Goal: Information Seeking & Learning: Learn about a topic

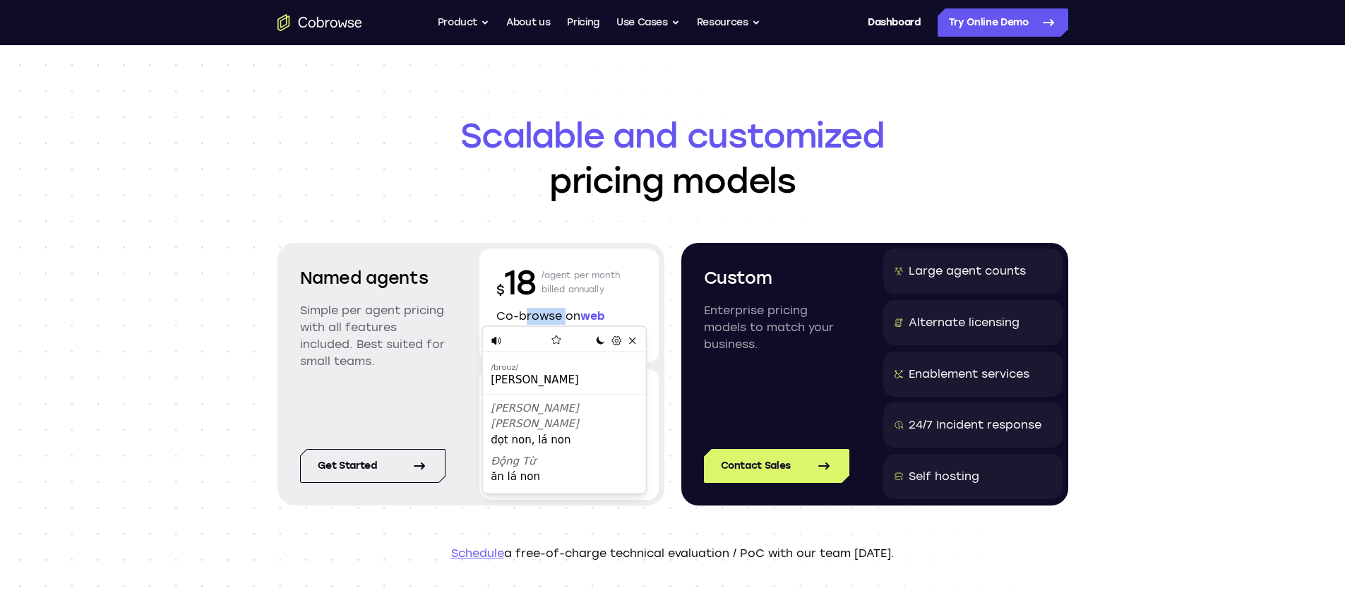
click at [343, 19] on icon "Go to the home page" at bounding box center [320, 22] width 85 height 17
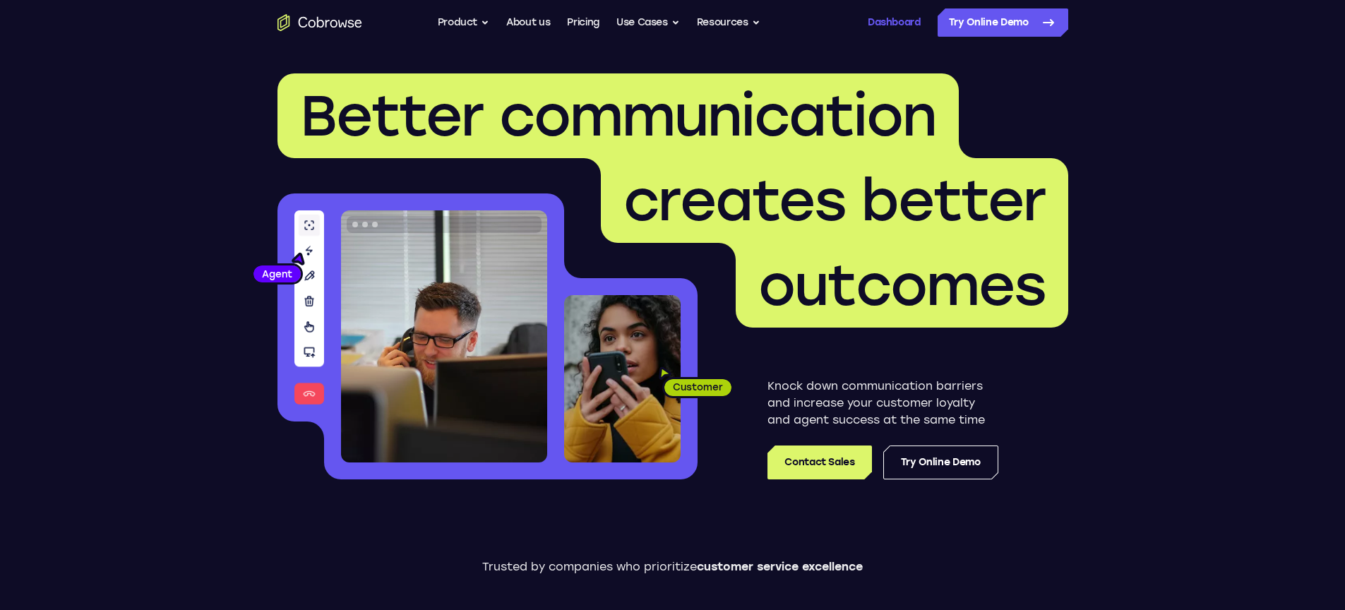
click at [882, 26] on link "Dashboard" at bounding box center [894, 22] width 53 height 28
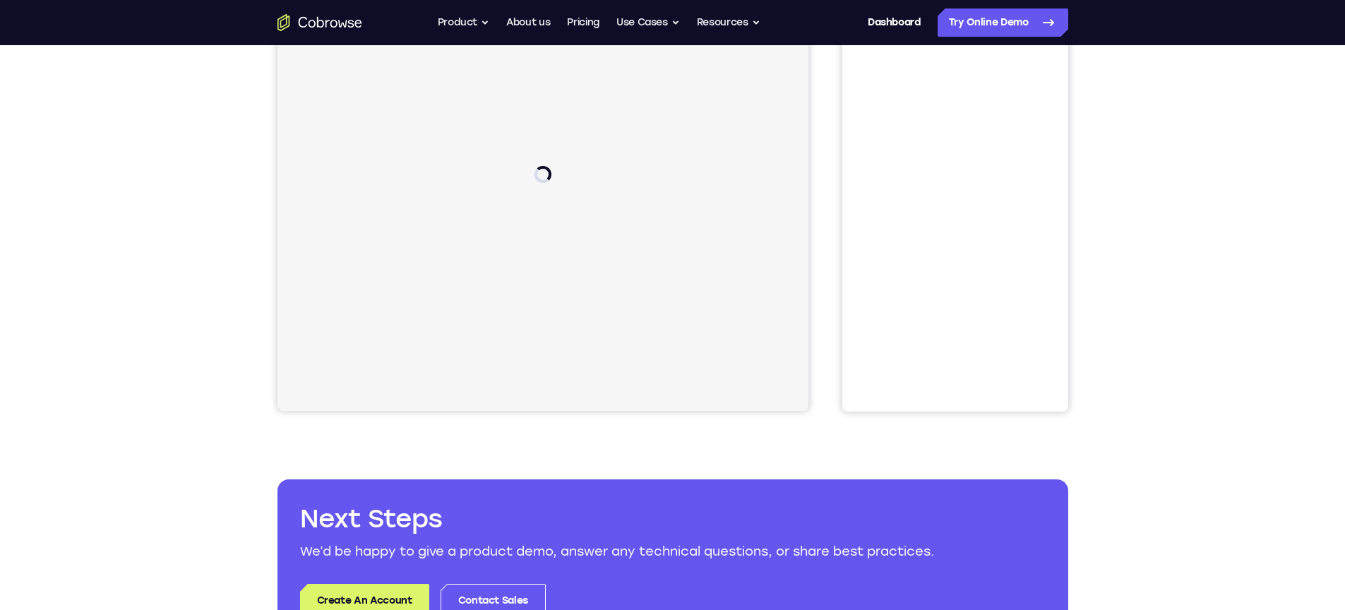
scroll to position [168, 0]
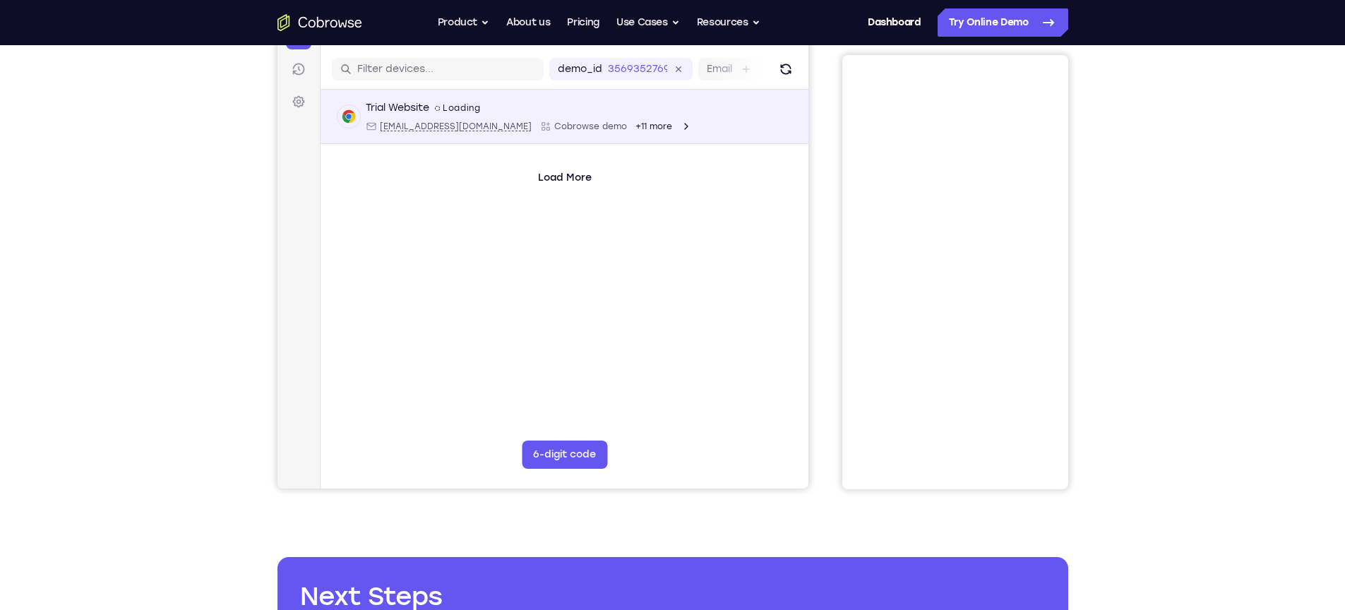
click at [635, 121] on span "+11 more" at bounding box center [653, 126] width 37 height 11
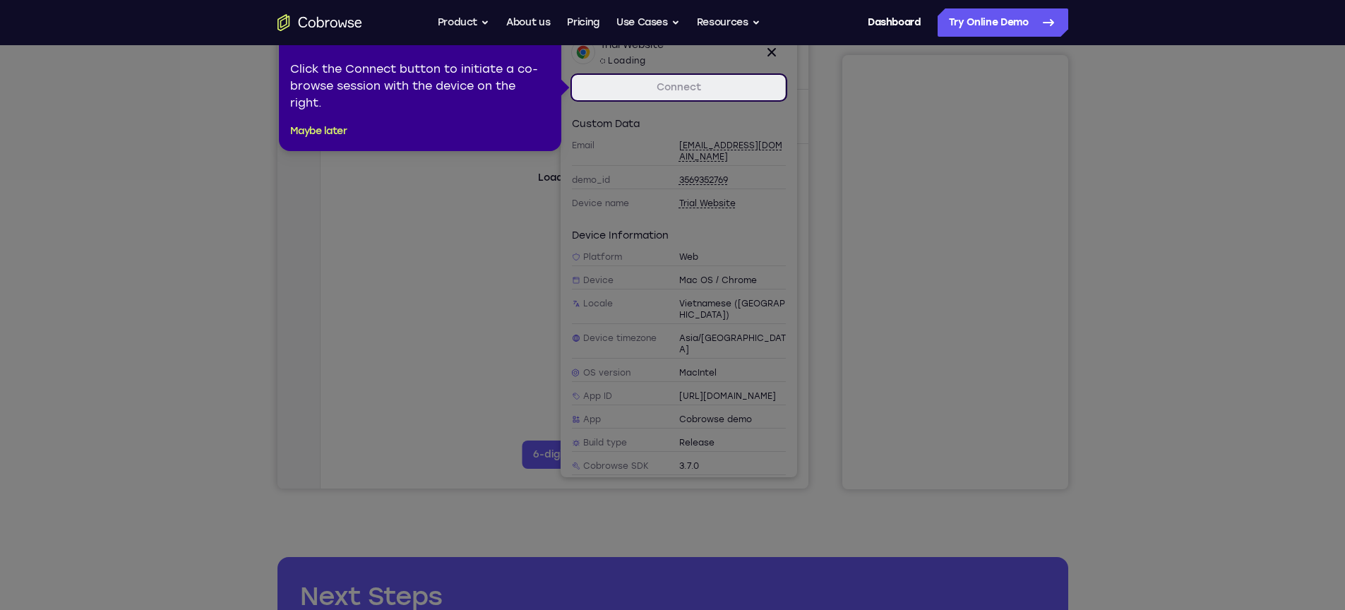
click at [468, 164] on icon at bounding box center [678, 305] width 1356 height 610
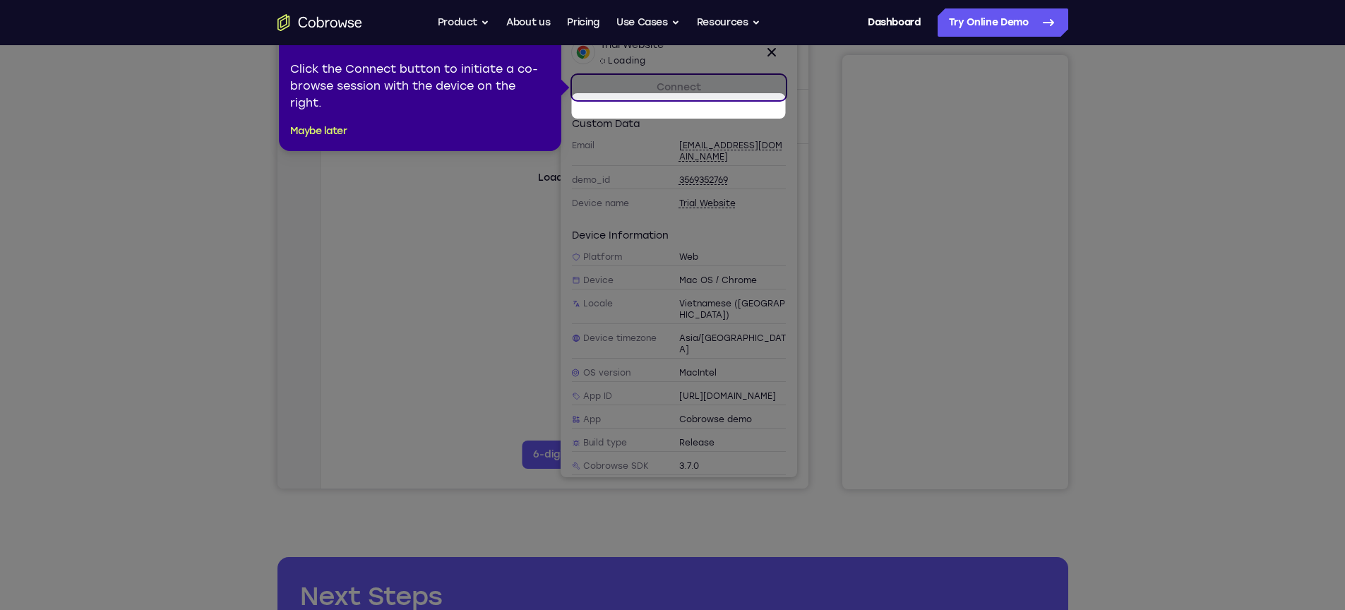
scroll to position [150, 0]
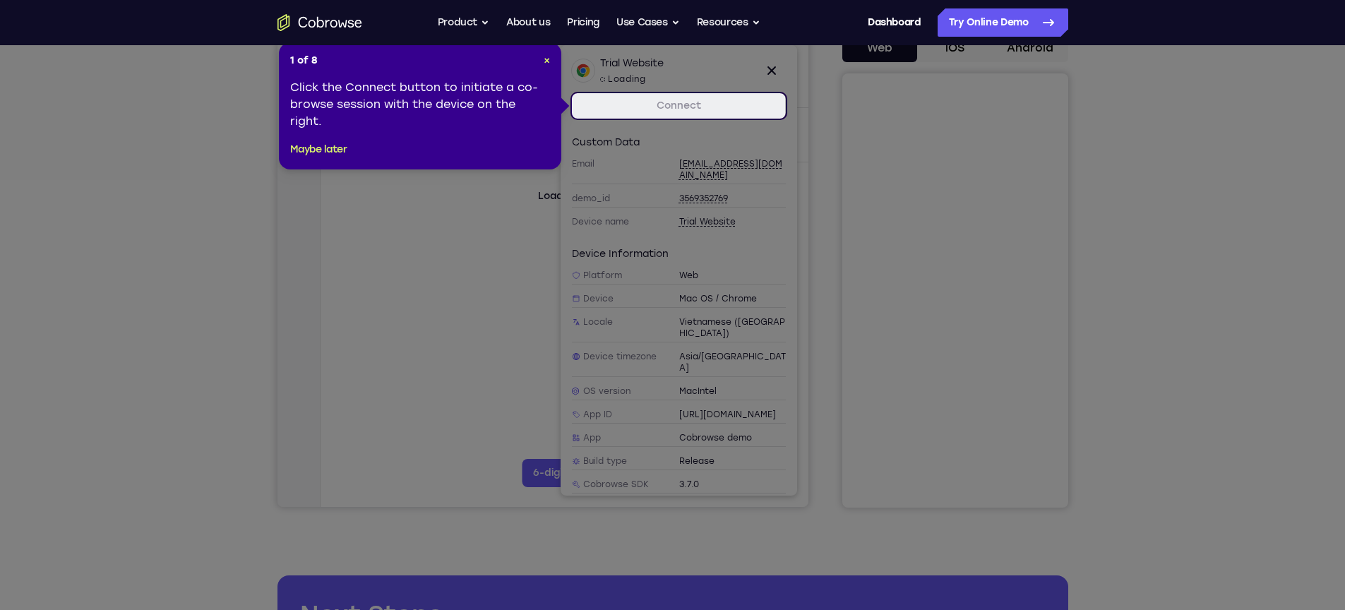
click at [668, 106] on link "Connect" at bounding box center [678, 105] width 214 height 25
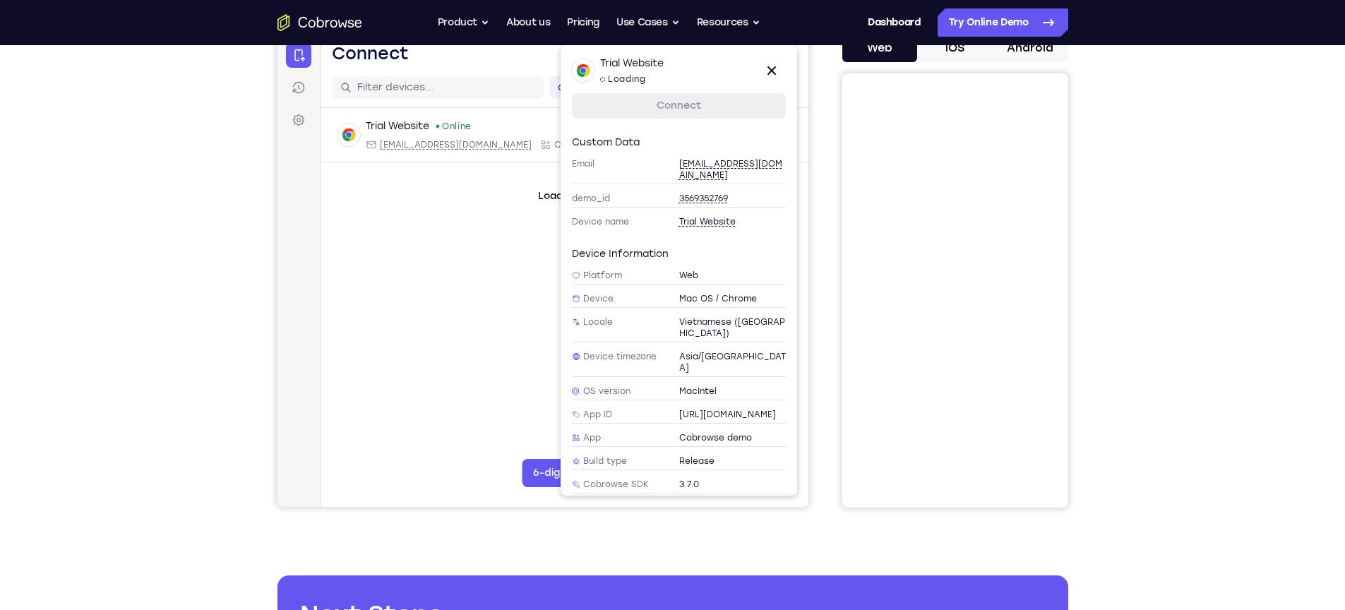
click at [689, 106] on link "Connect" at bounding box center [678, 105] width 214 height 25
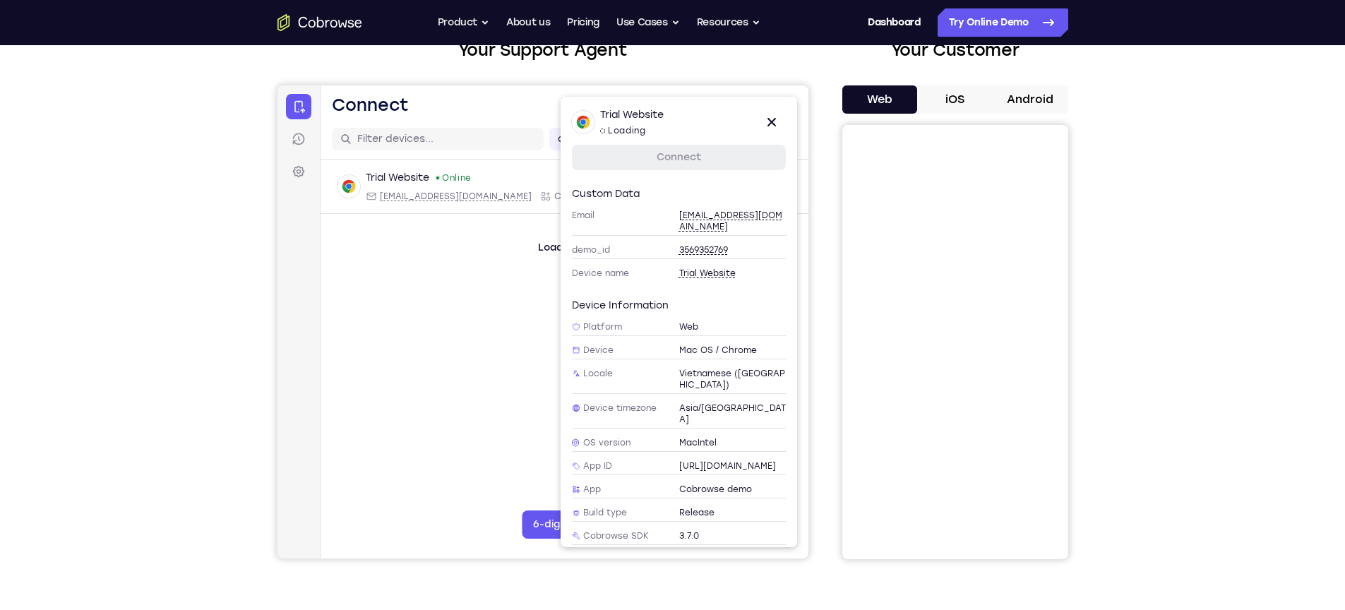
scroll to position [89, 0]
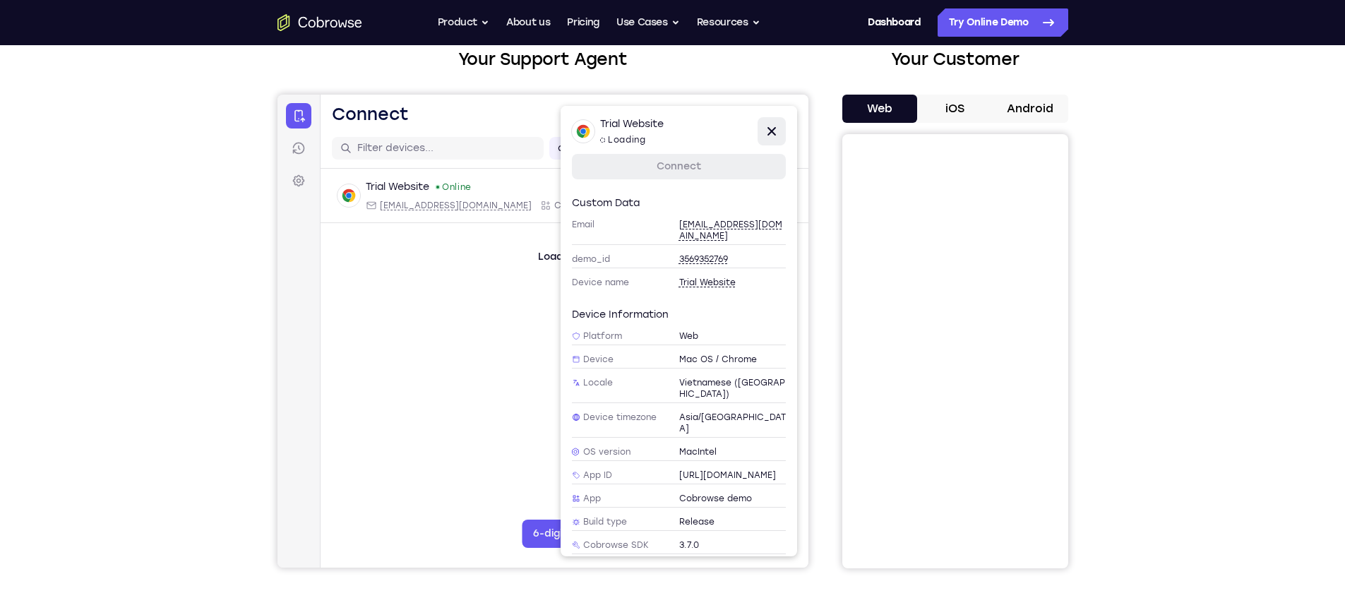
click at [778, 126] on icon at bounding box center [771, 131] width 17 height 17
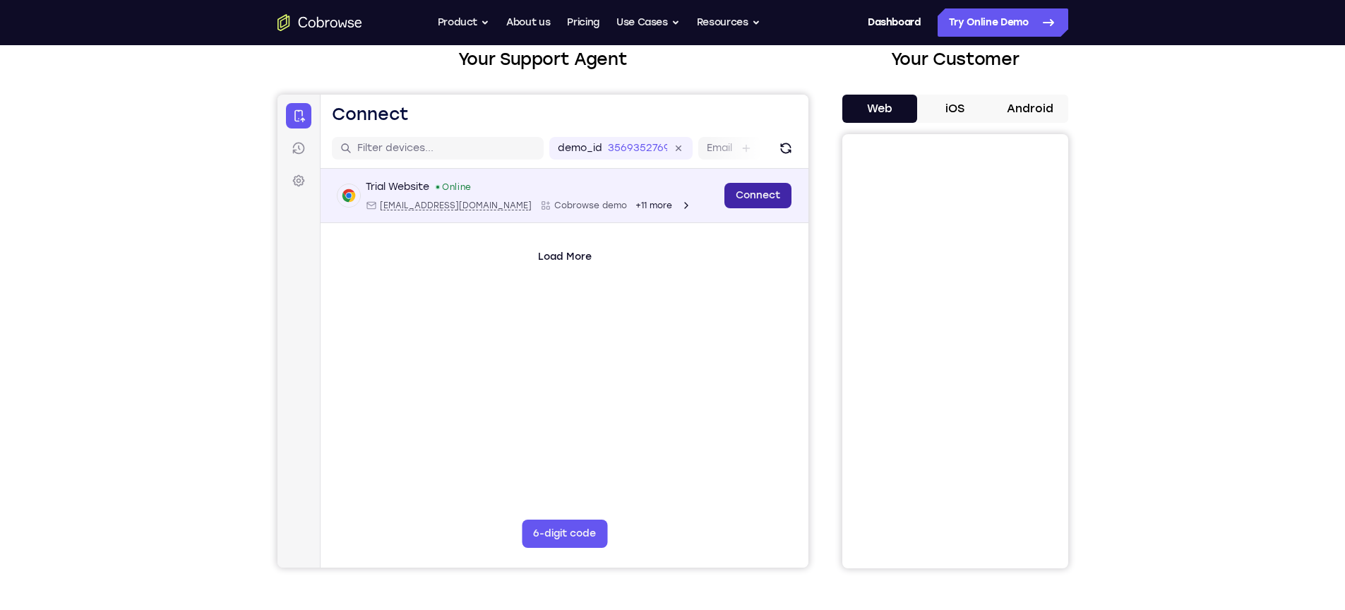
click at [739, 205] on link "Connect" at bounding box center [757, 195] width 67 height 25
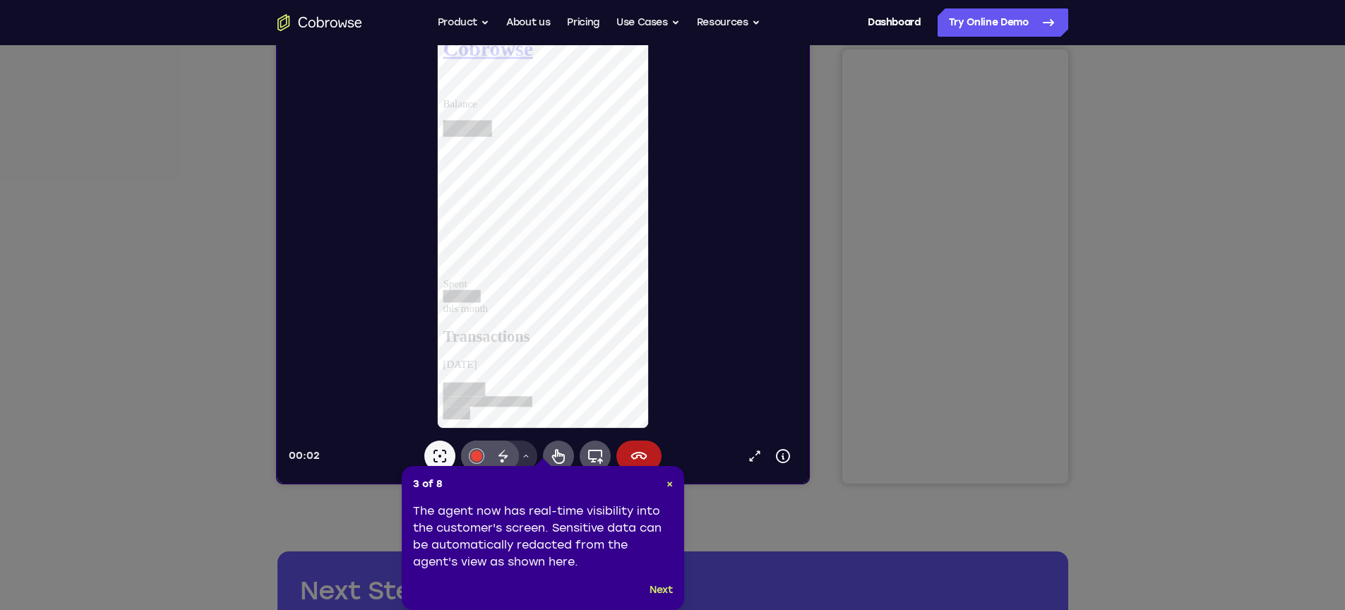
scroll to position [0, 0]
click at [442, 453] on icon at bounding box center [439, 456] width 17 height 17
click at [670, 485] on span "×" at bounding box center [670, 484] width 6 height 12
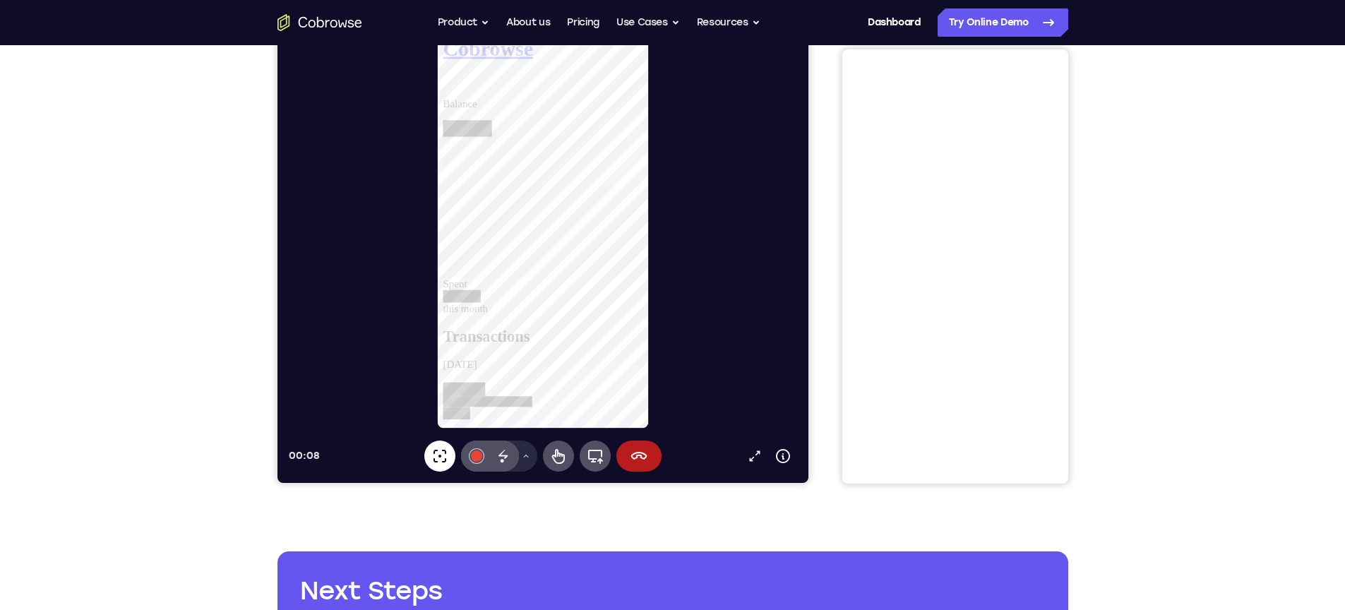
click at [442, 460] on icon at bounding box center [439, 456] width 17 height 17
click at [436, 454] on icon at bounding box center [439, 456] width 17 height 17
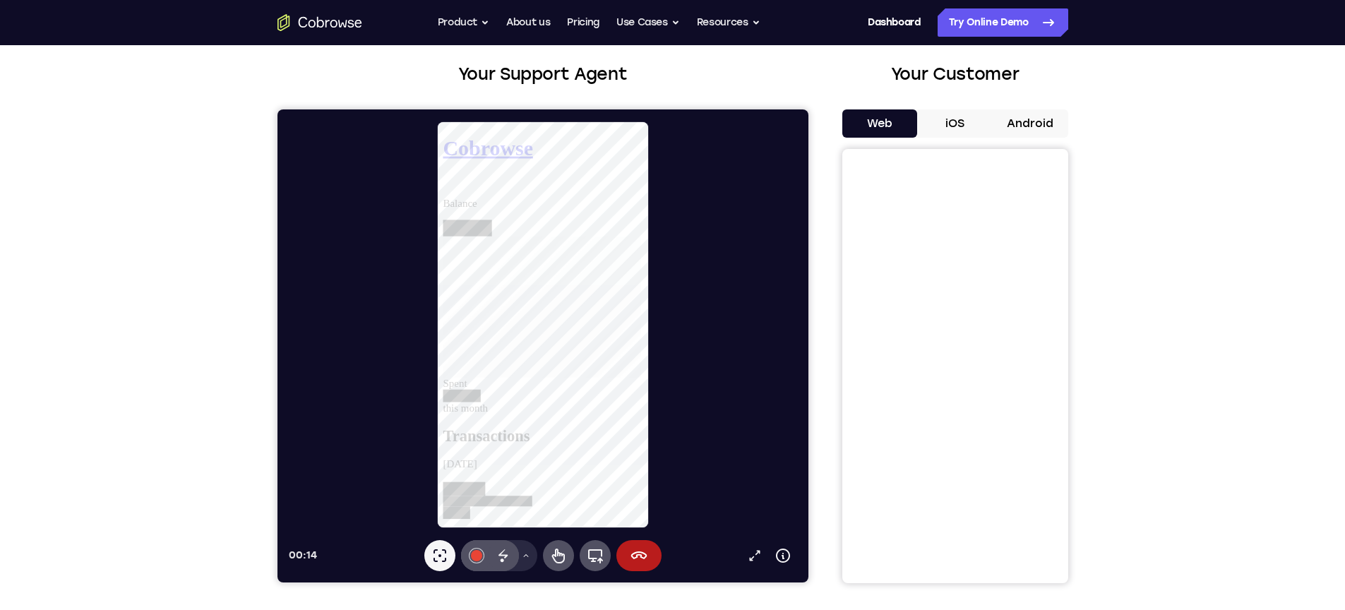
scroll to position [93, 0]
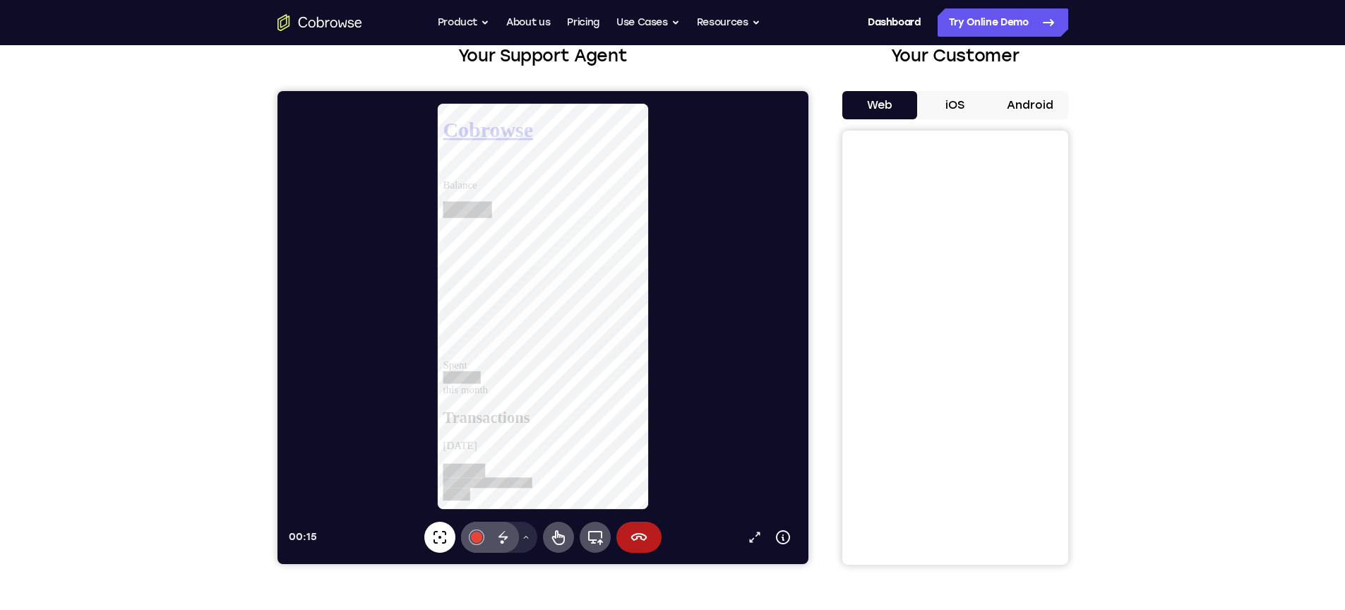
click at [439, 539] on icon at bounding box center [439, 537] width 17 height 17
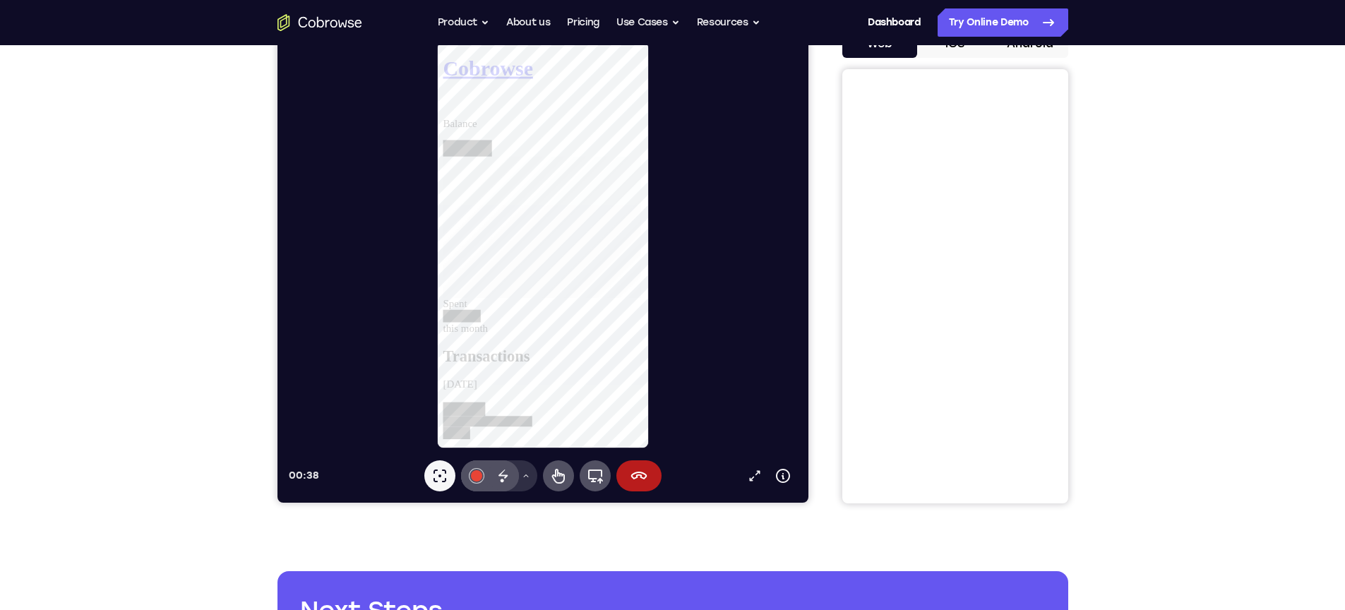
click at [520, 481] on button "Drawing tools menu" at bounding box center [525, 475] width 23 height 31
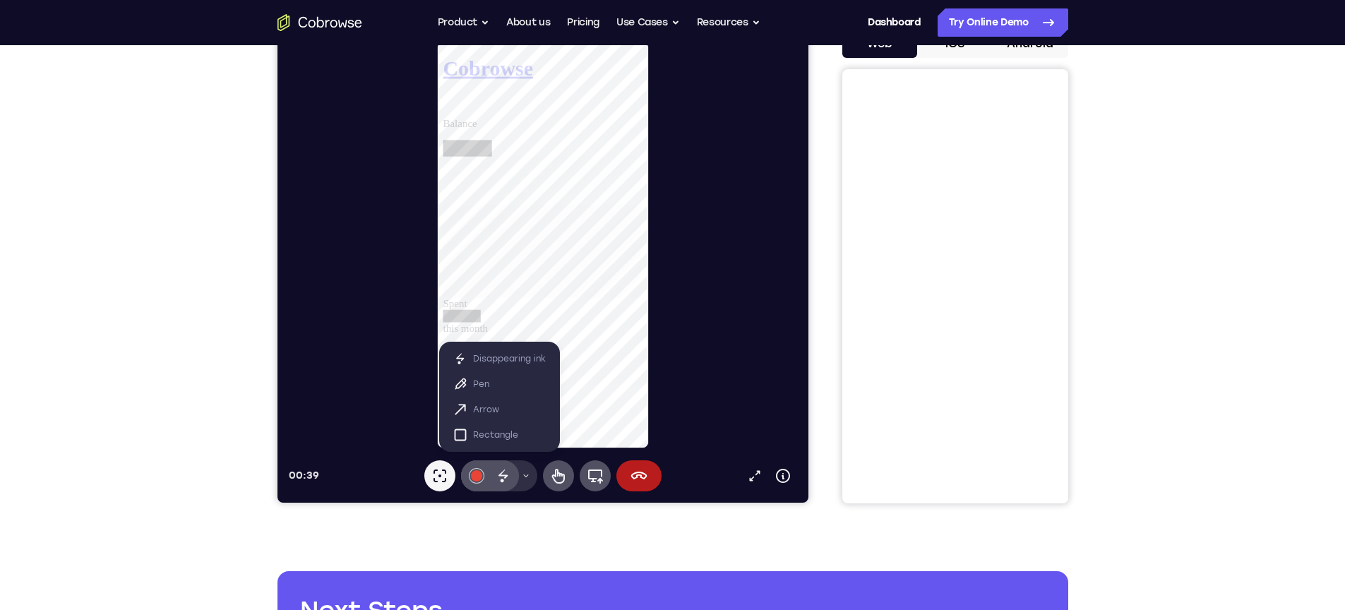
click at [521, 479] on icon at bounding box center [525, 476] width 8 height 8
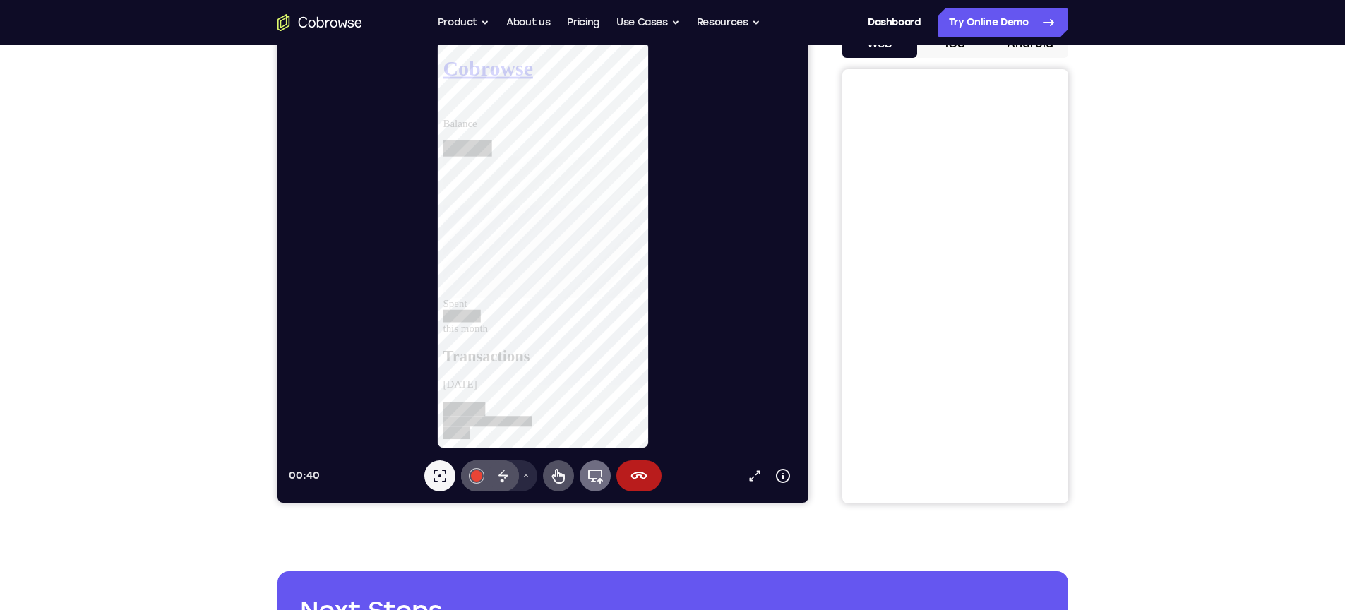
click at [593, 482] on icon at bounding box center [594, 475] width 17 height 17
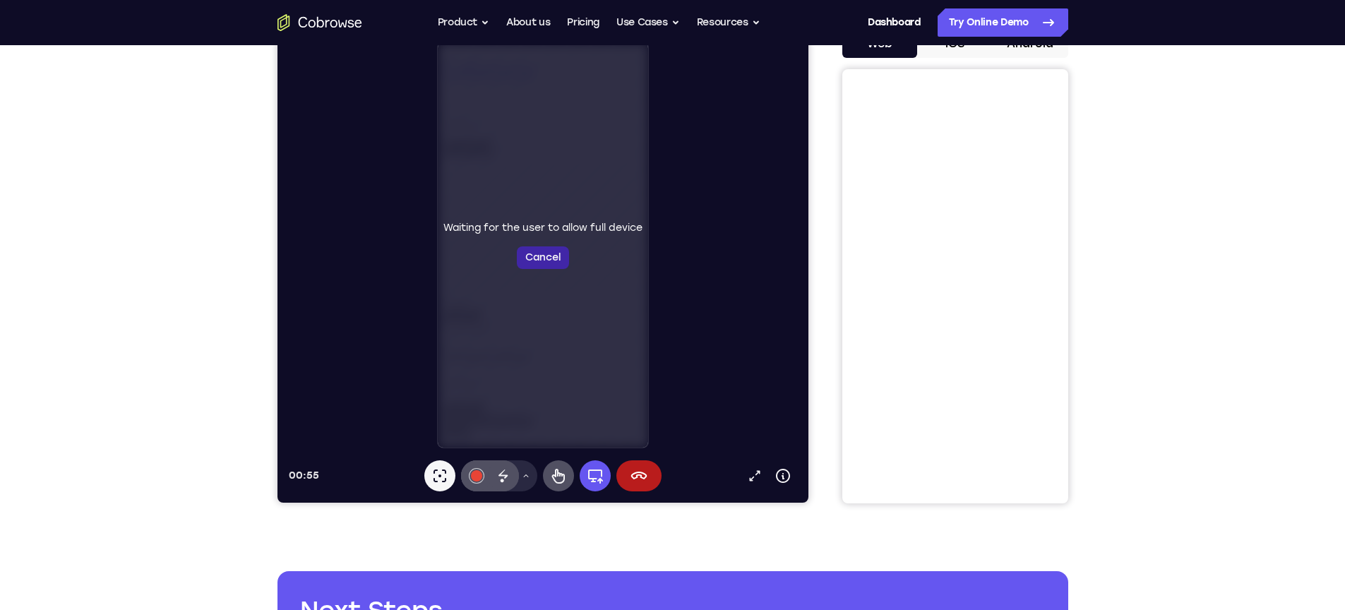
click at [535, 263] on button "Cancel" at bounding box center [542, 257] width 52 height 23
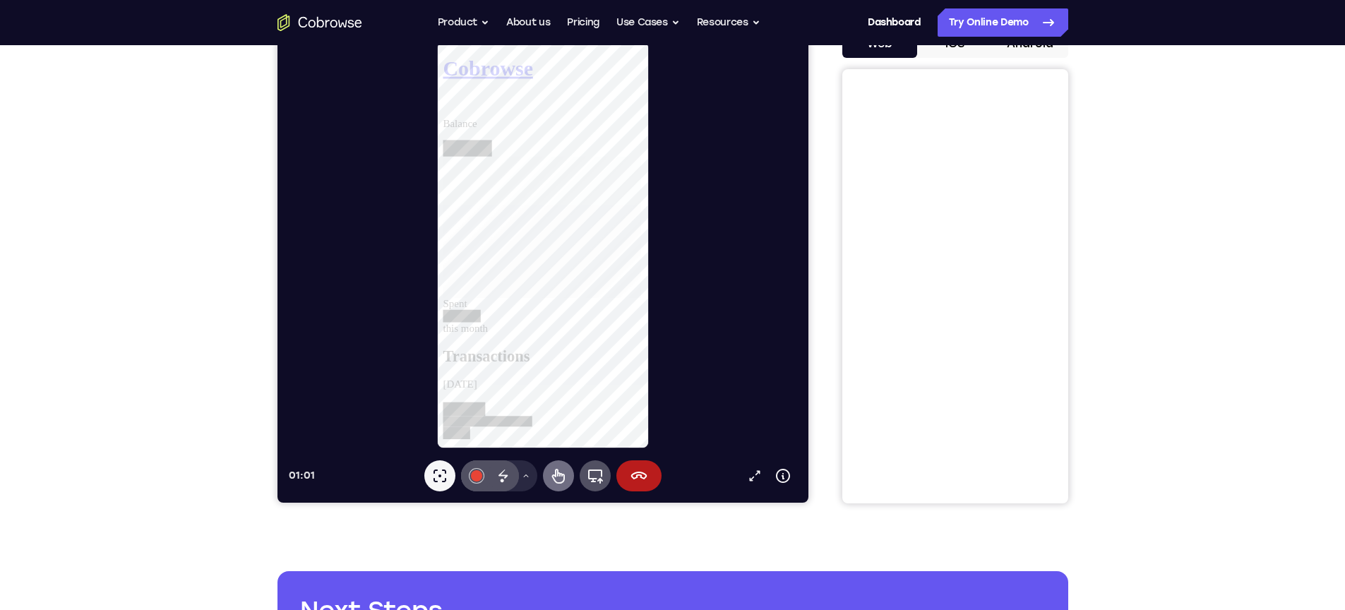
click at [575, 414] on link at bounding box center [550, 440] width 215 height 52
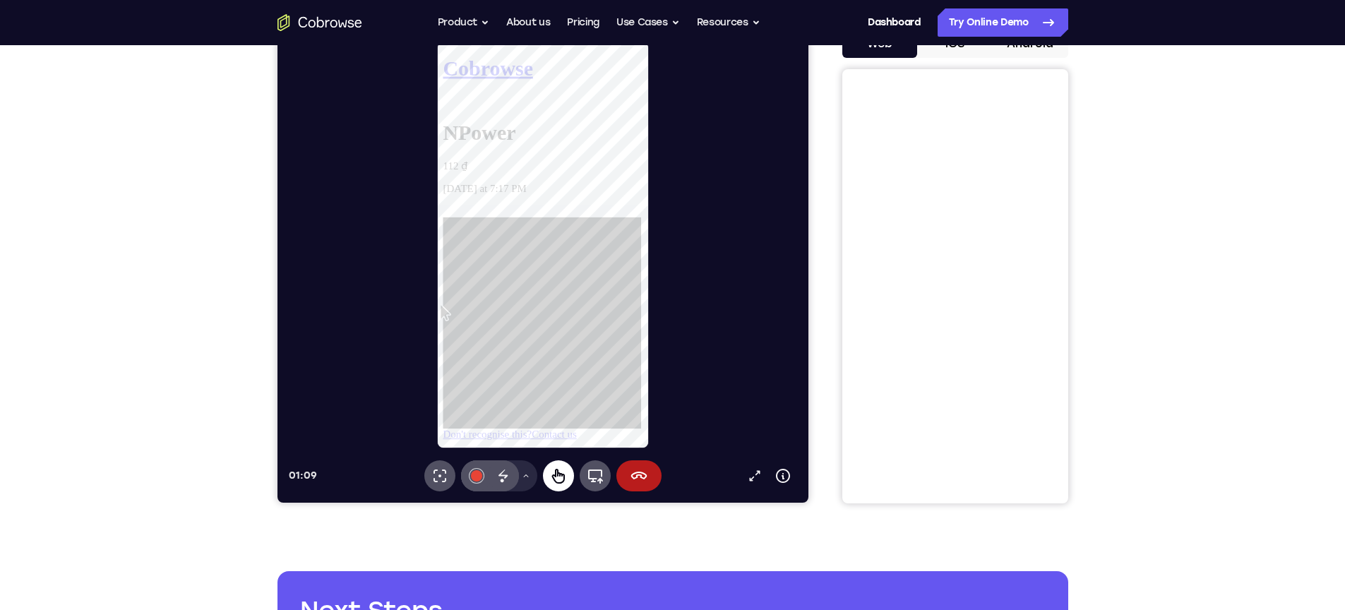
click at [282, 604] on icon at bounding box center [282, 604] width 0 height 0
click at [775, 475] on icon at bounding box center [782, 475] width 17 height 17
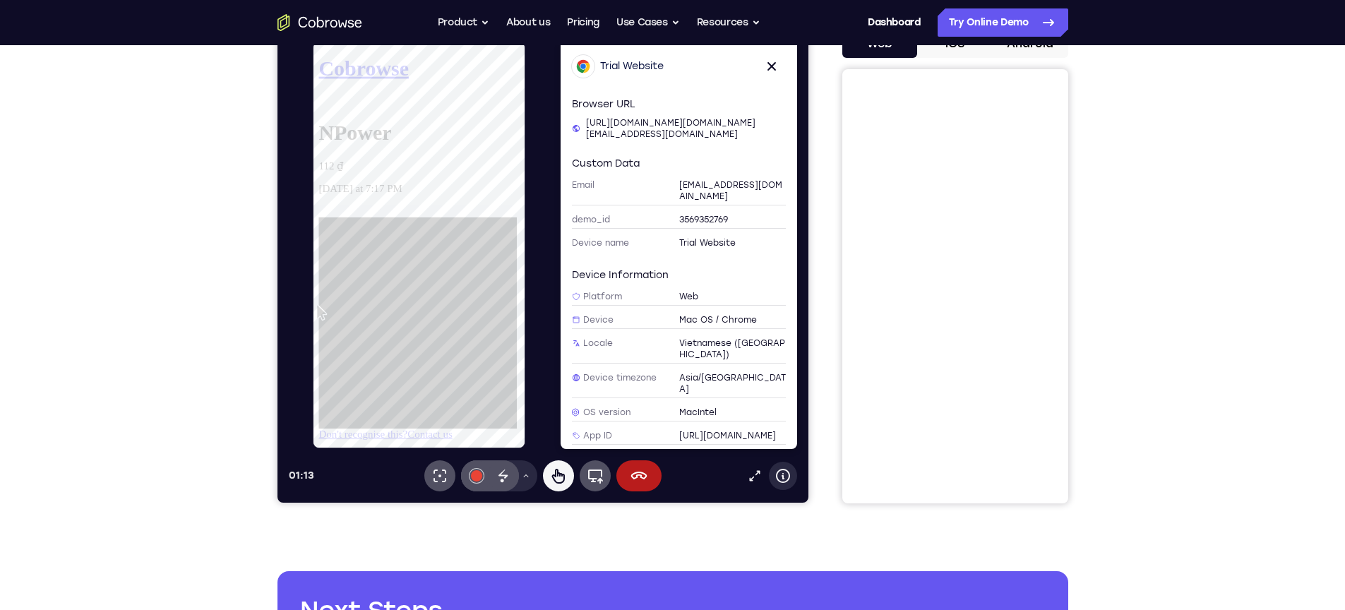
click at [775, 475] on icon at bounding box center [782, 475] width 17 height 17
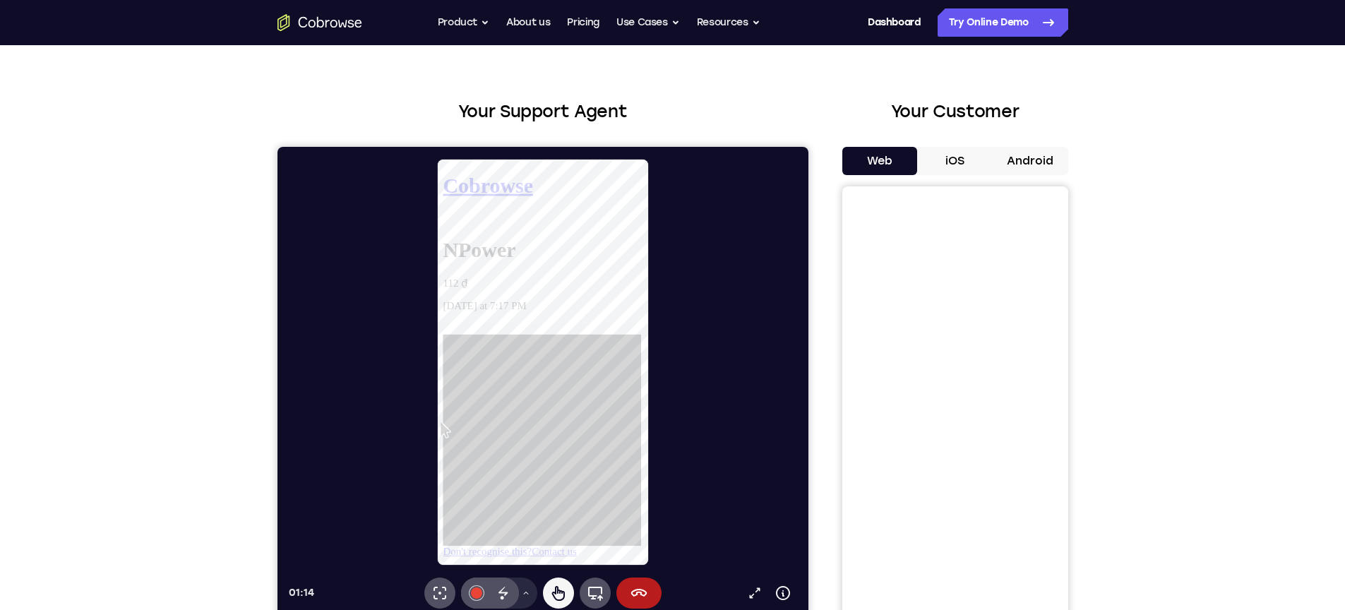
scroll to position [0, 0]
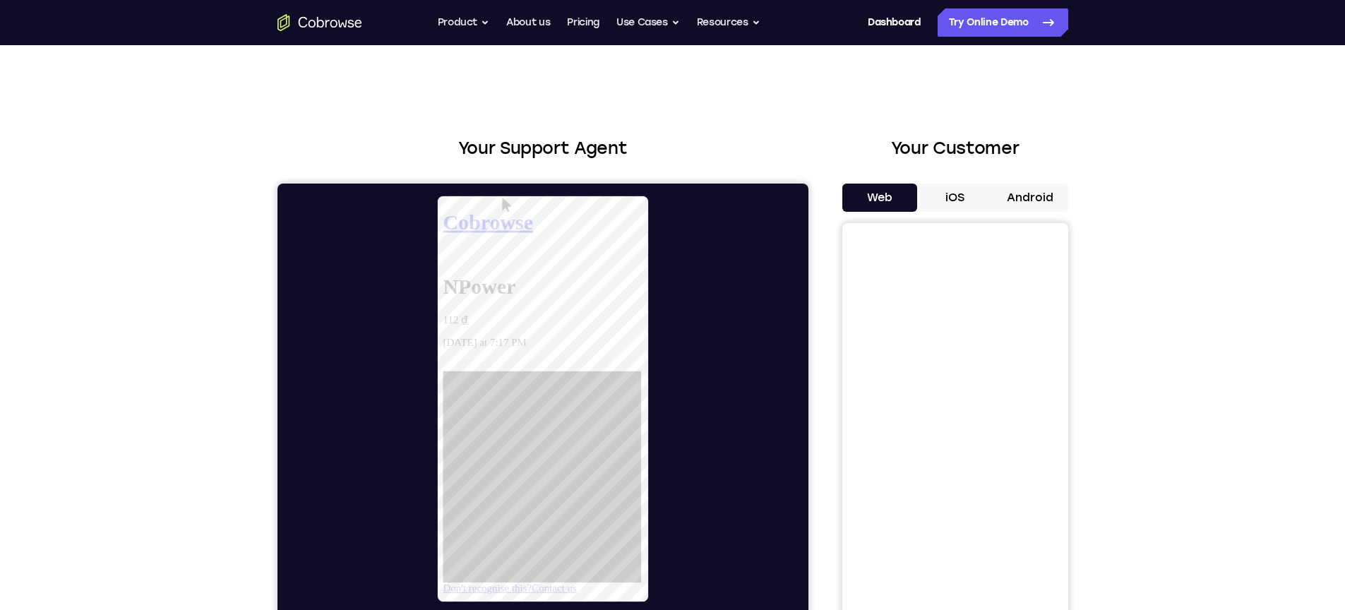
click at [878, 205] on button "Web" at bounding box center [880, 198] width 76 height 28
click at [458, 26] on button "Product" at bounding box center [464, 22] width 52 height 28
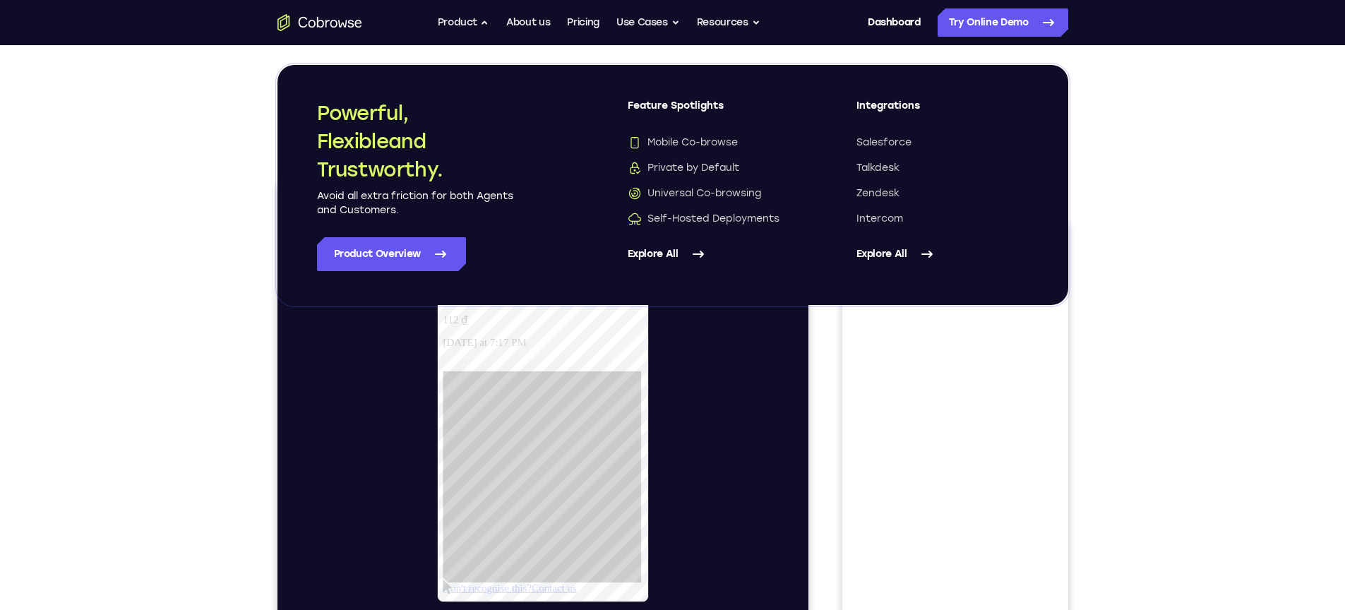
click at [1155, 250] on div "Your Support Agent Your Customer Web iOS Android Next Steps We’d be happy to gi…" at bounding box center [672, 510] width 1345 height 931
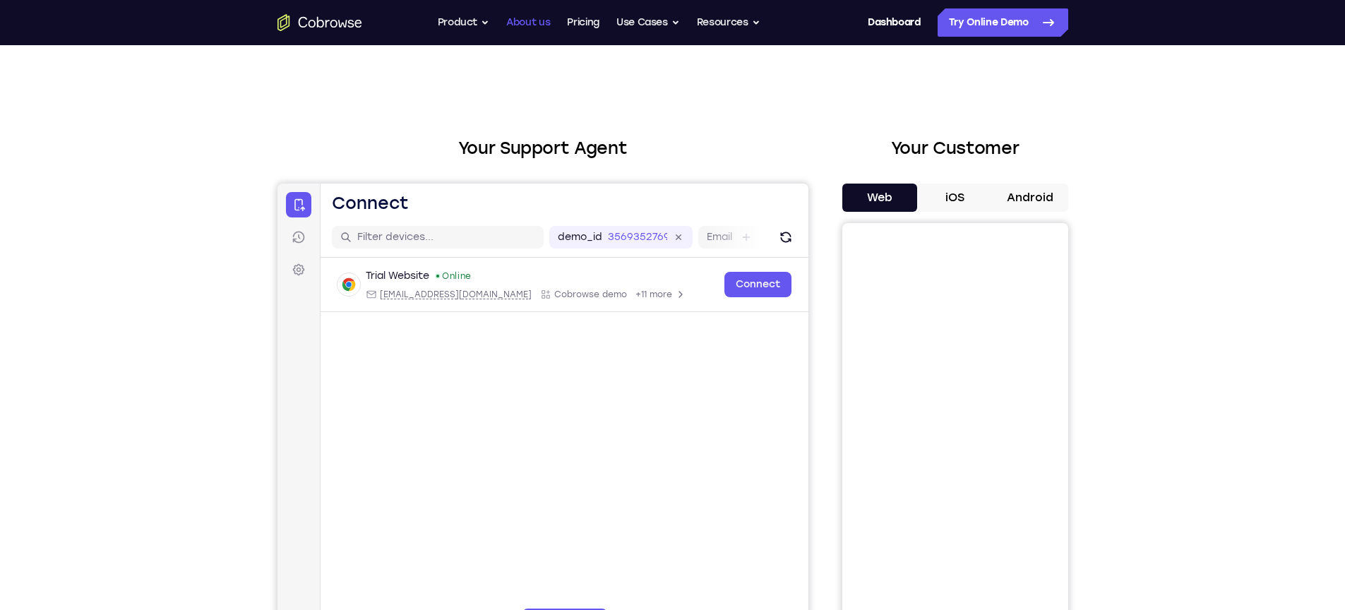
click at [531, 19] on link "About us" at bounding box center [528, 22] width 44 height 28
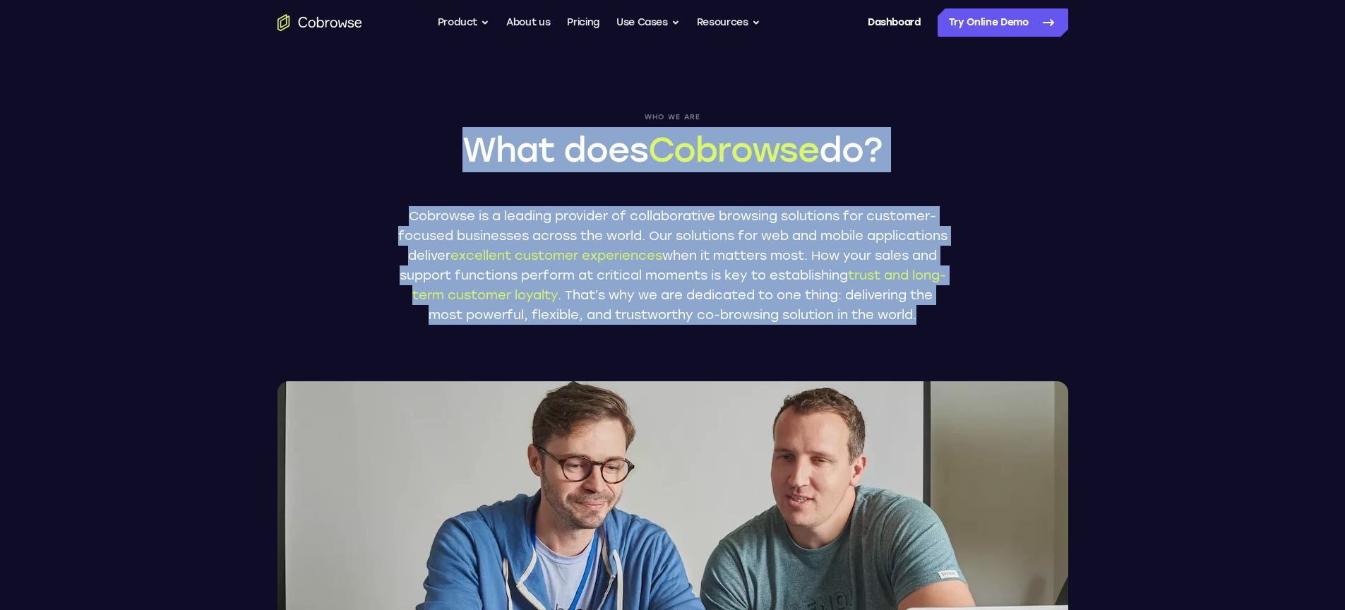
drag, startPoint x: 777, startPoint y: 346, endPoint x: 402, endPoint y: 152, distance: 421.6
click at [402, 152] on div "Who we are What does Cobrowse do? Cobrowse is a leading provider of collaborati…" at bounding box center [673, 343] width 904 height 597
click at [668, 352] on img at bounding box center [672, 353] width 16 height 16
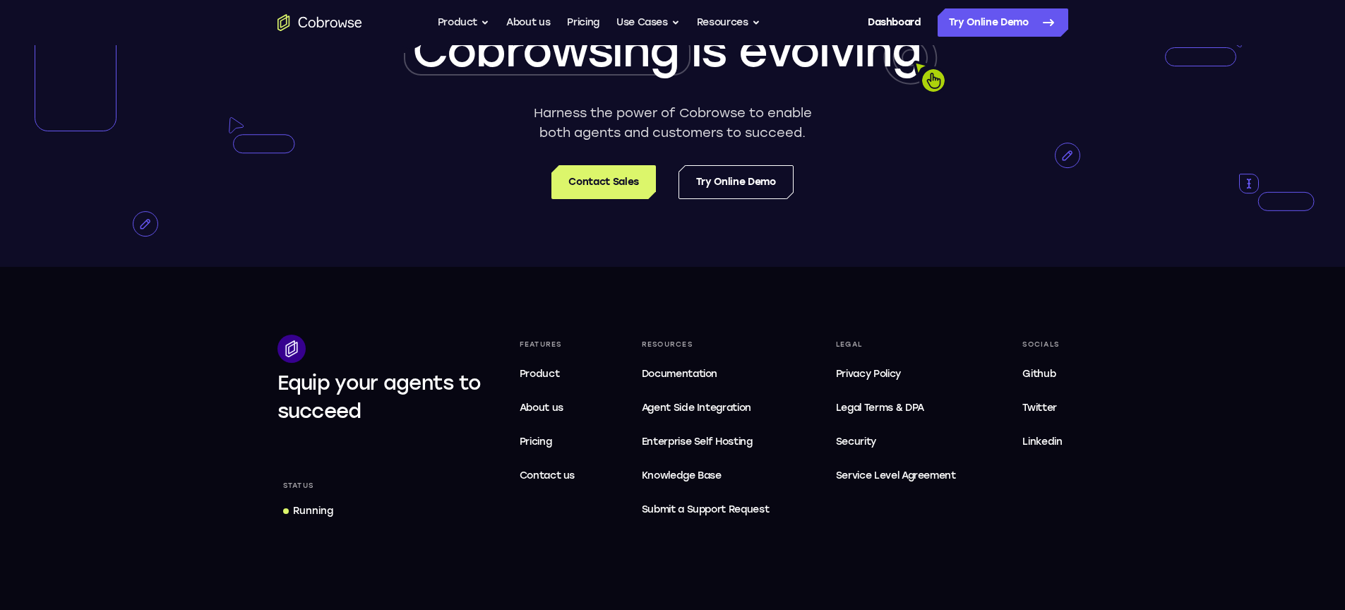
scroll to position [2592, 0]
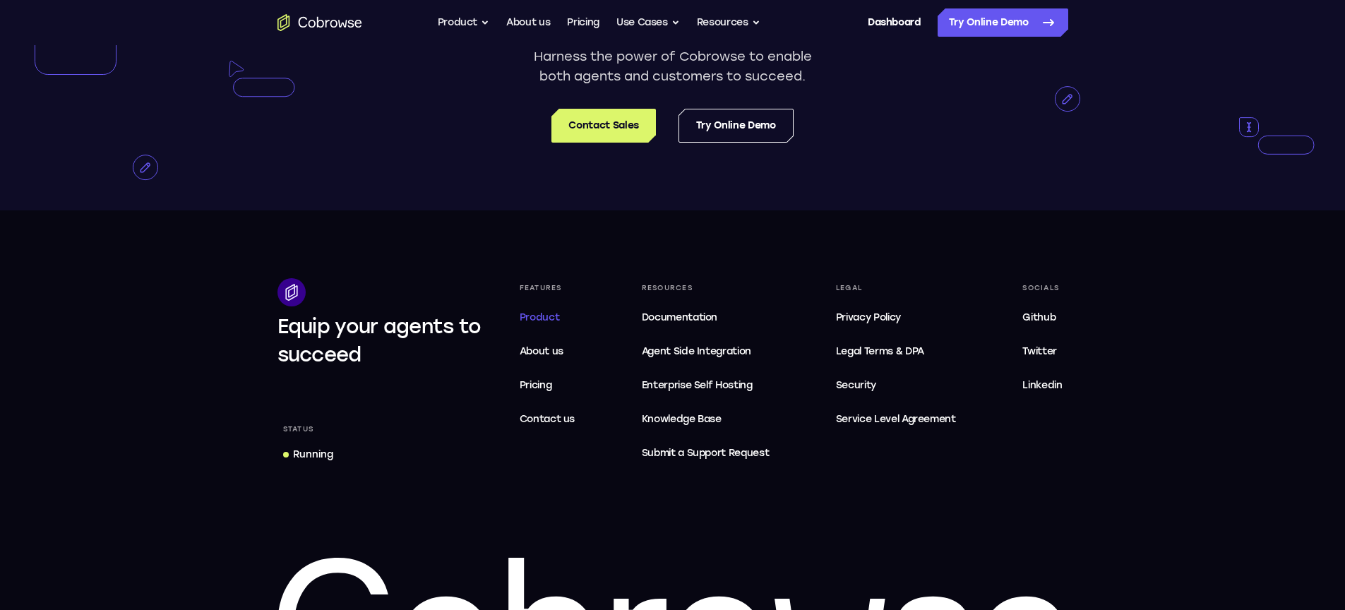
click at [539, 323] on span "Product" at bounding box center [540, 317] width 40 height 12
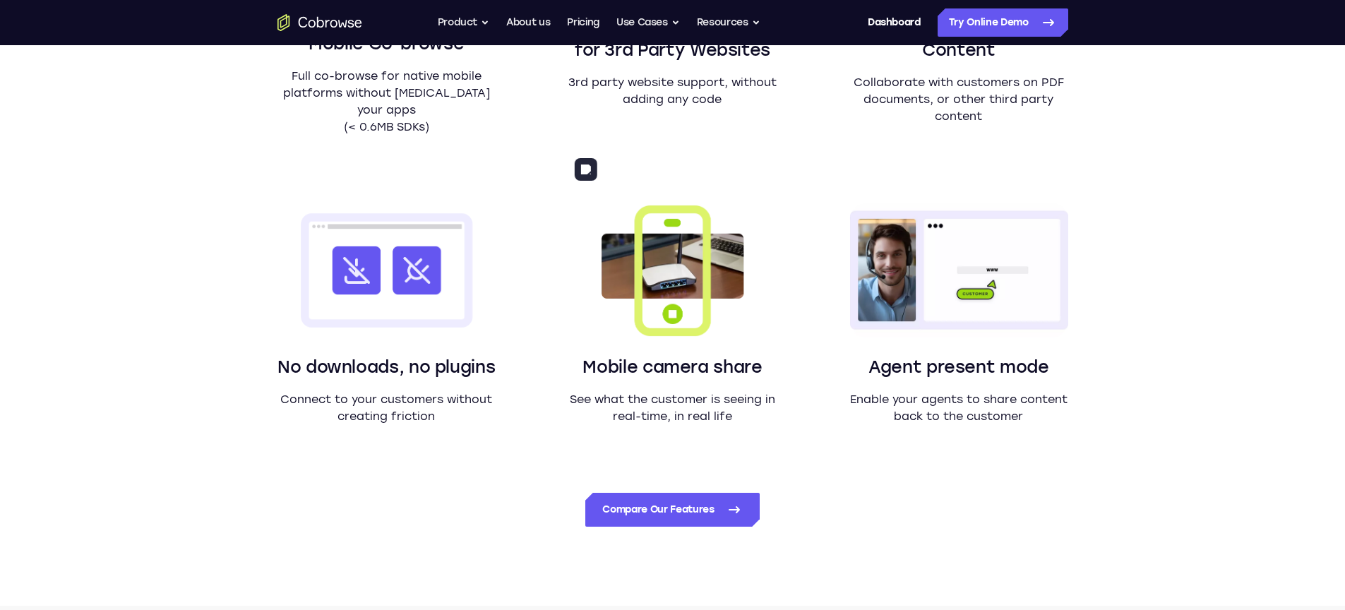
scroll to position [1198, 0]
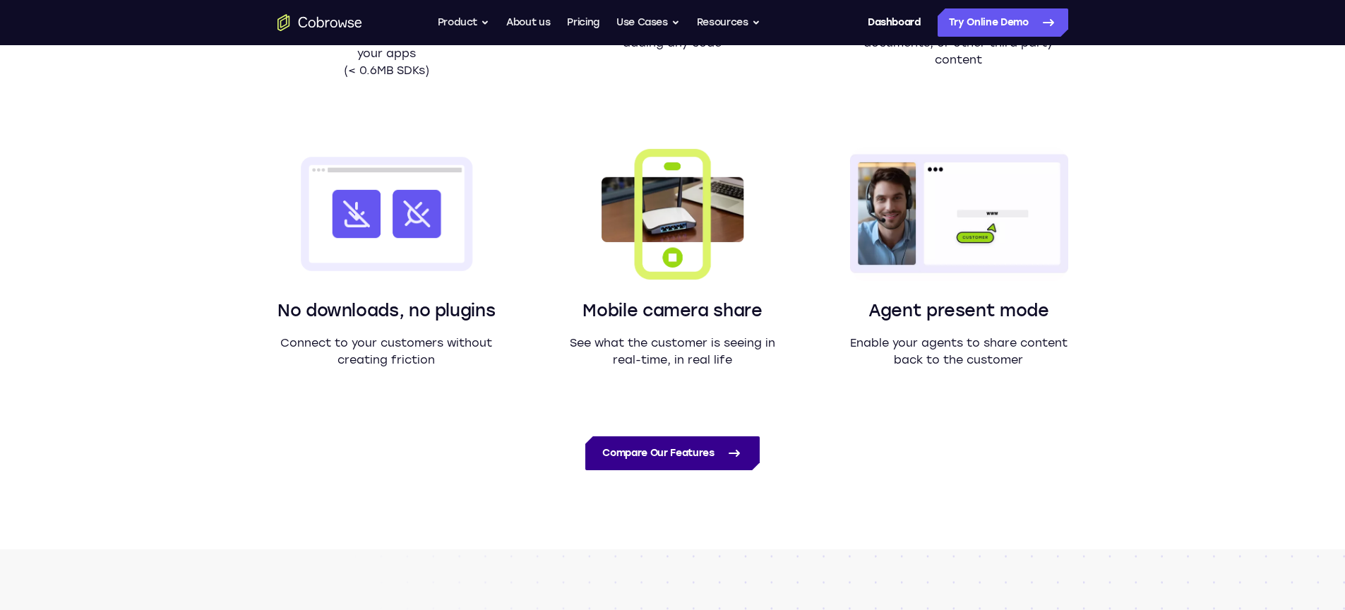
click at [656, 449] on link "Compare Our Features" at bounding box center [672, 453] width 174 height 34
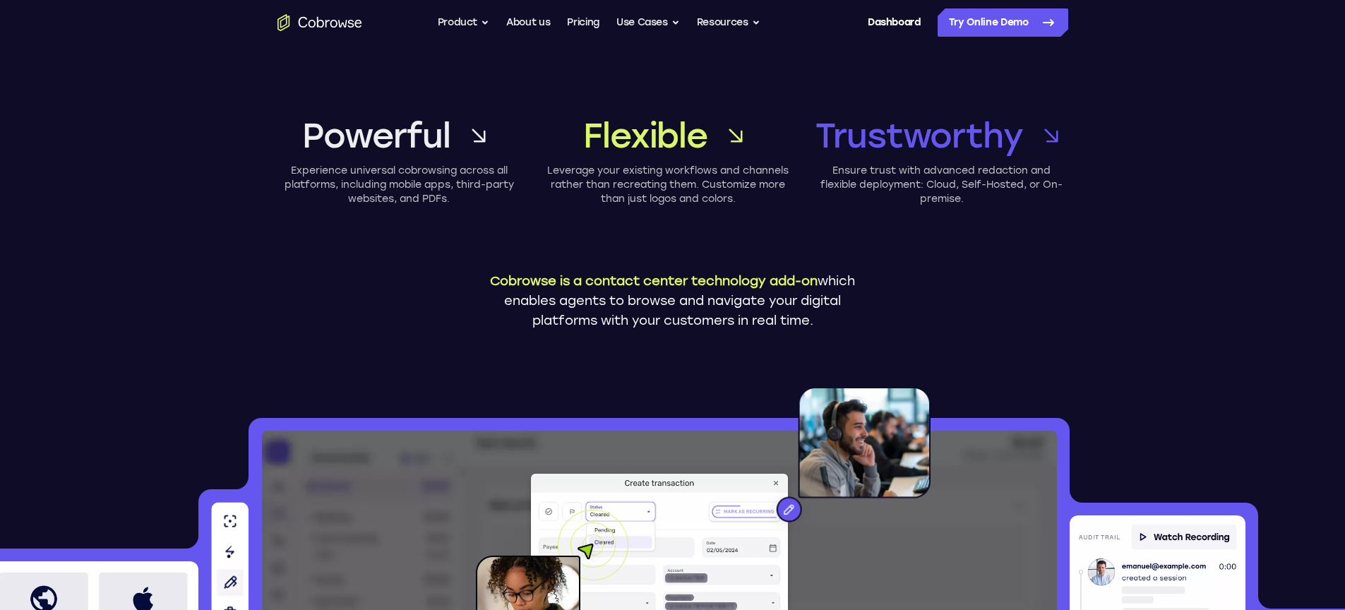
click at [681, 25] on ul "Go back Powerful, Flexible and Trustworthy. Avoid all extra friction for both A…" at bounding box center [599, 22] width 323 height 28
click at [679, 24] on button "Use Cases" at bounding box center [648, 22] width 64 height 28
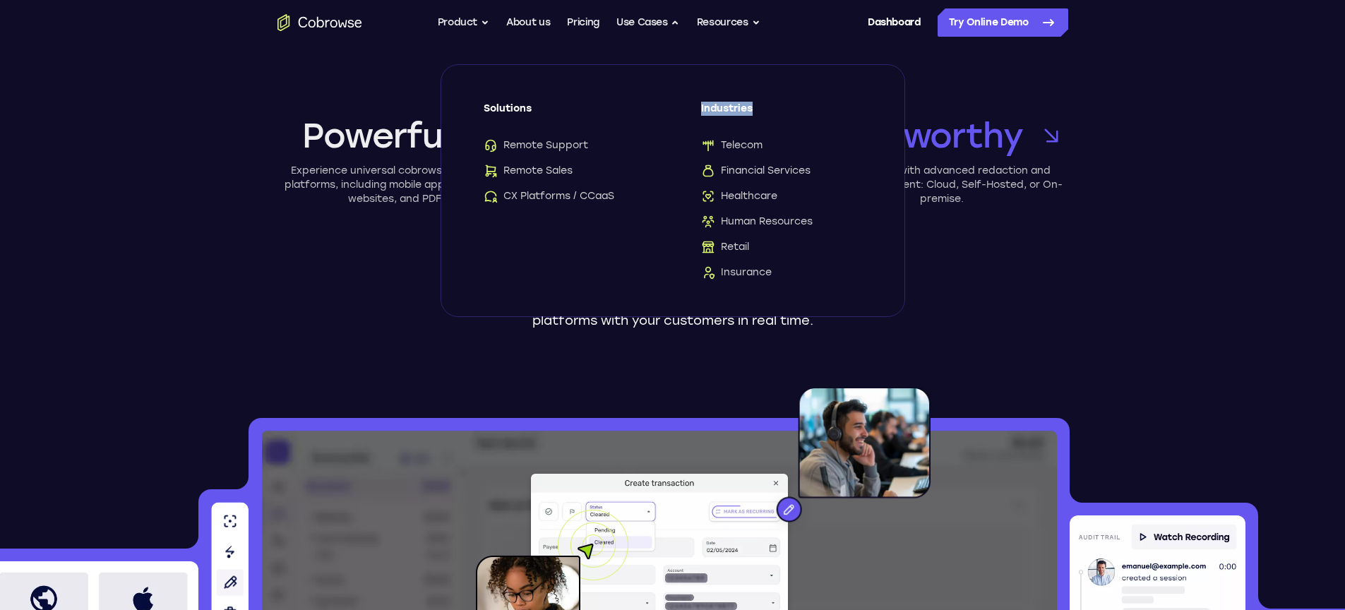
drag, startPoint x: 775, startPoint y: 102, endPoint x: 691, endPoint y: 102, distance: 83.3
click at [691, 102] on div "Go back Solutions Remote Support Remote Sales CX Platforms / CCaaS Industries T…" at bounding box center [672, 190] width 463 height 251
click at [725, 122] on img at bounding box center [726, 125] width 16 height 16
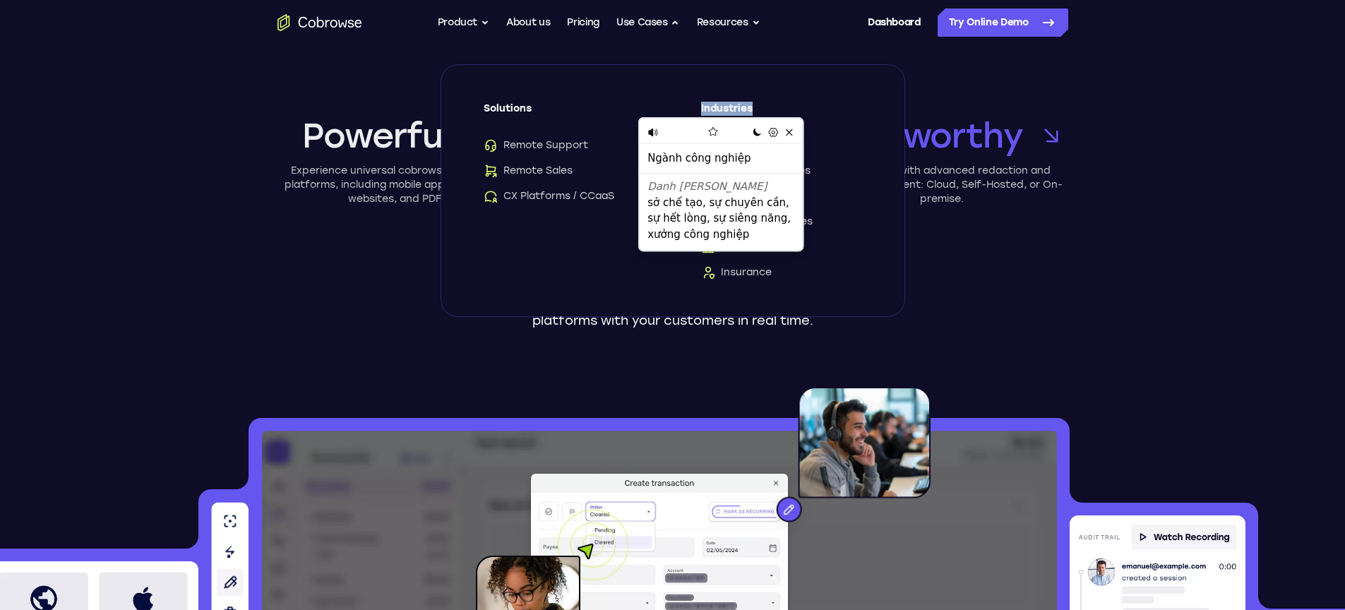
click at [797, 98] on div "Go back Solutions Remote Support Remote Sales CX Platforms / CCaaS Industries T…" at bounding box center [672, 190] width 463 height 251
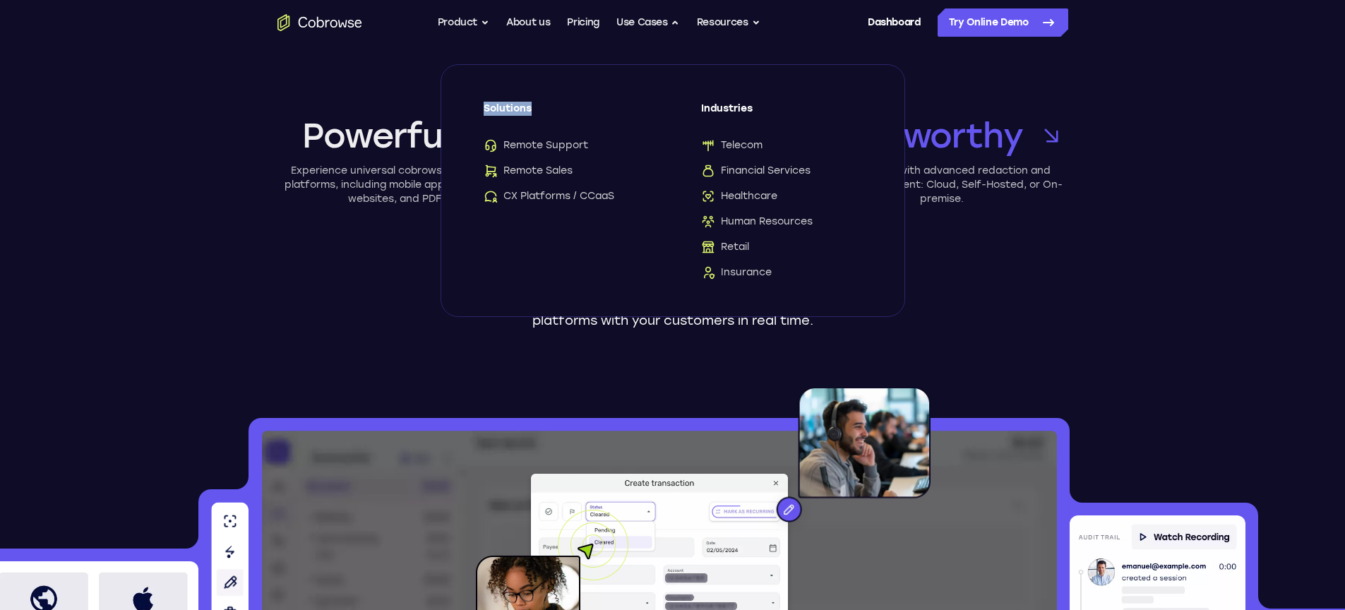
drag, startPoint x: 551, startPoint y: 106, endPoint x: 477, endPoint y: 113, distance: 74.5
click at [477, 113] on div "Go back Solutions Remote Support Remote Sales CX Platforms / CCaaS Industries T…" at bounding box center [672, 190] width 463 height 251
click at [495, 125] on img at bounding box center [492, 125] width 16 height 16
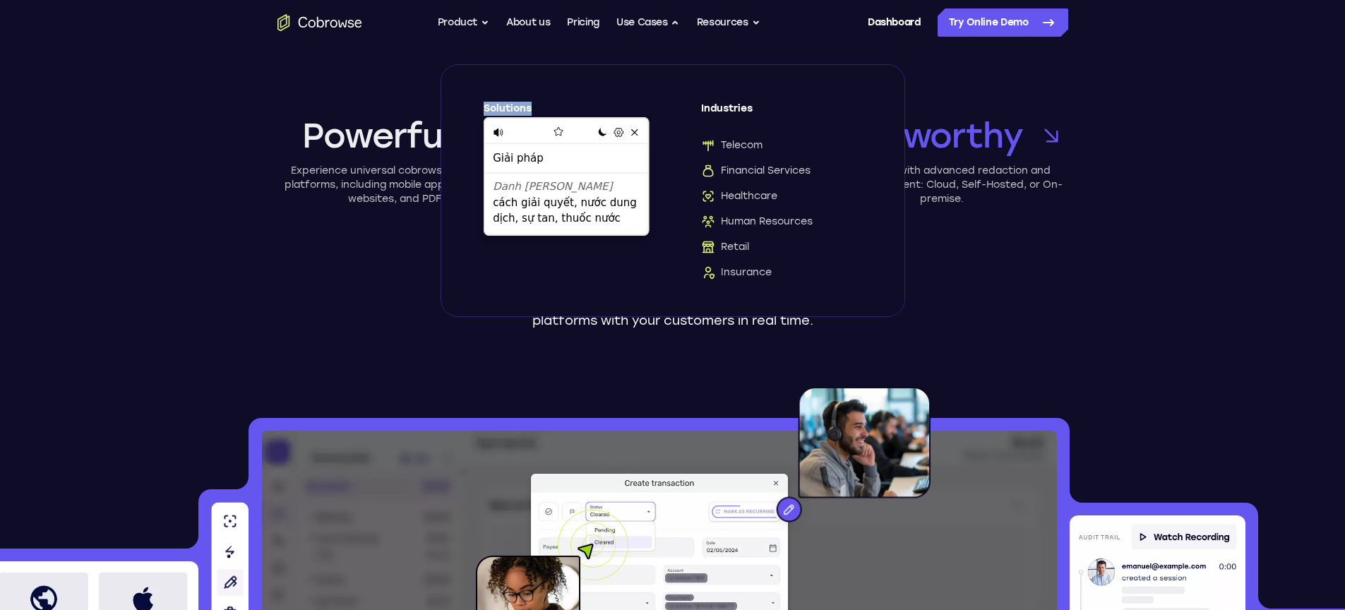
click at [583, 102] on span "Solutions" at bounding box center [564, 114] width 161 height 25
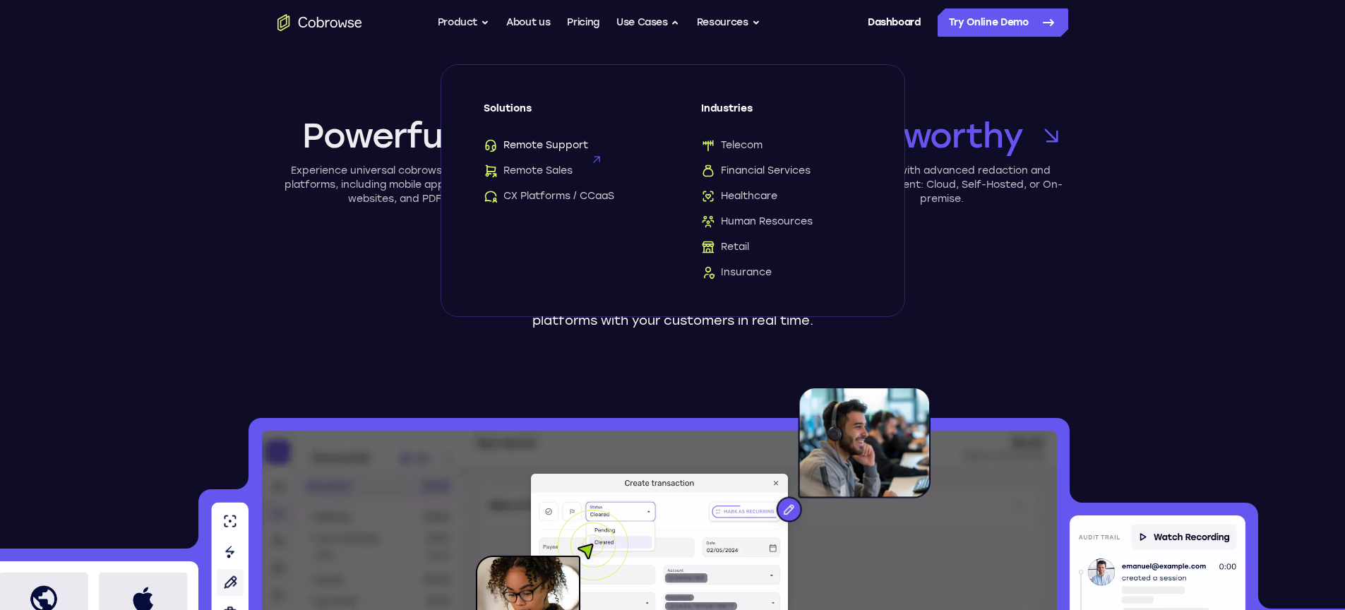
click at [542, 149] on span "Remote Support" at bounding box center [536, 145] width 105 height 14
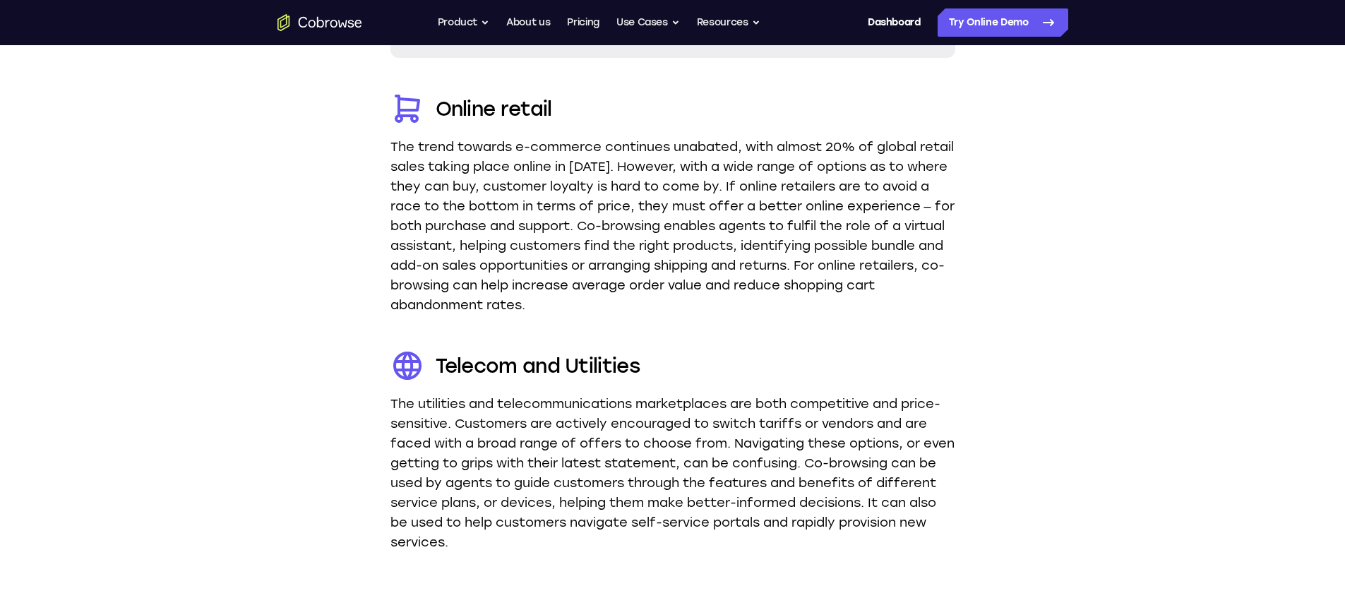
scroll to position [2488, 0]
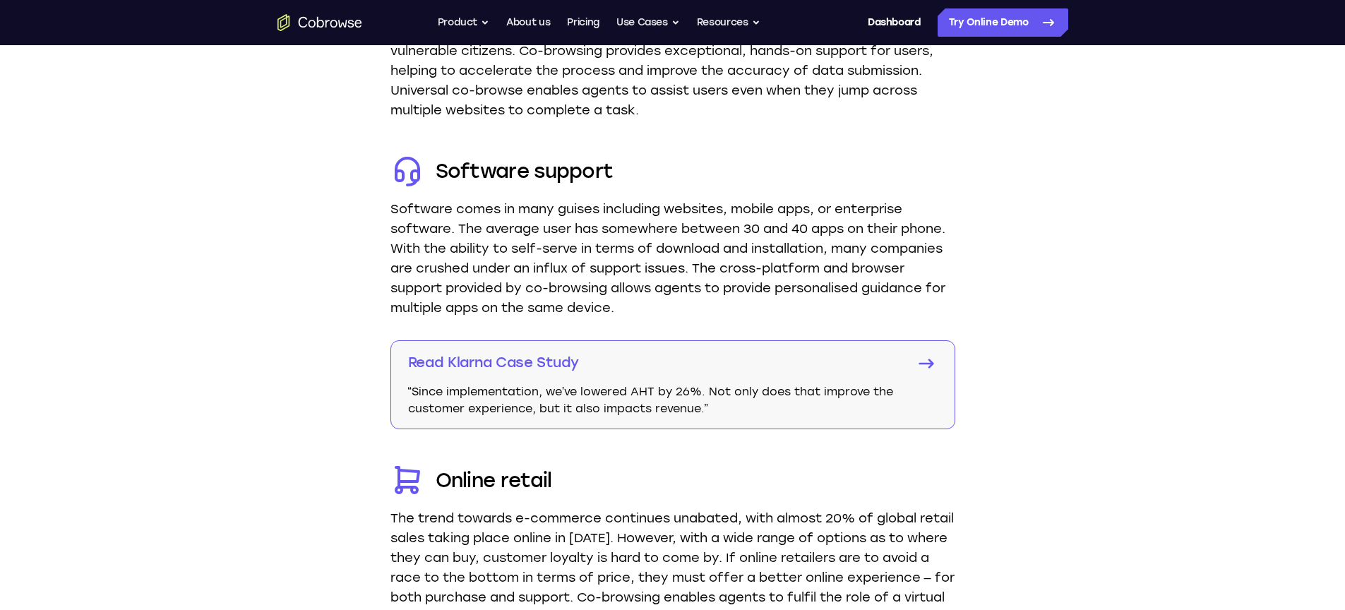
click at [602, 365] on p "Read Klarna Case Study" at bounding box center [653, 362] width 490 height 20
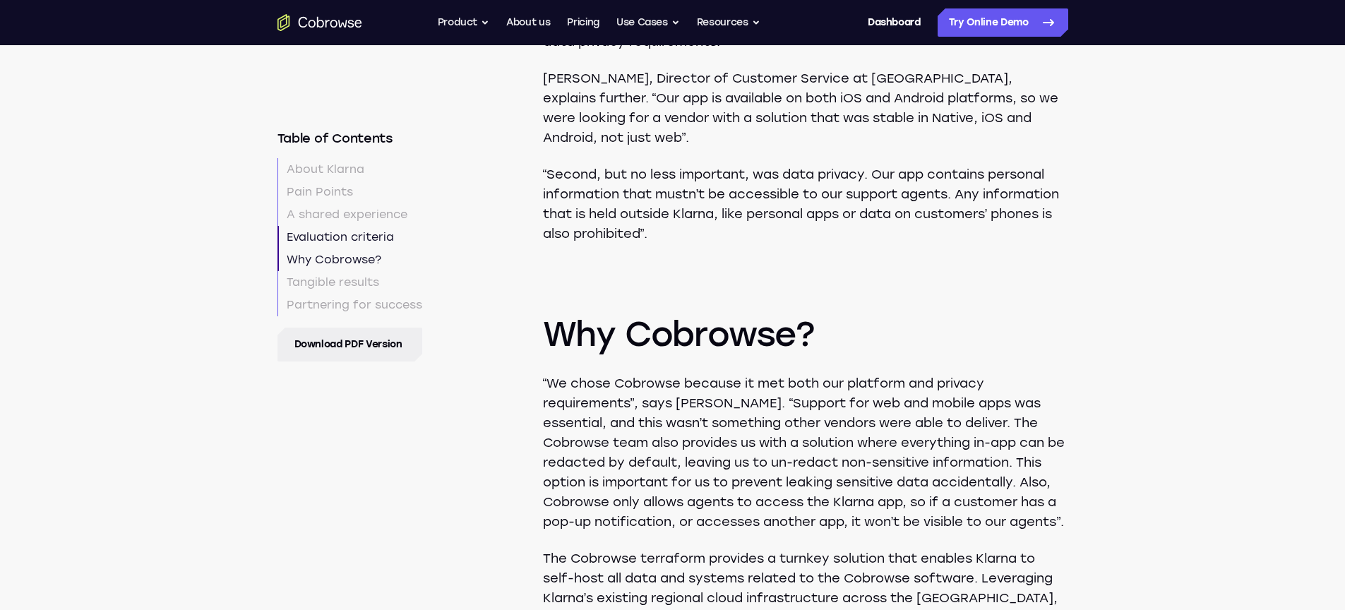
scroll to position [2742, 0]
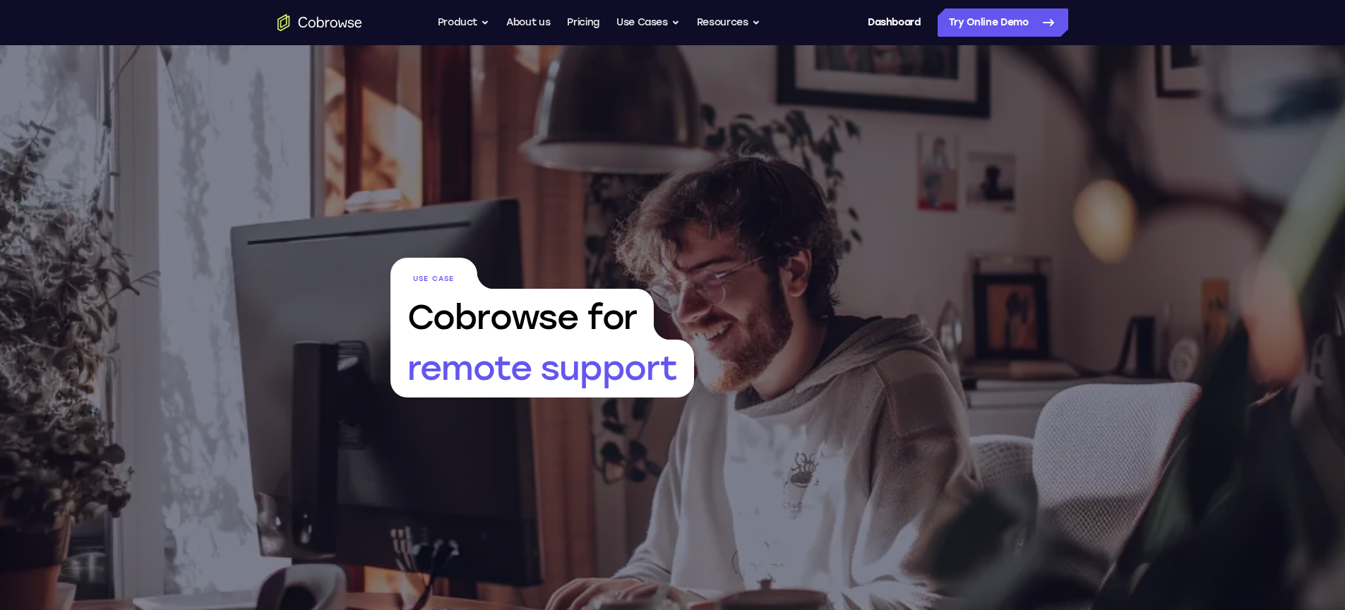
scroll to position [2486, 0]
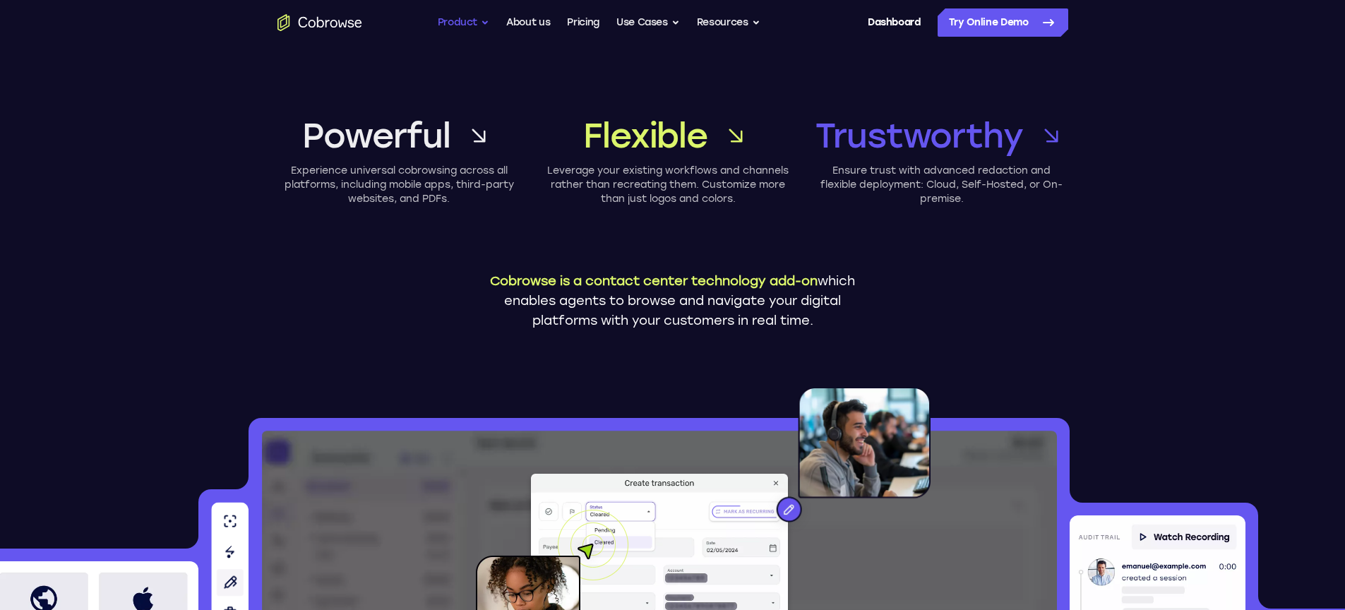
click at [460, 18] on button "Product" at bounding box center [464, 22] width 52 height 28
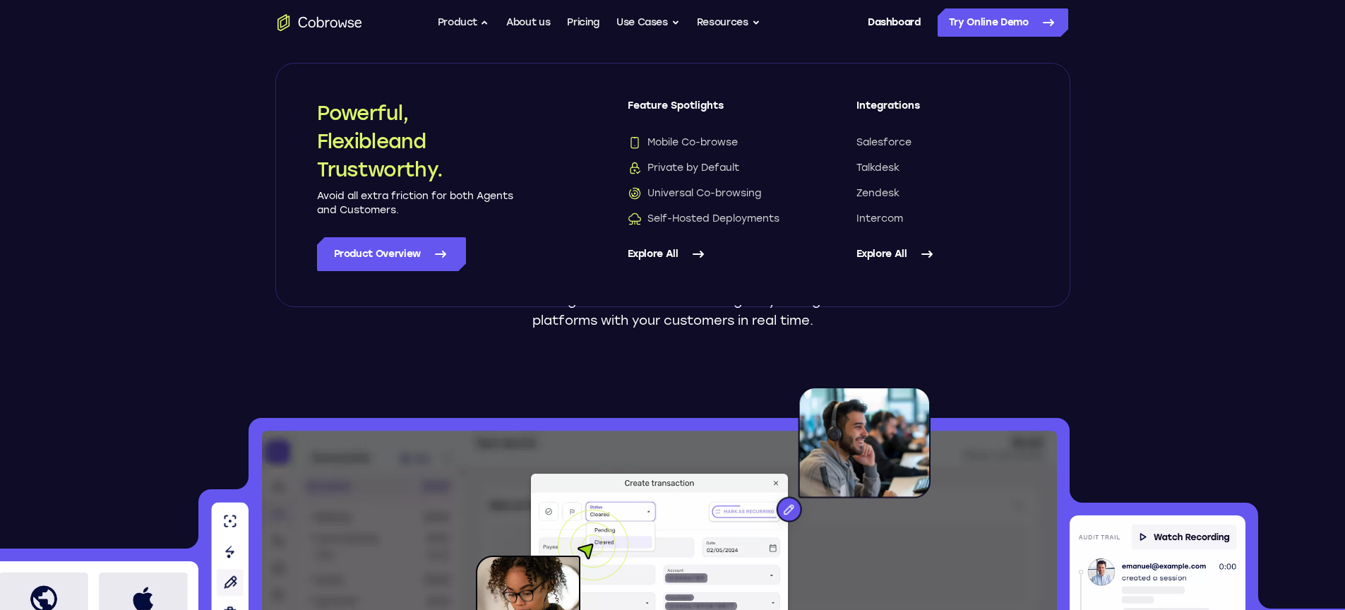
click at [674, 254] on link "Explore All" at bounding box center [714, 254] width 172 height 34
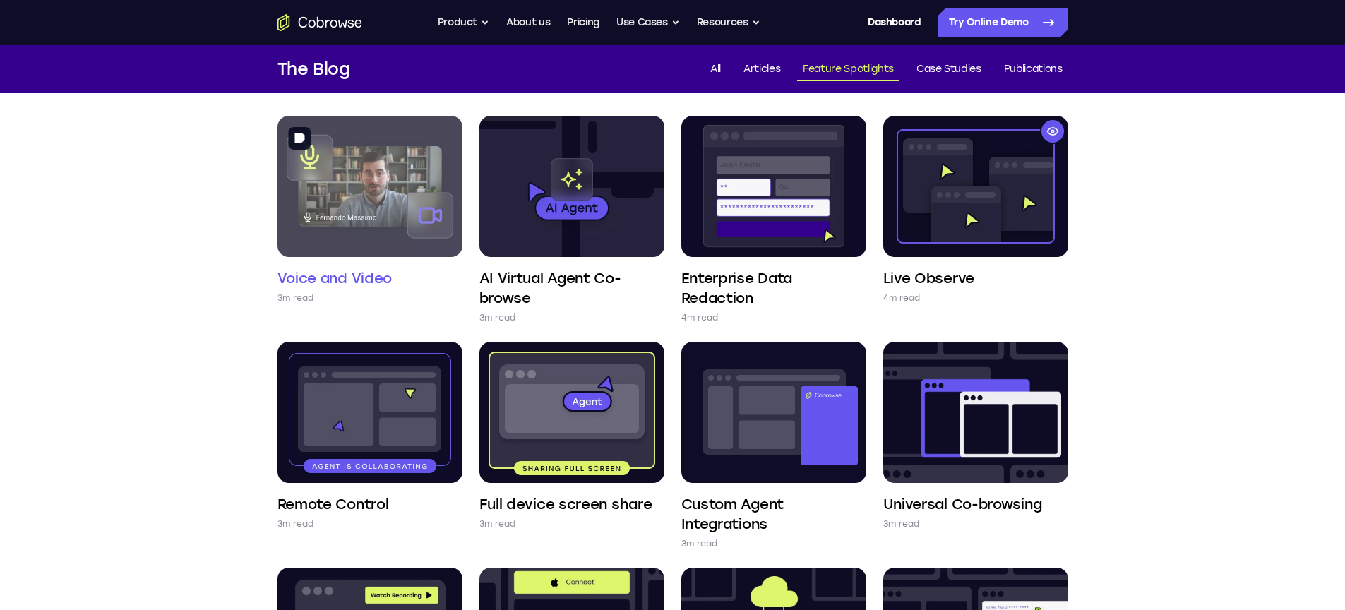
click at [372, 197] on img at bounding box center [370, 186] width 185 height 141
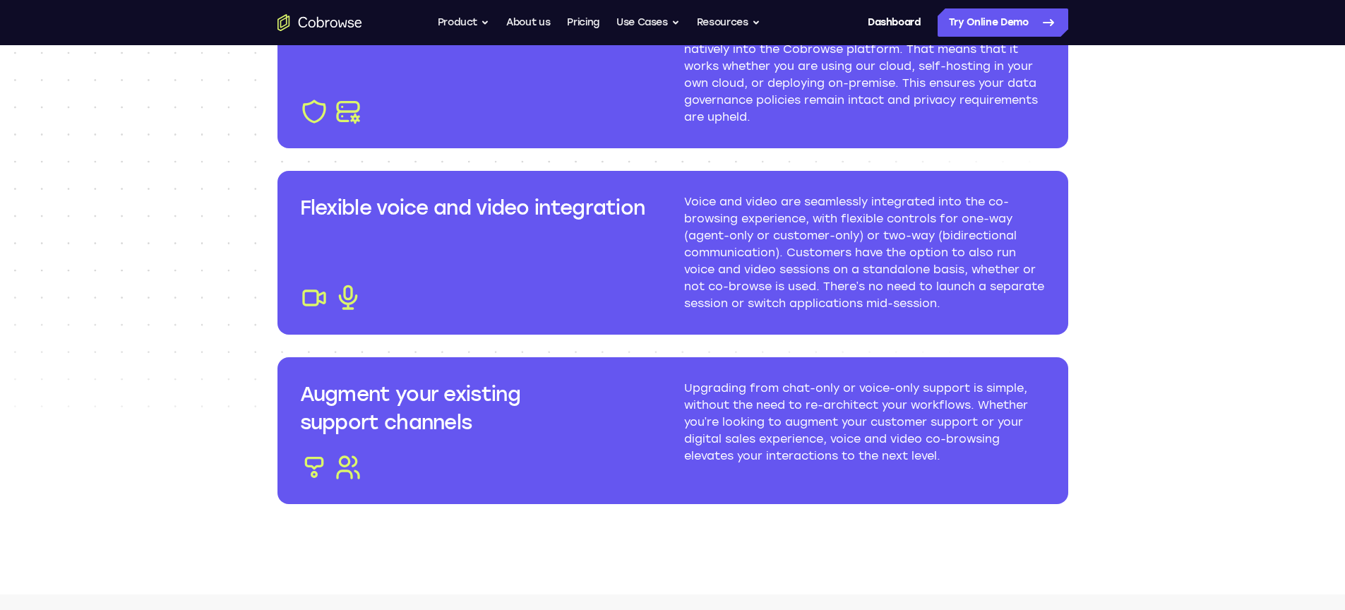
scroll to position [1712, 0]
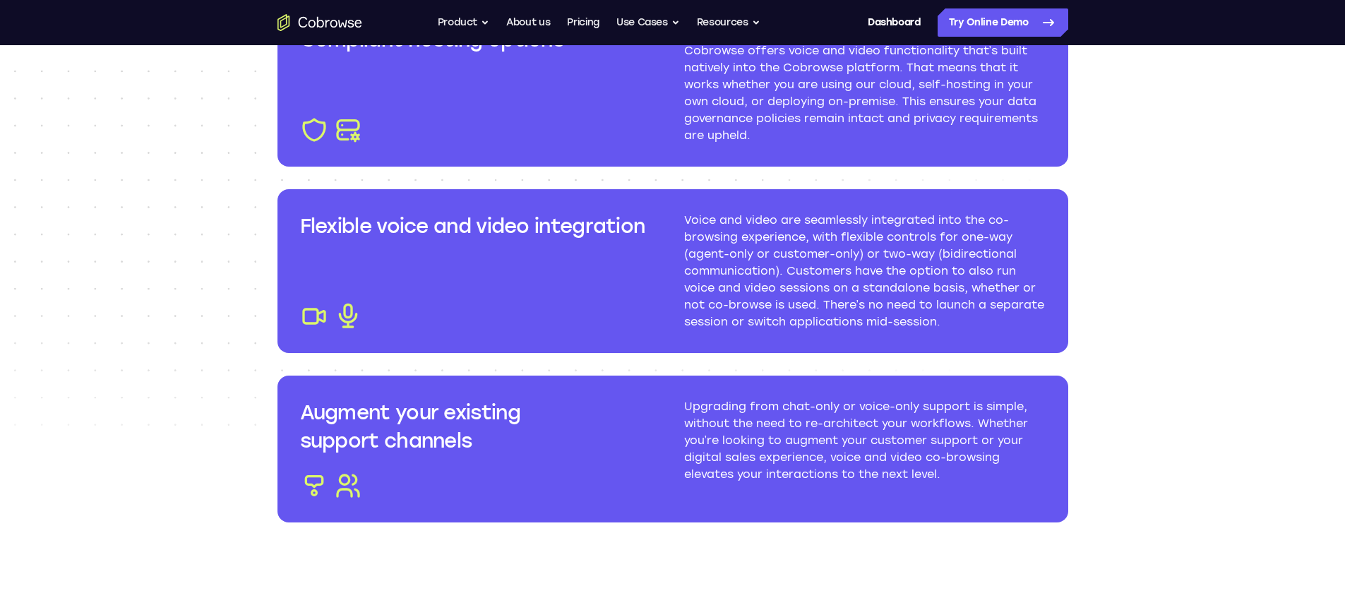
click at [353, 310] on img at bounding box center [348, 316] width 28 height 28
click at [616, 244] on div "Flexible voice and video integration" at bounding box center [481, 271] width 362 height 119
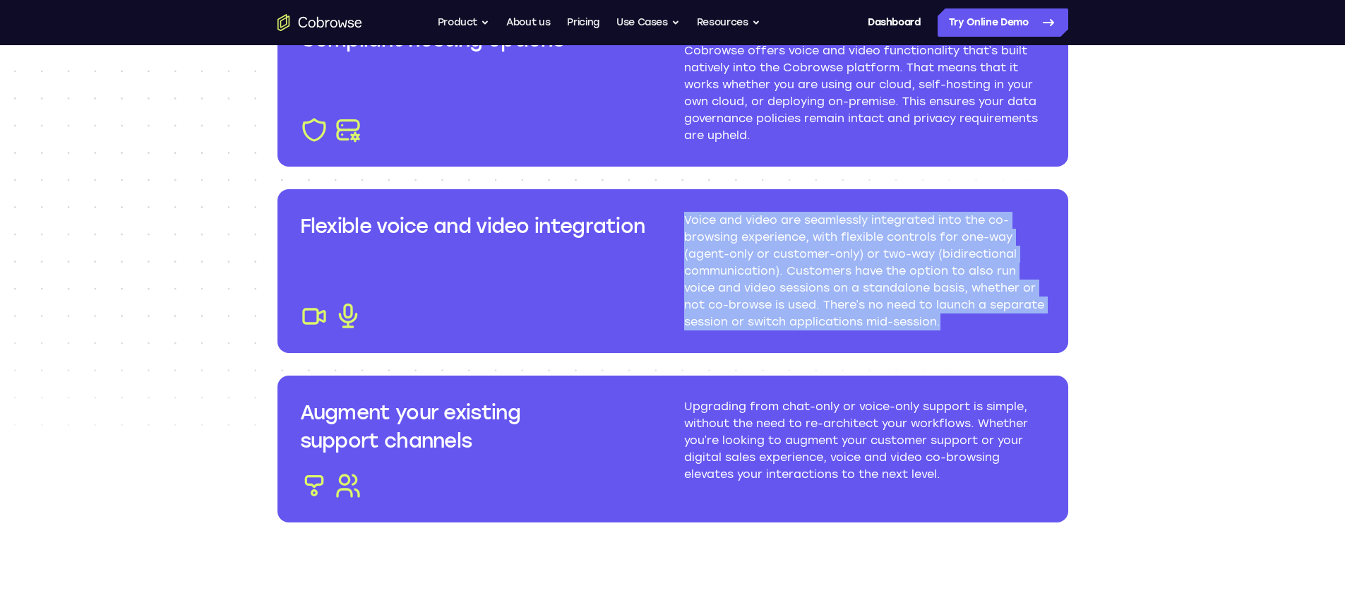
drag, startPoint x: 962, startPoint y: 322, endPoint x: 669, endPoint y: 222, distance: 309.7
click at [669, 222] on div "Flexible voice and video integration Voice and video are seamlessly integrated …" at bounding box center [673, 271] width 791 height 164
click at [845, 338] on img at bounding box center [844, 339] width 16 height 16
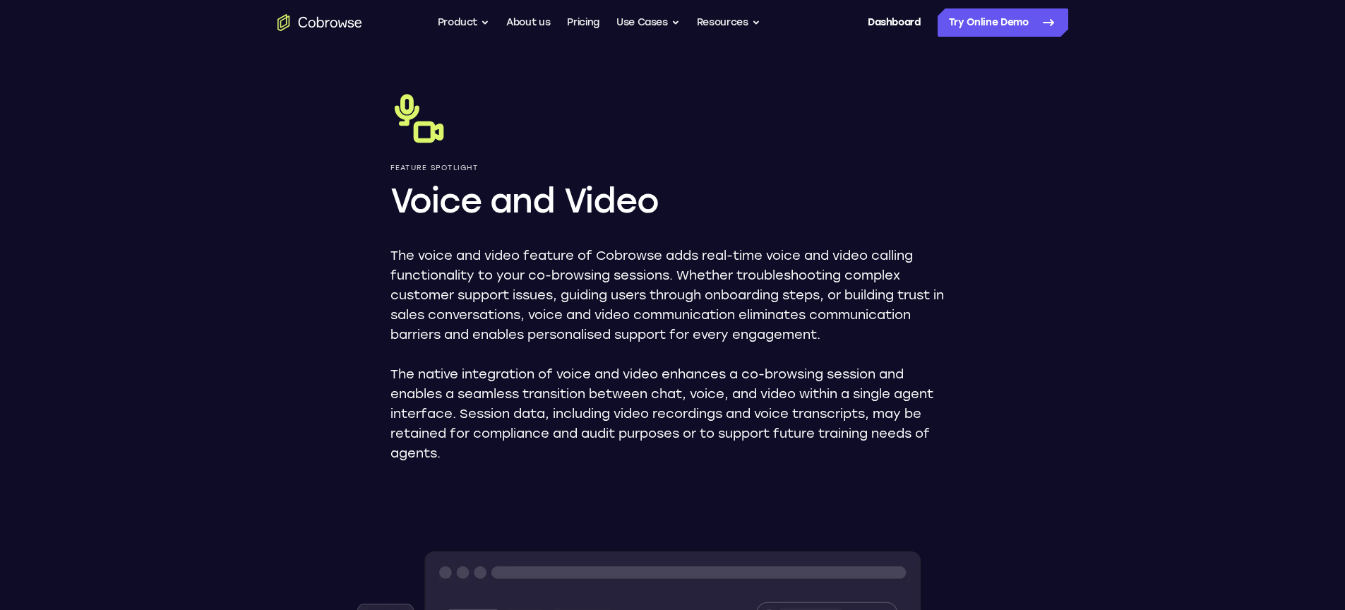
scroll to position [0, 0]
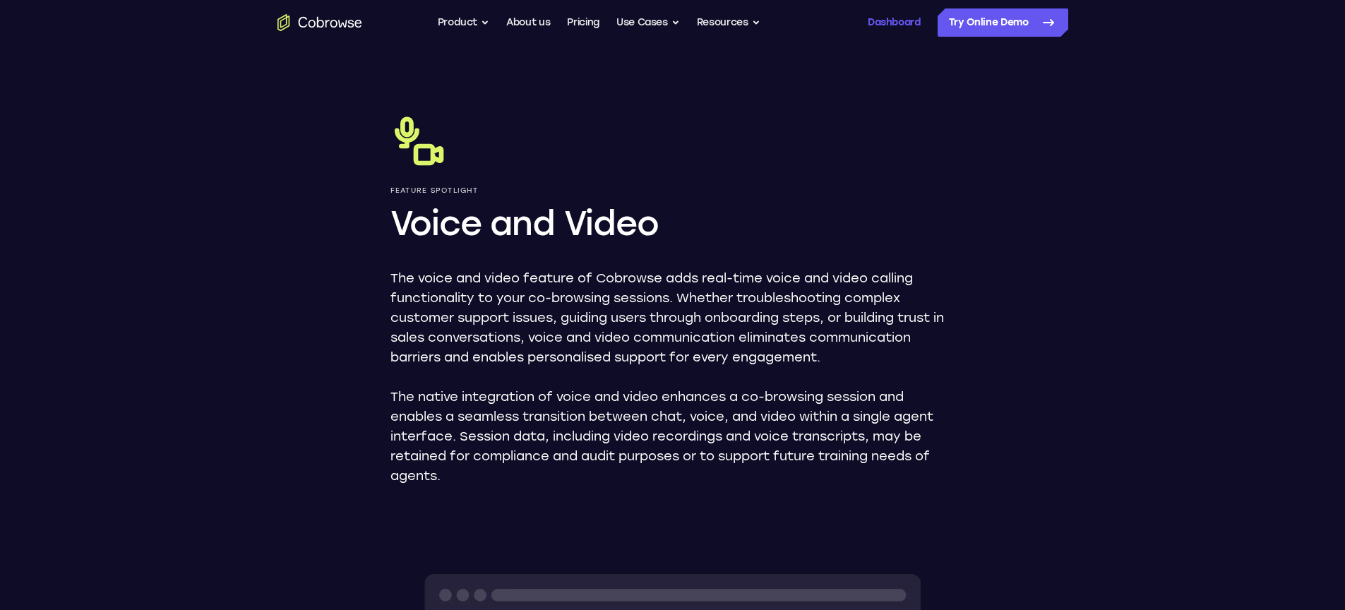
click at [890, 20] on link "Dashboard" at bounding box center [894, 22] width 53 height 28
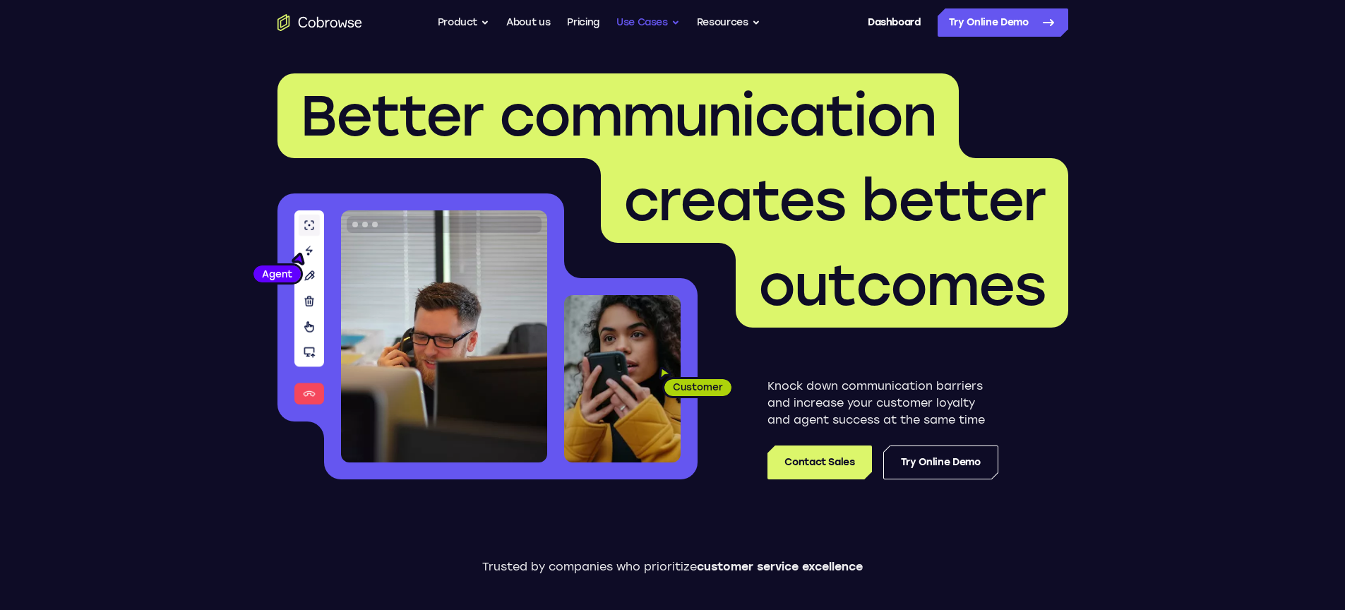
click at [624, 19] on button "Use Cases" at bounding box center [648, 22] width 64 height 28
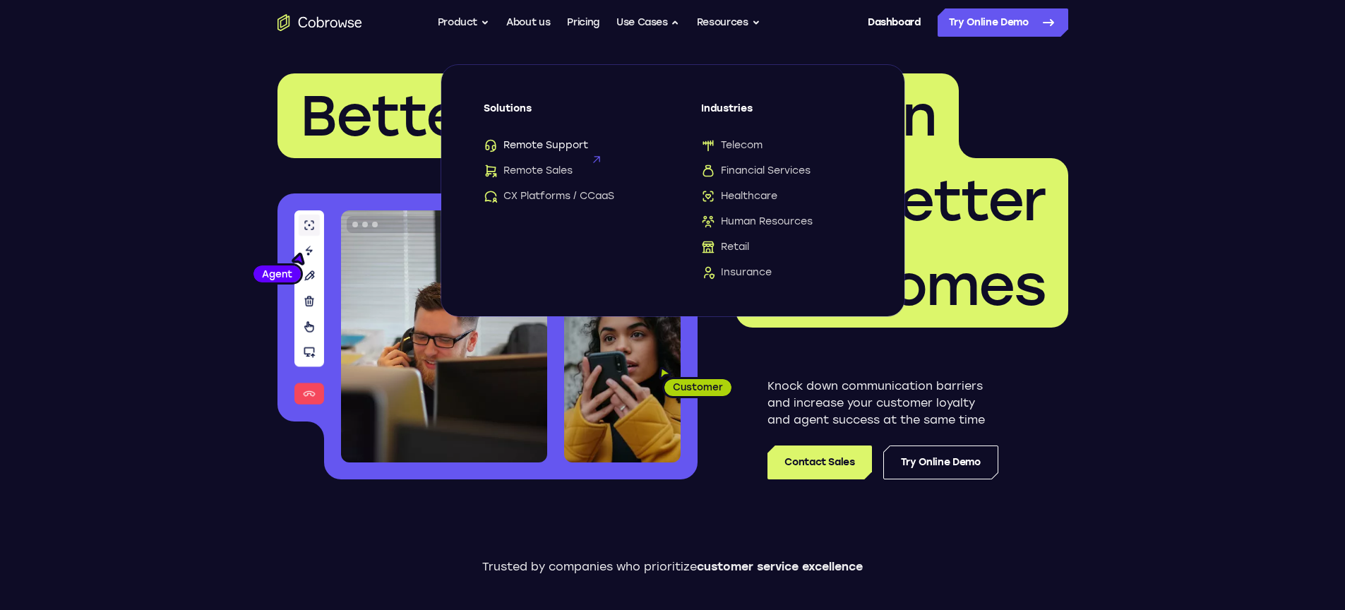
click at [531, 145] on span "Remote Support" at bounding box center [536, 145] width 105 height 14
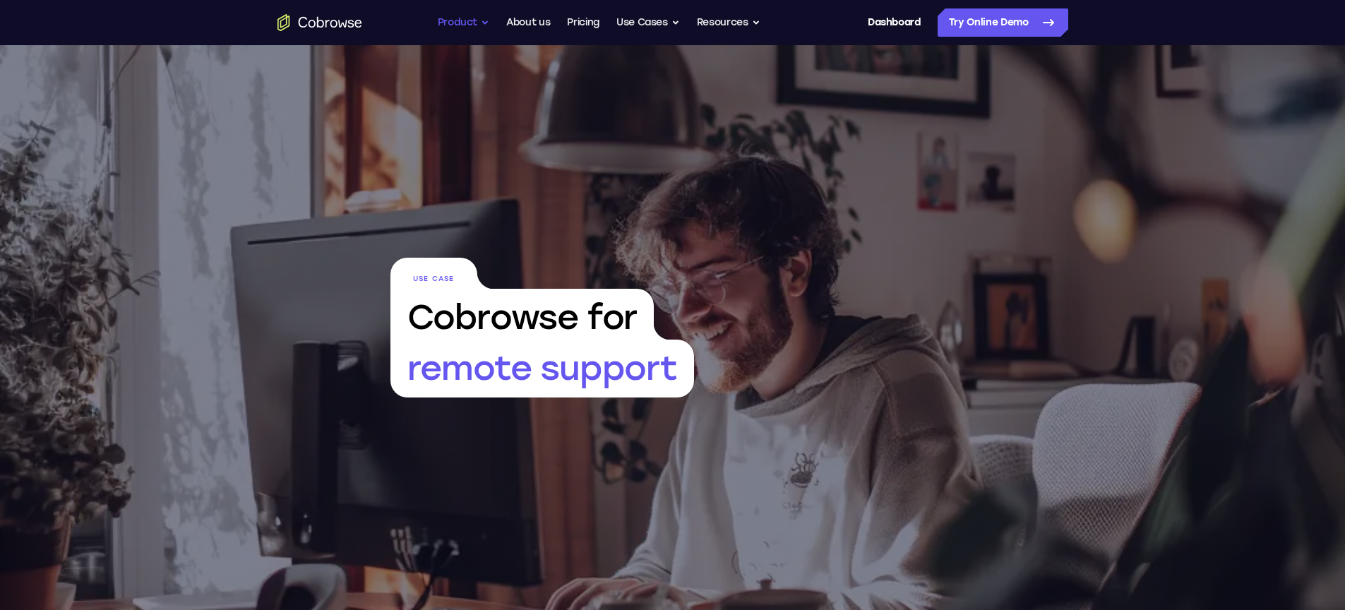
click at [476, 16] on button "Product" at bounding box center [464, 22] width 52 height 28
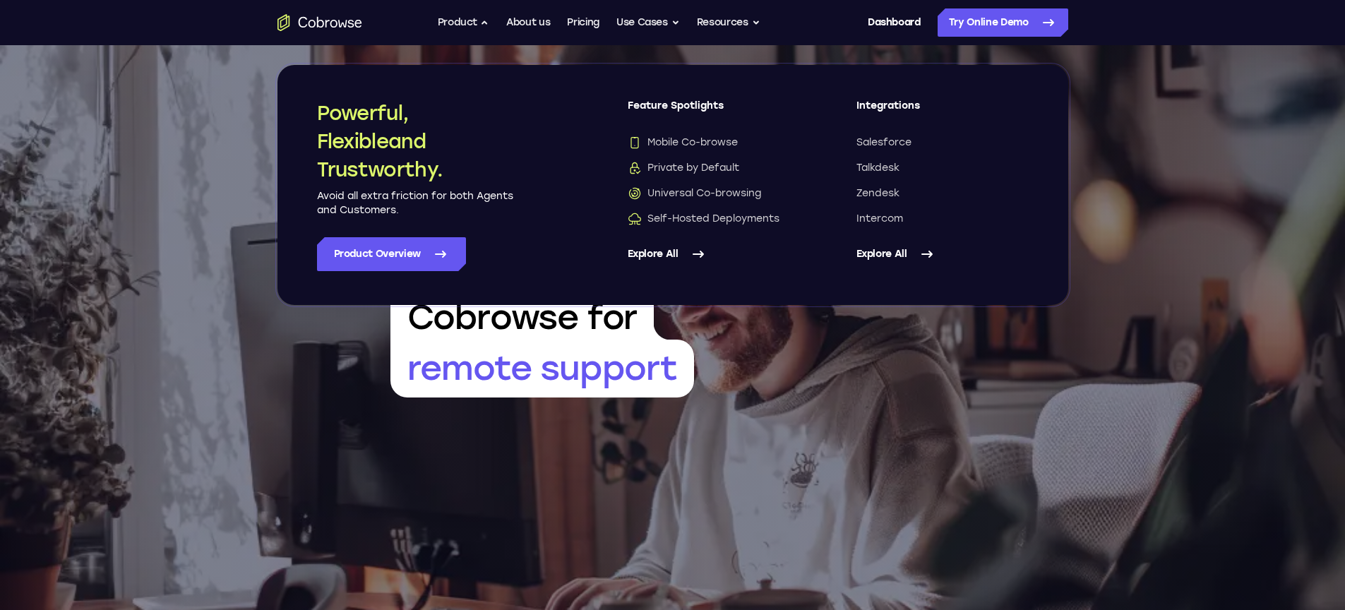
click at [669, 259] on link "Explore All" at bounding box center [714, 254] width 172 height 34
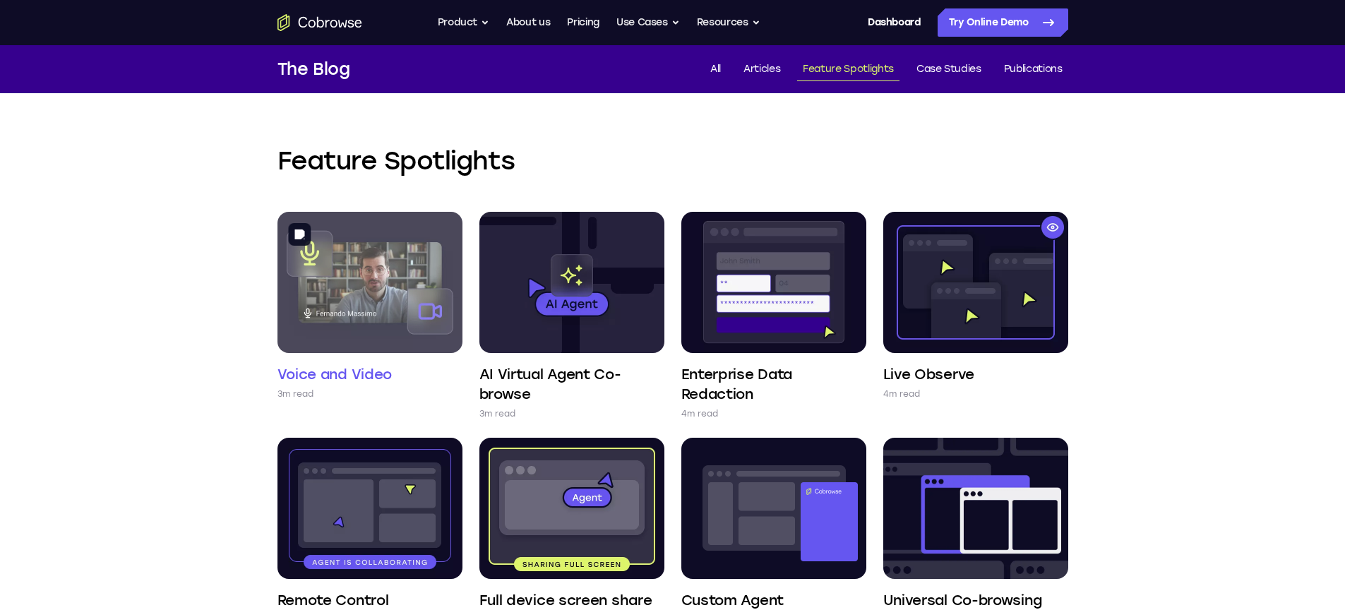
click at [372, 267] on img at bounding box center [370, 282] width 185 height 141
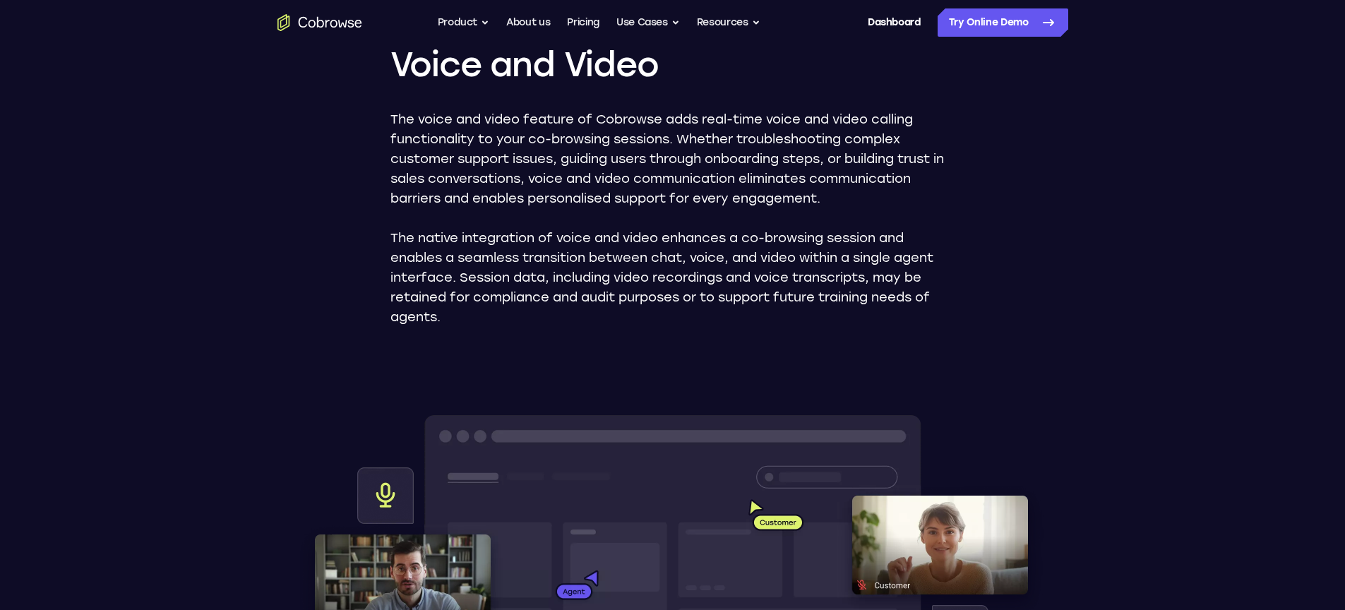
scroll to position [141, 0]
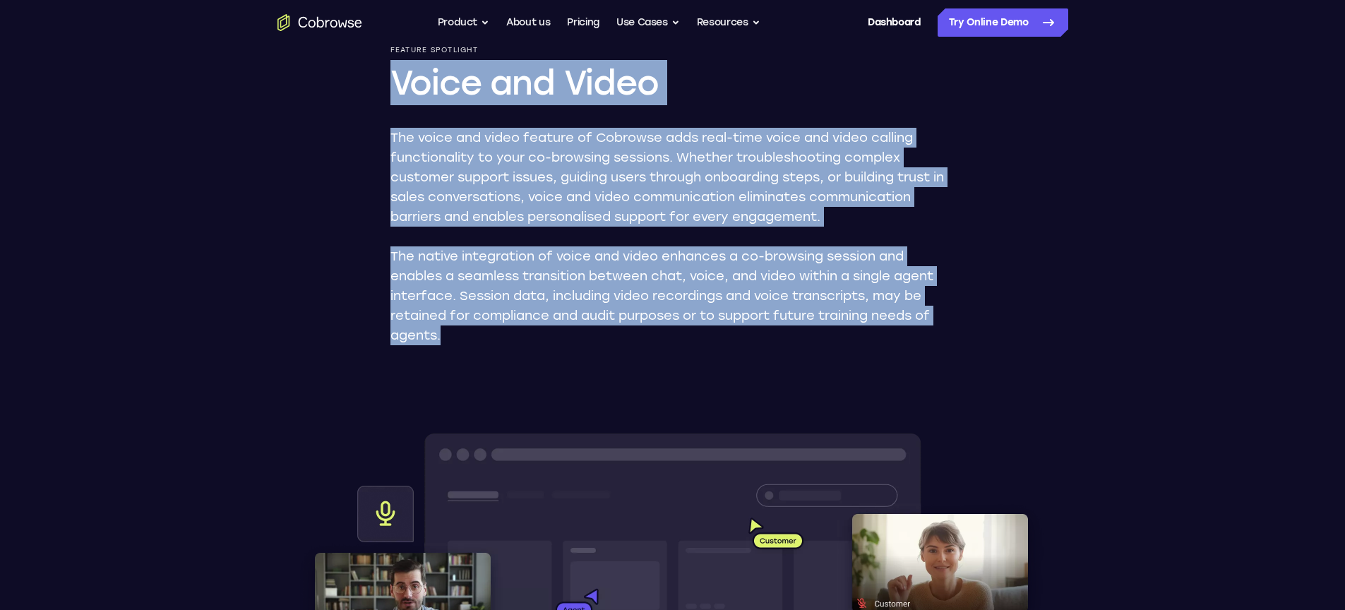
drag, startPoint x: 459, startPoint y: 347, endPoint x: 383, endPoint y: 79, distance: 279.0
click at [383, 79] on div "Feature Spotlight Voice and Video The voice and video feature of Cobrowse adds …" at bounding box center [673, 593] width 904 height 1376
click at [665, 355] on img at bounding box center [672, 354] width 16 height 16
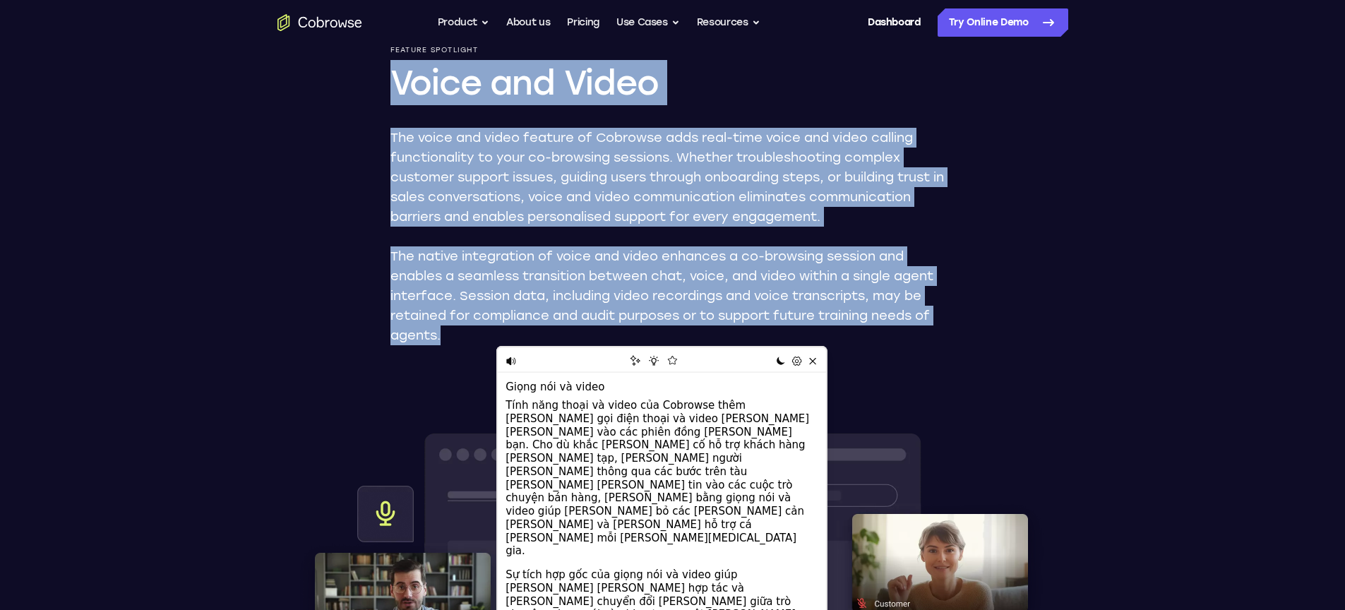
click at [577, 209] on p "The voice and video feature of Cobrowse adds real-time voice and video calling …" at bounding box center [672, 177] width 565 height 99
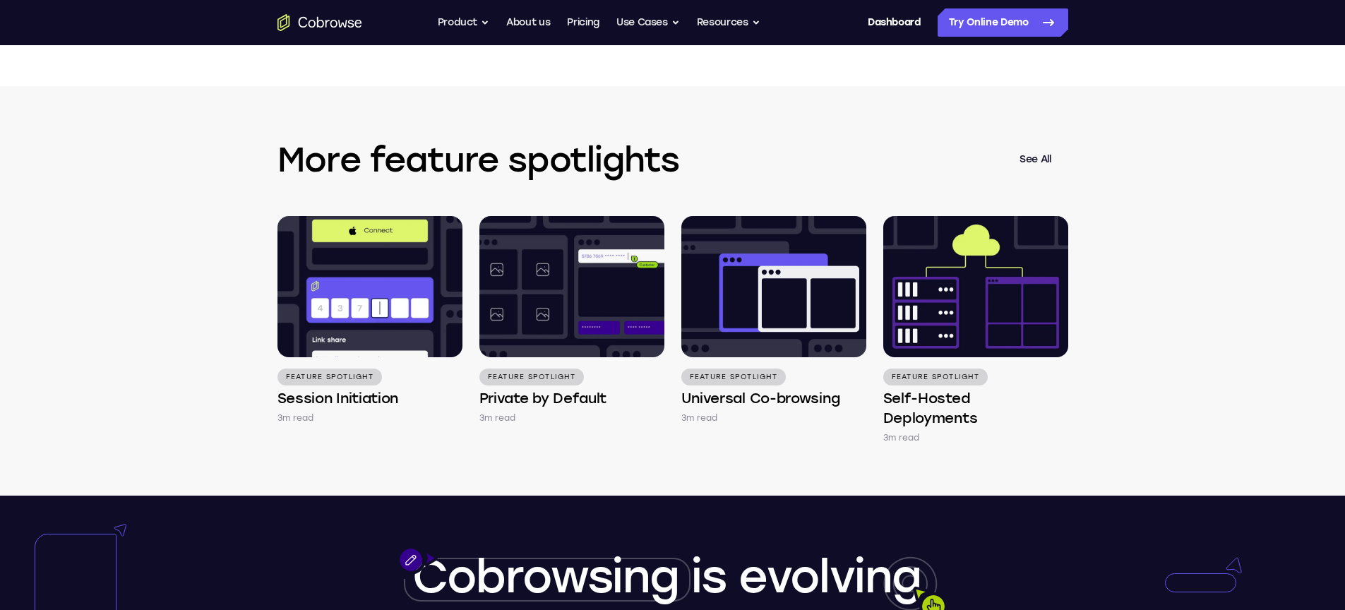
scroll to position [2628, 0]
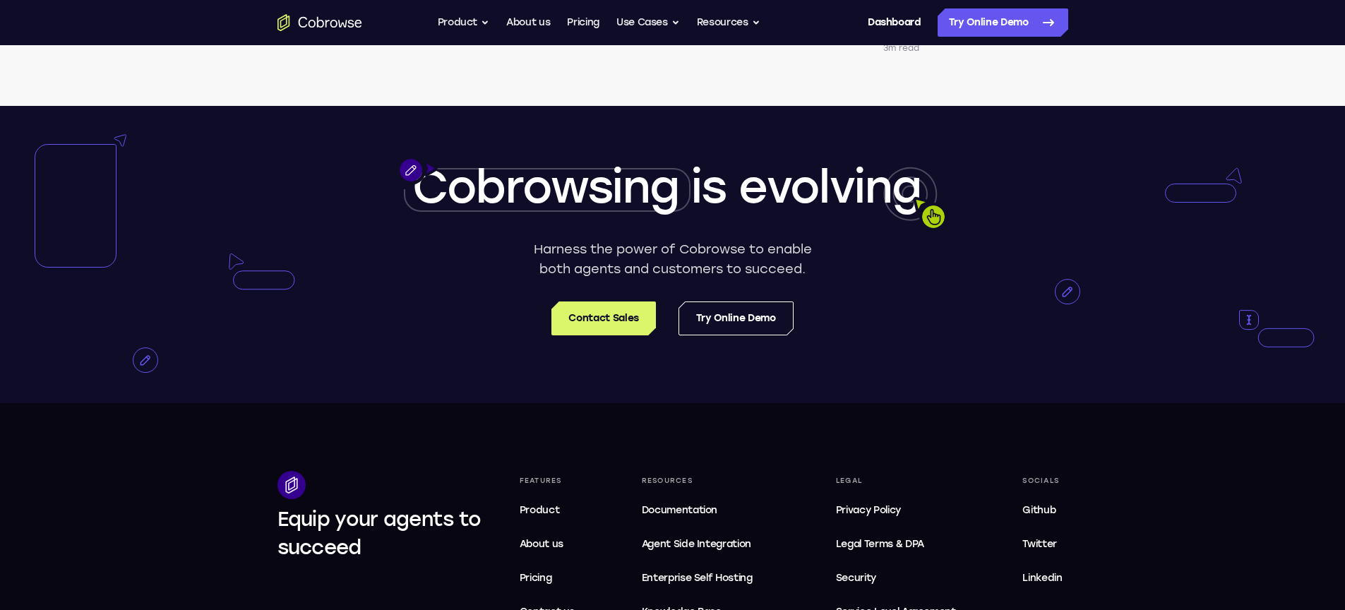
drag, startPoint x: 840, startPoint y: 270, endPoint x: 386, endPoint y: 215, distance: 457.5
click at [386, 215] on div at bounding box center [672, 254] width 1345 height 297
click at [406, 170] on div at bounding box center [405, 178] width 6 height 23
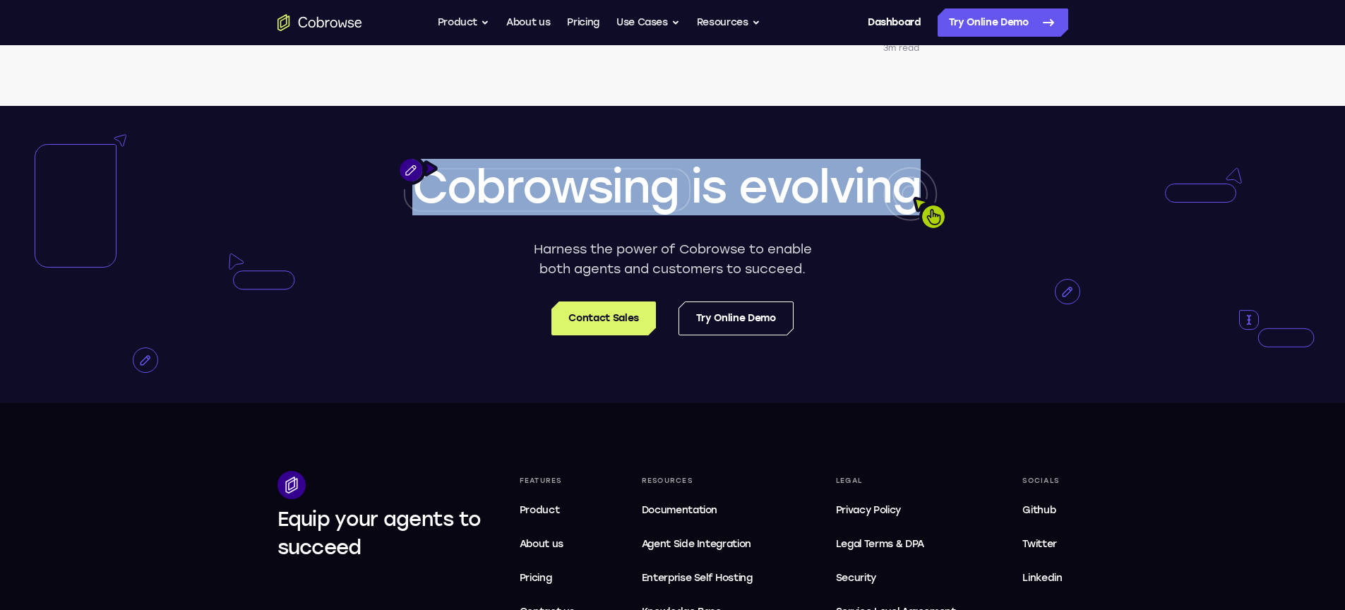
drag, startPoint x: 432, startPoint y: 187, endPoint x: 921, endPoint y: 180, distance: 488.7
click at [921, 180] on div "Cobrowsing is evolving" at bounding box center [673, 187] width 791 height 56
click at [660, 225] on img at bounding box center [660, 225] width 16 height 16
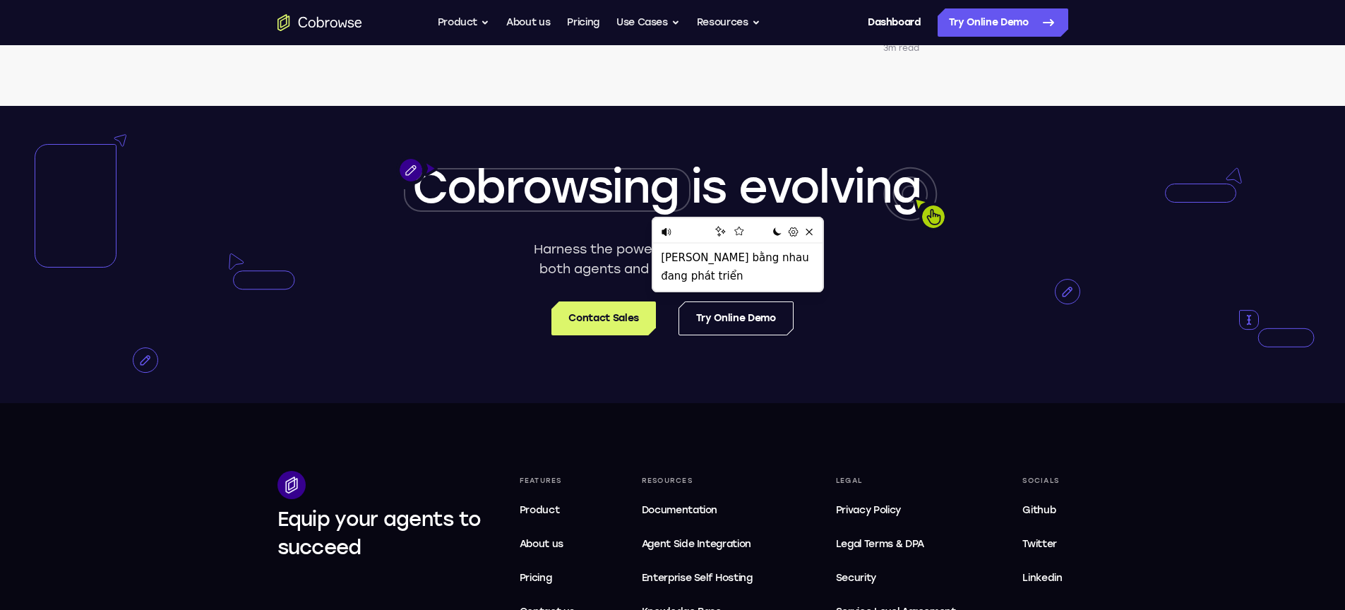
click at [872, 271] on div at bounding box center [672, 254] width 1345 height 297
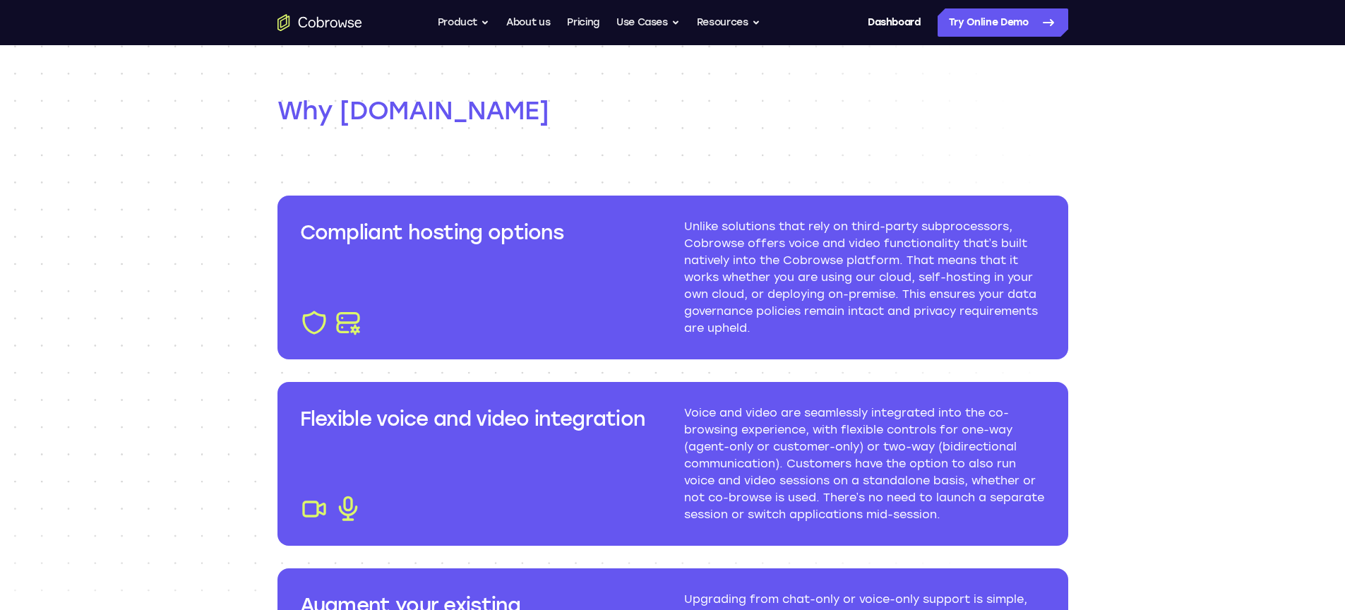
scroll to position [1794, 0]
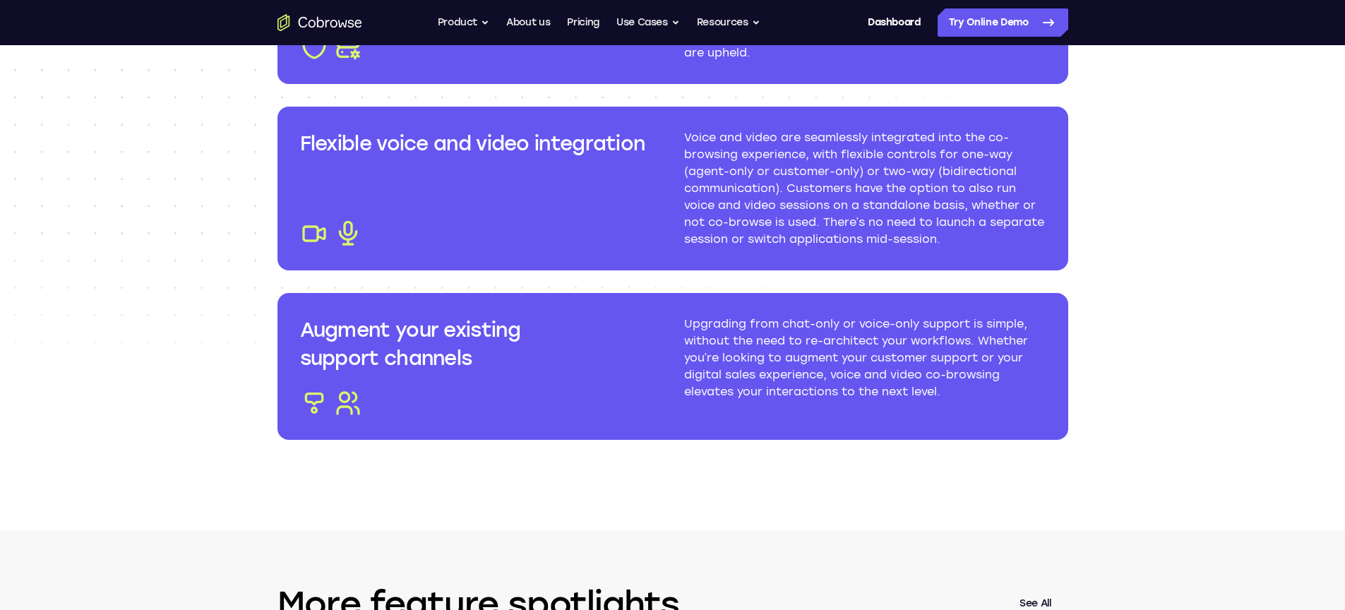
click at [448, 356] on h3 "Augment your existing support channels" at bounding box center [481, 344] width 362 height 56
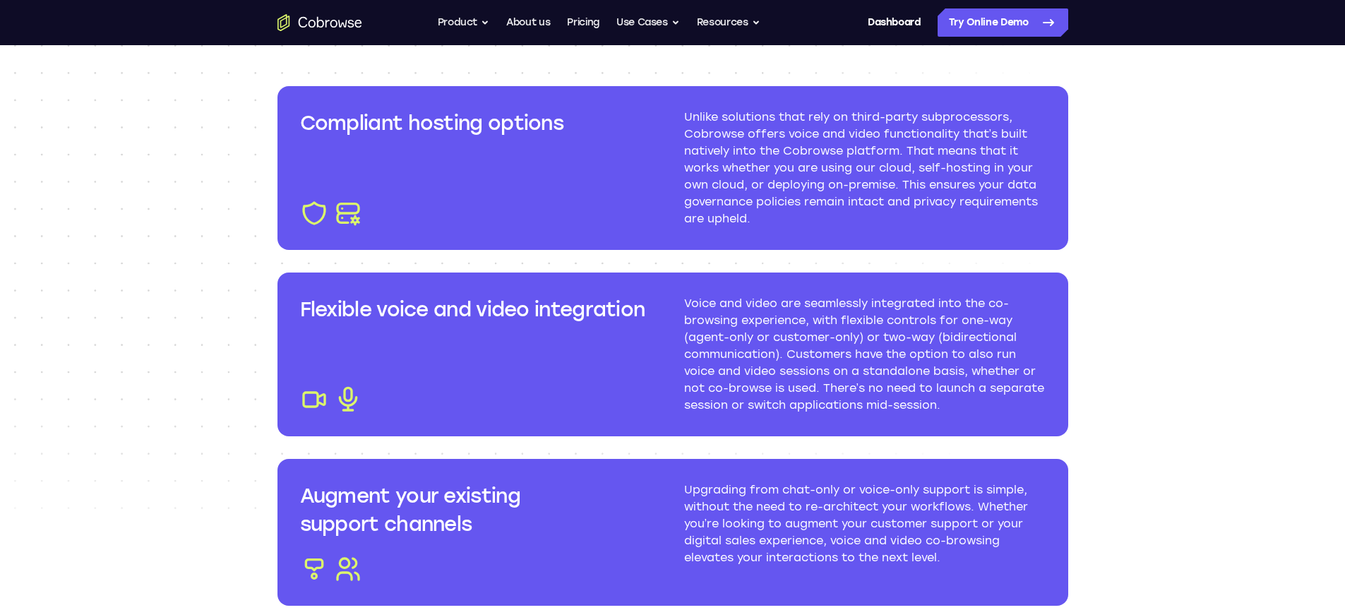
scroll to position [1619, 0]
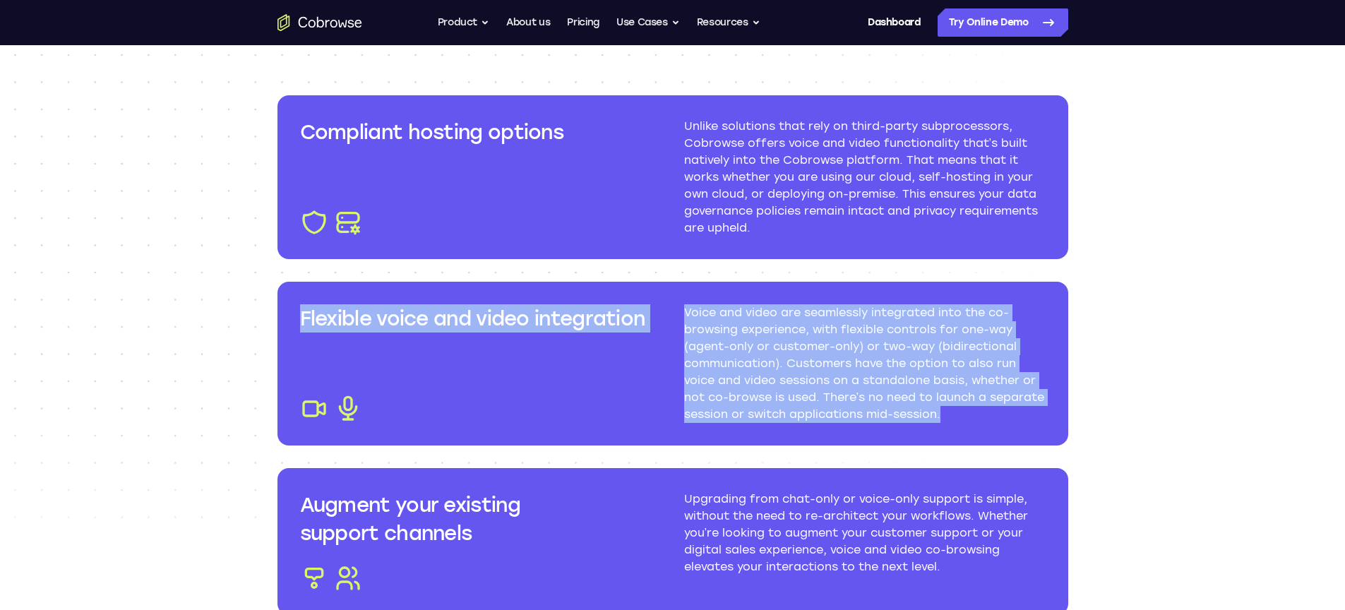
drag, startPoint x: 975, startPoint y: 415, endPoint x: 282, endPoint y: 310, distance: 701.3
click at [282, 310] on div "Flexible voice and video integration Voice and video are seamlessly integrated …" at bounding box center [673, 364] width 791 height 164
click at [678, 430] on img at bounding box center [670, 432] width 16 height 16
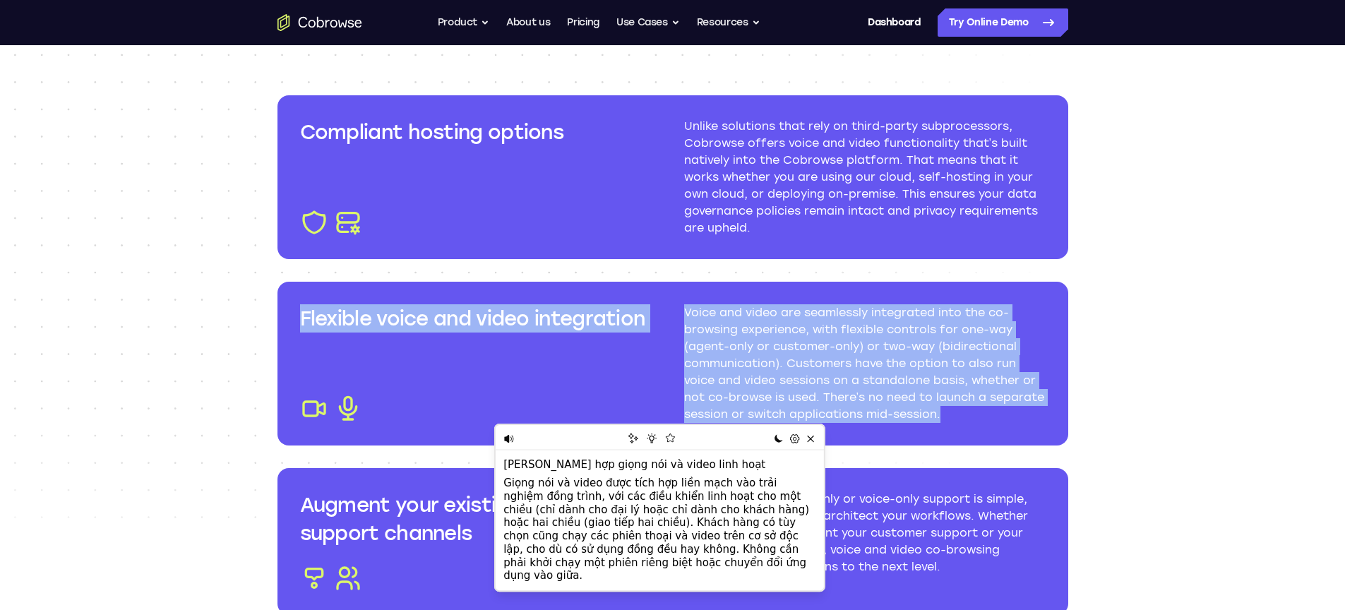
click at [386, 327] on h3 "Flexible voice and video integration" at bounding box center [481, 318] width 362 height 28
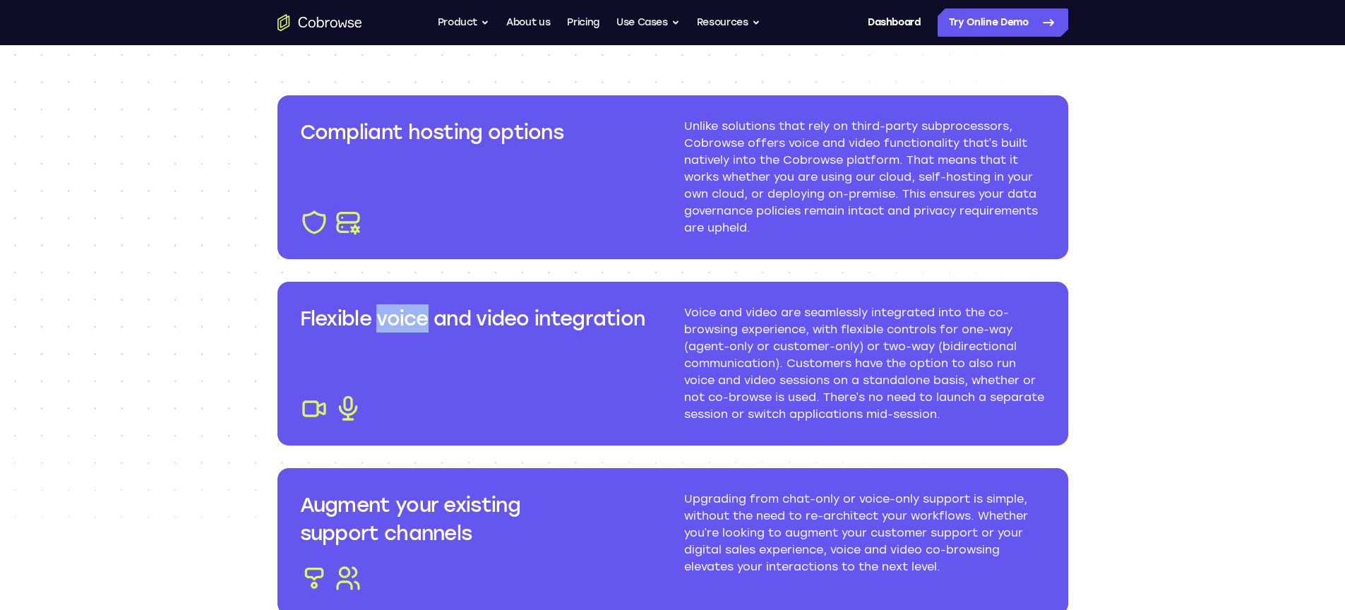
click at [386, 327] on h3 "Flexible voice and video integration" at bounding box center [481, 318] width 362 height 28
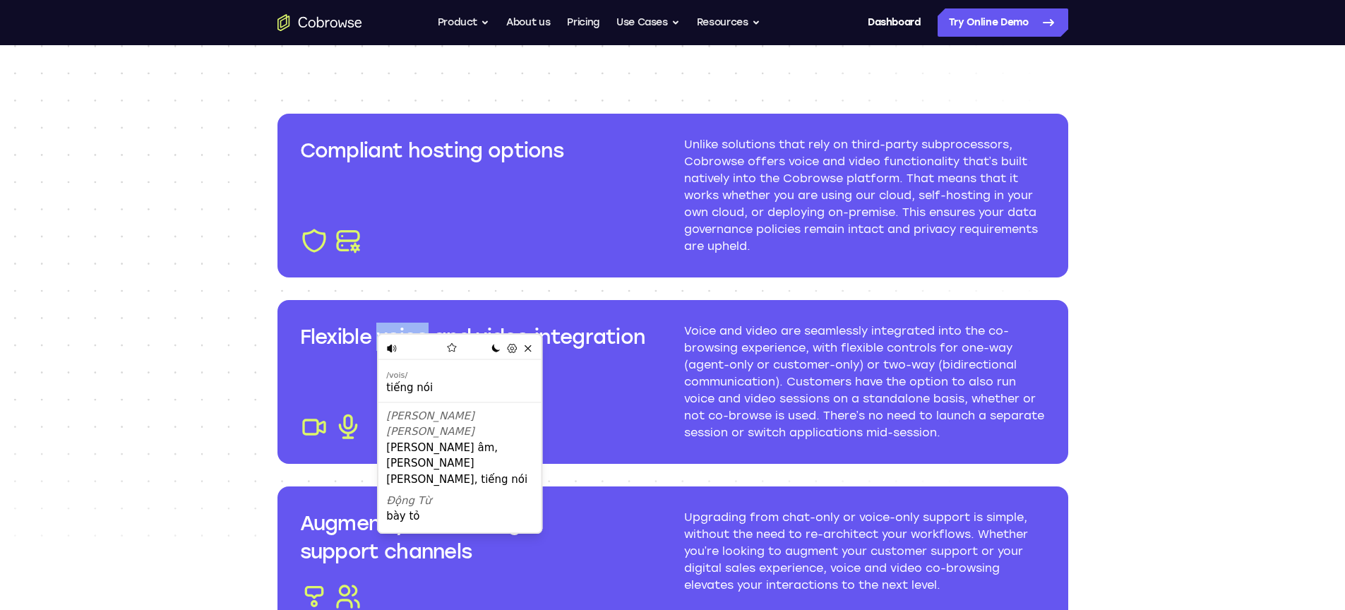
scroll to position [1652, 0]
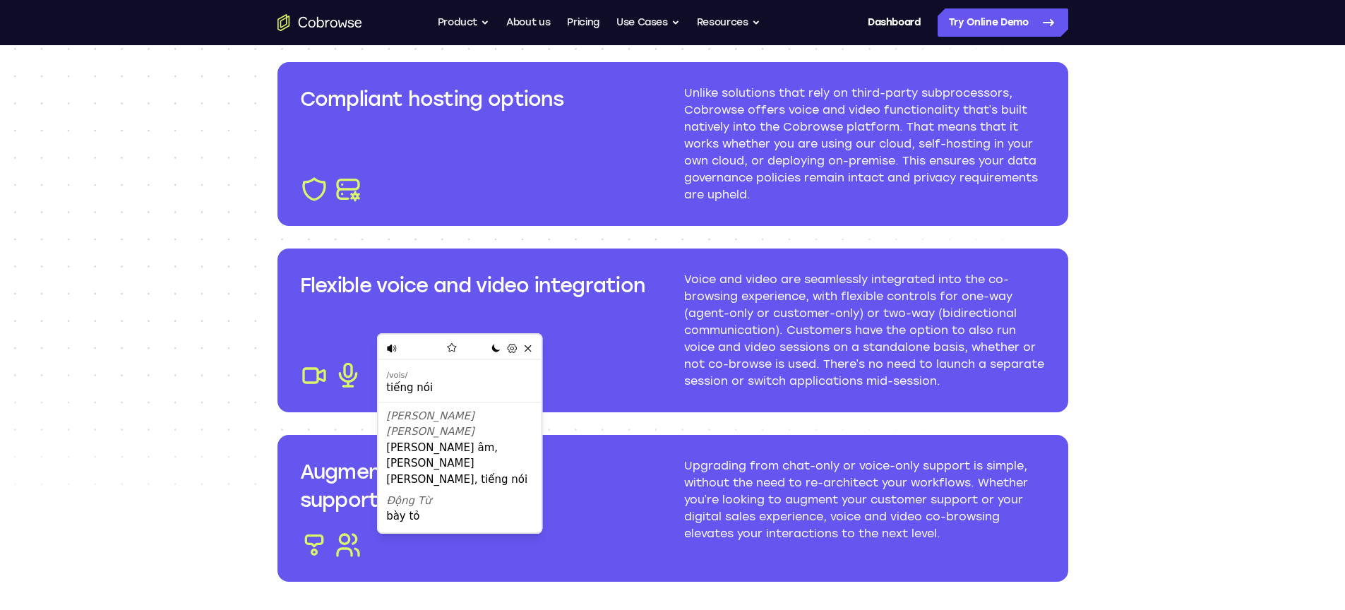
click at [686, 265] on div "Flexible voice and video integration Voice and video are seamlessly integrated …" at bounding box center [673, 331] width 791 height 164
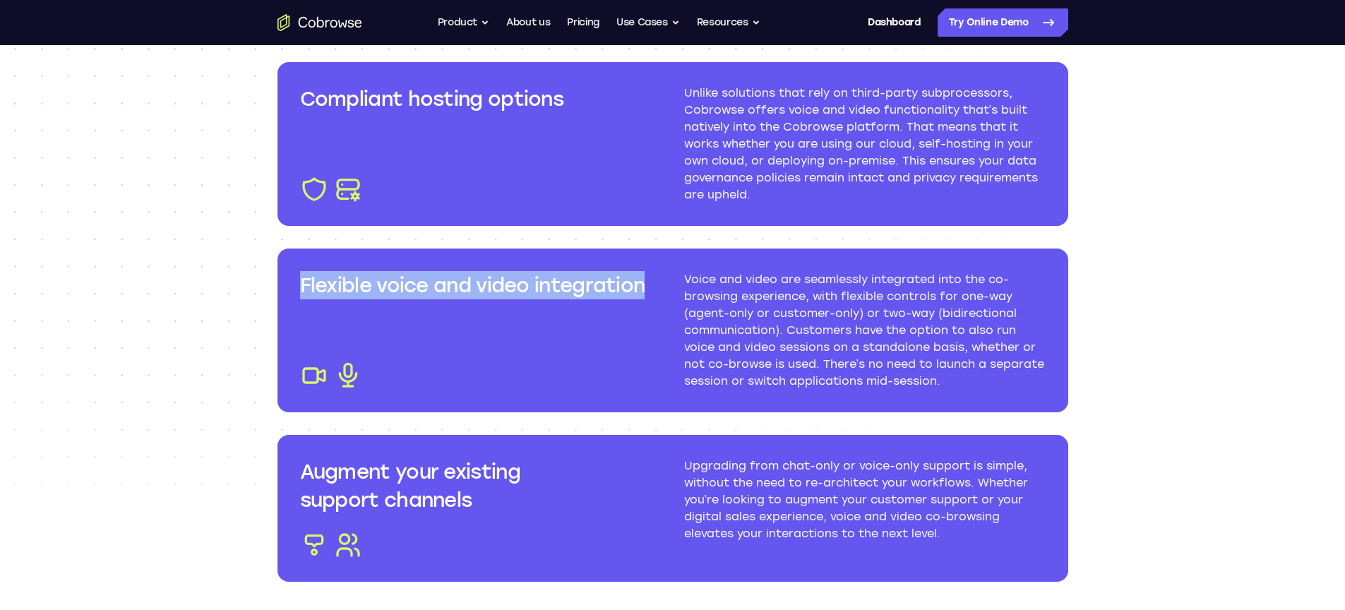
drag, startPoint x: 646, startPoint y: 289, endPoint x: 297, endPoint y: 288, distance: 348.8
click at [297, 288] on div "Flexible voice and video integration Voice and video are seamlessly integrated …" at bounding box center [673, 331] width 791 height 164
click at [475, 311] on img at bounding box center [473, 308] width 16 height 16
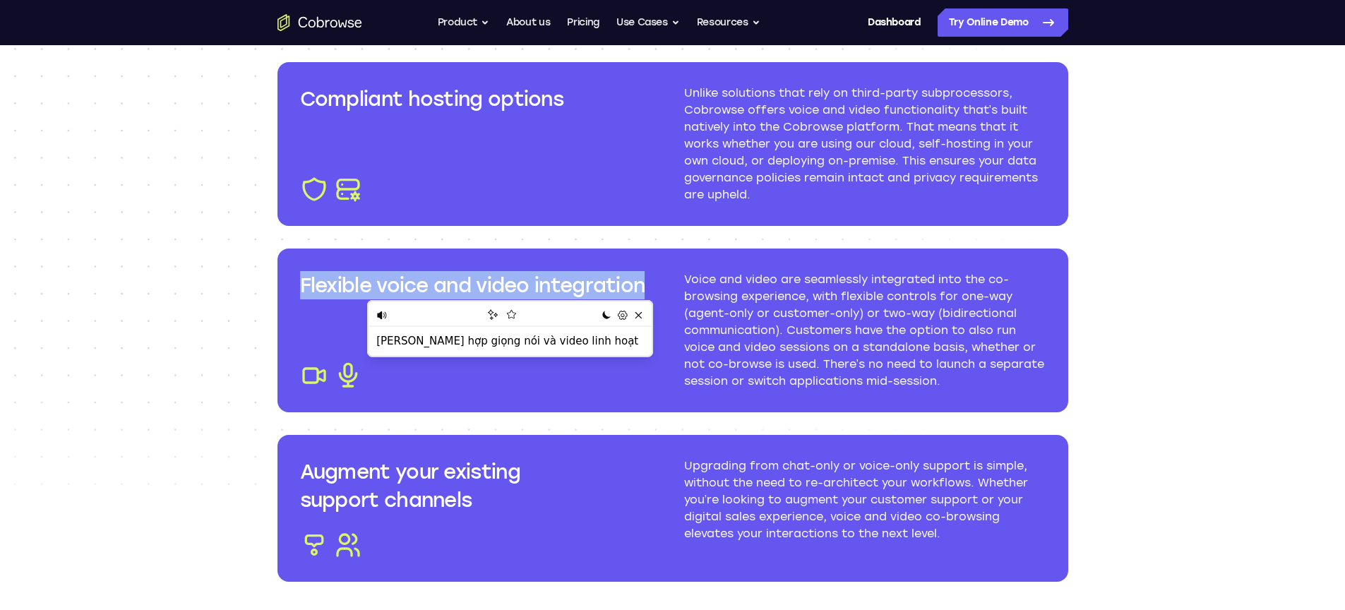
click at [628, 265] on div "Flexible voice and video integration Voice and video are seamlessly integrated …" at bounding box center [673, 331] width 791 height 164
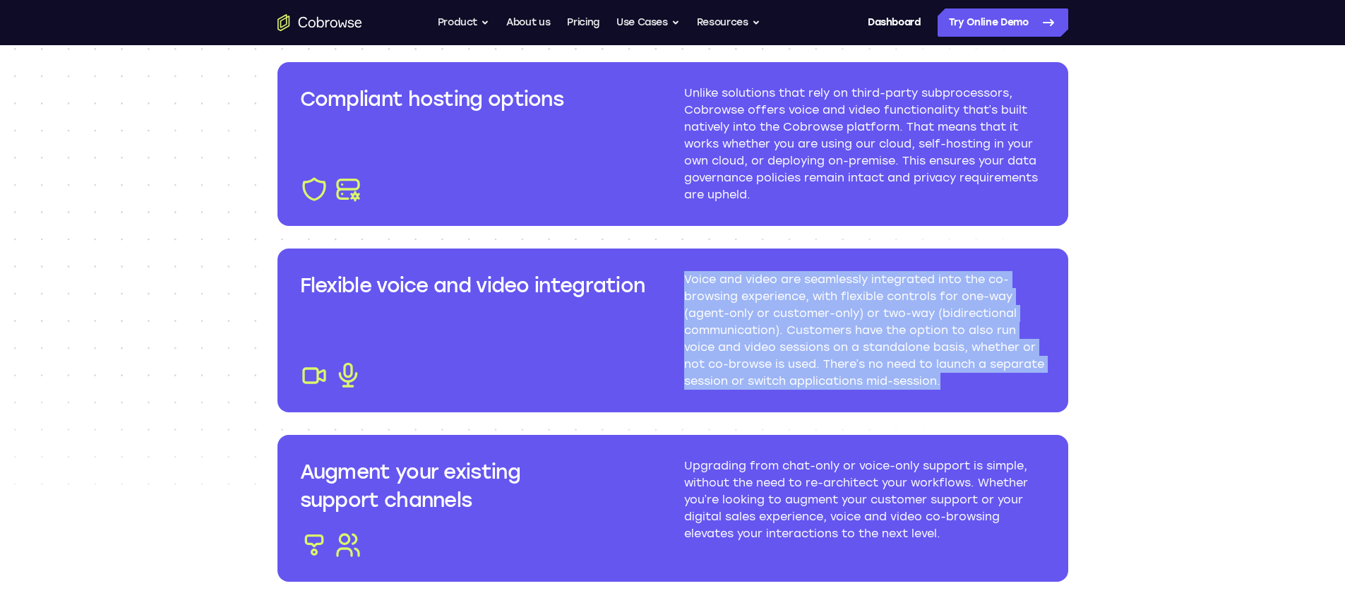
drag, startPoint x: 972, startPoint y: 388, endPoint x: 674, endPoint y: 285, distance: 314.9
click at [674, 285] on div "Flexible voice and video integration Voice and video are seamlessly integrated …" at bounding box center [673, 331] width 791 height 164
click at [690, 400] on img at bounding box center [692, 398] width 16 height 16
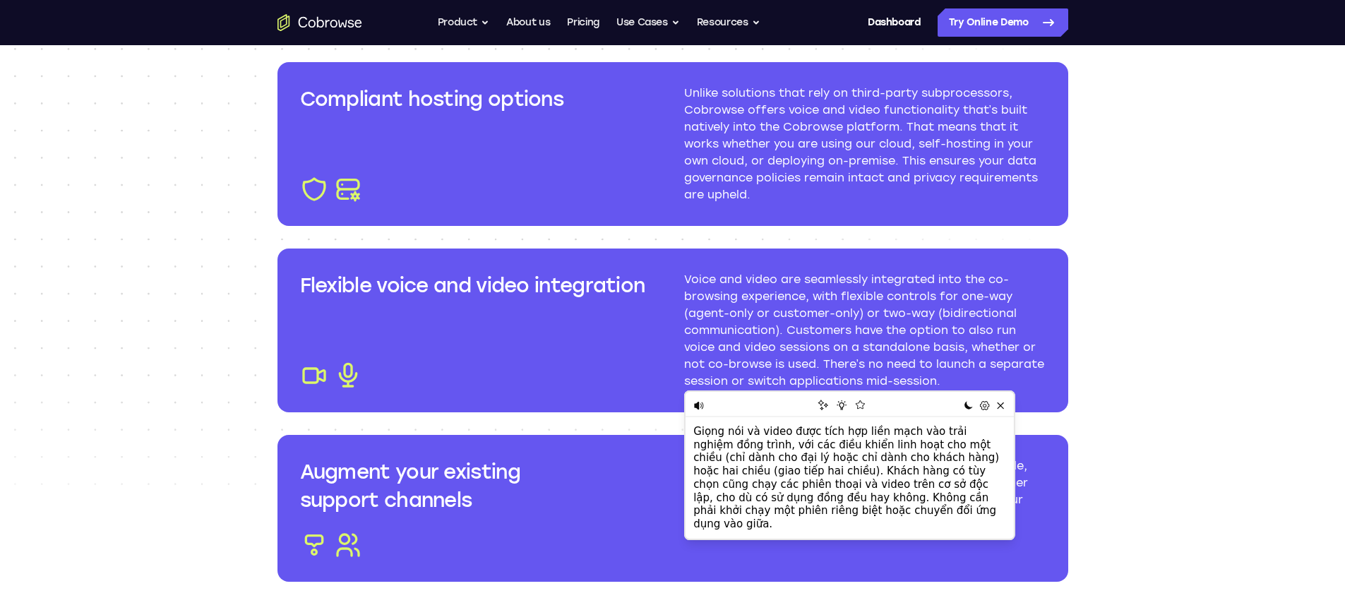
click at [693, 329] on p "Voice and video are seamlessly integrated into the co-browsing experience, with…" at bounding box center [865, 330] width 362 height 119
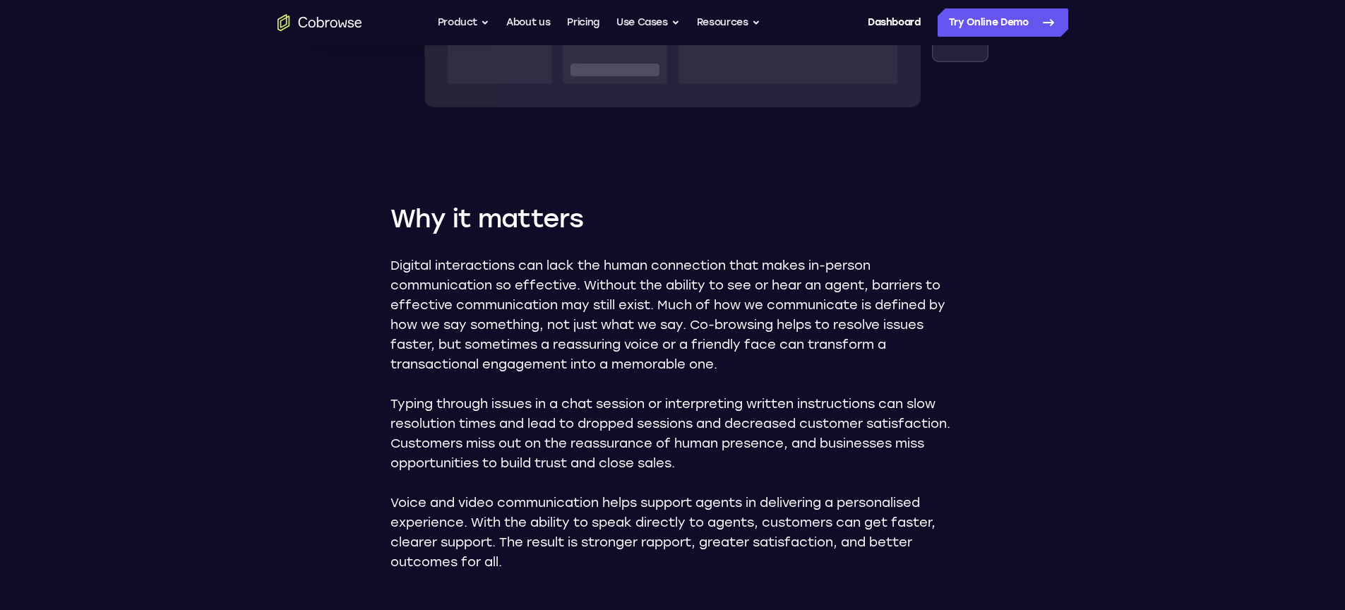
scroll to position [0, 0]
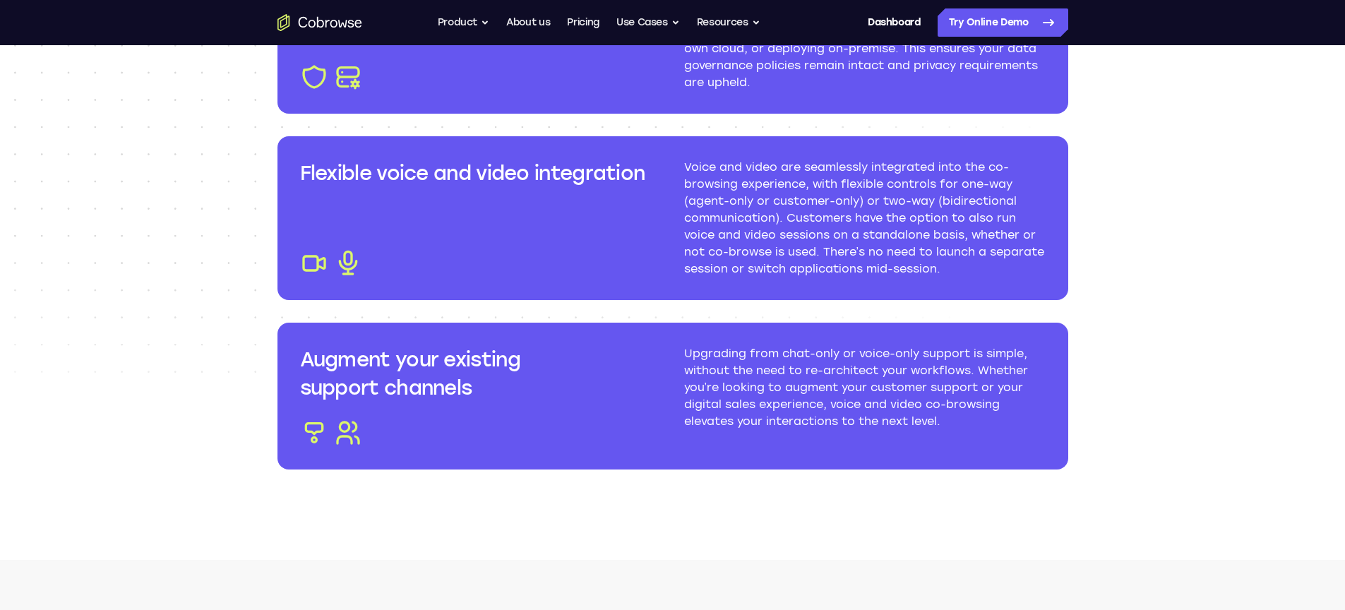
scroll to position [1747, 0]
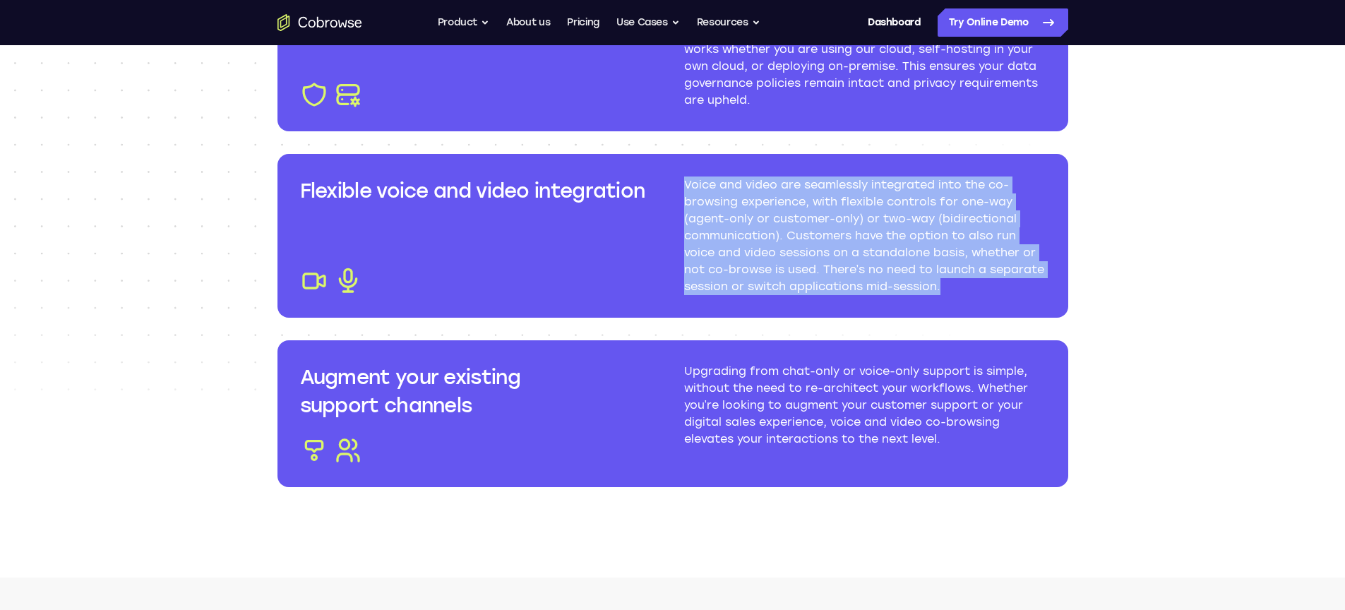
drag, startPoint x: 955, startPoint y: 287, endPoint x: 337, endPoint y: 208, distance: 622.9
click at [338, 207] on div "Flexible voice and video integration Voice and video are seamlessly integrated …" at bounding box center [673, 236] width 791 height 164
click at [342, 276] on img at bounding box center [348, 281] width 28 height 28
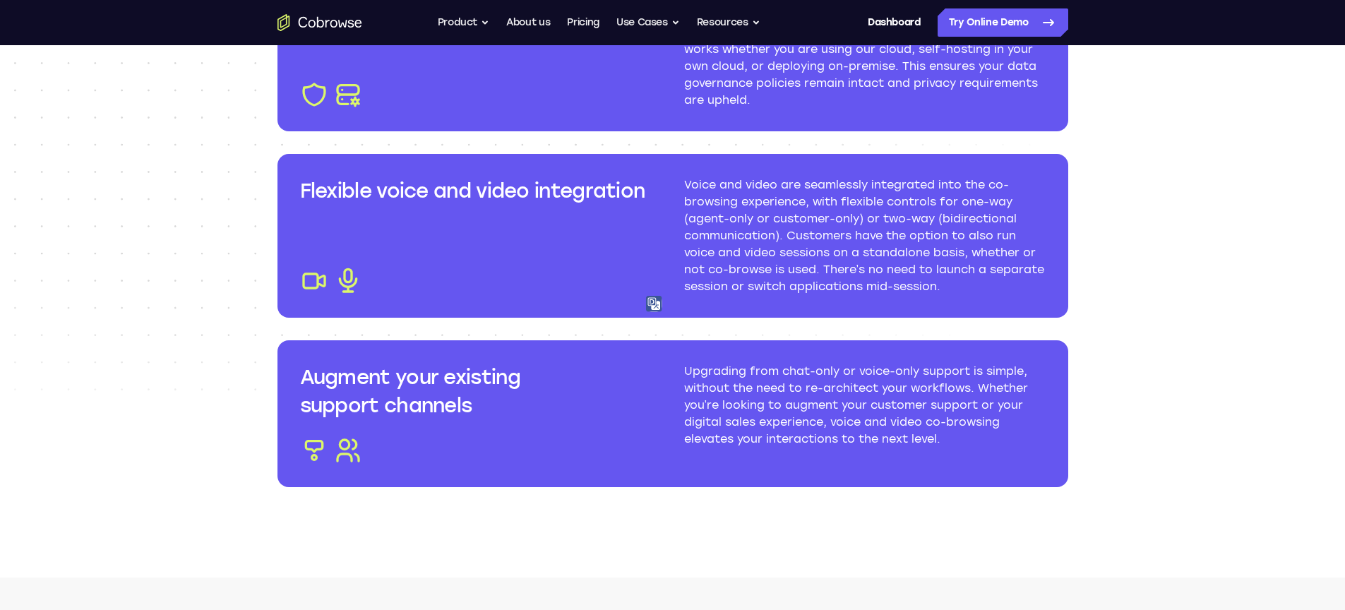
click at [460, 386] on h3 "Augment your existing support channels" at bounding box center [481, 391] width 362 height 56
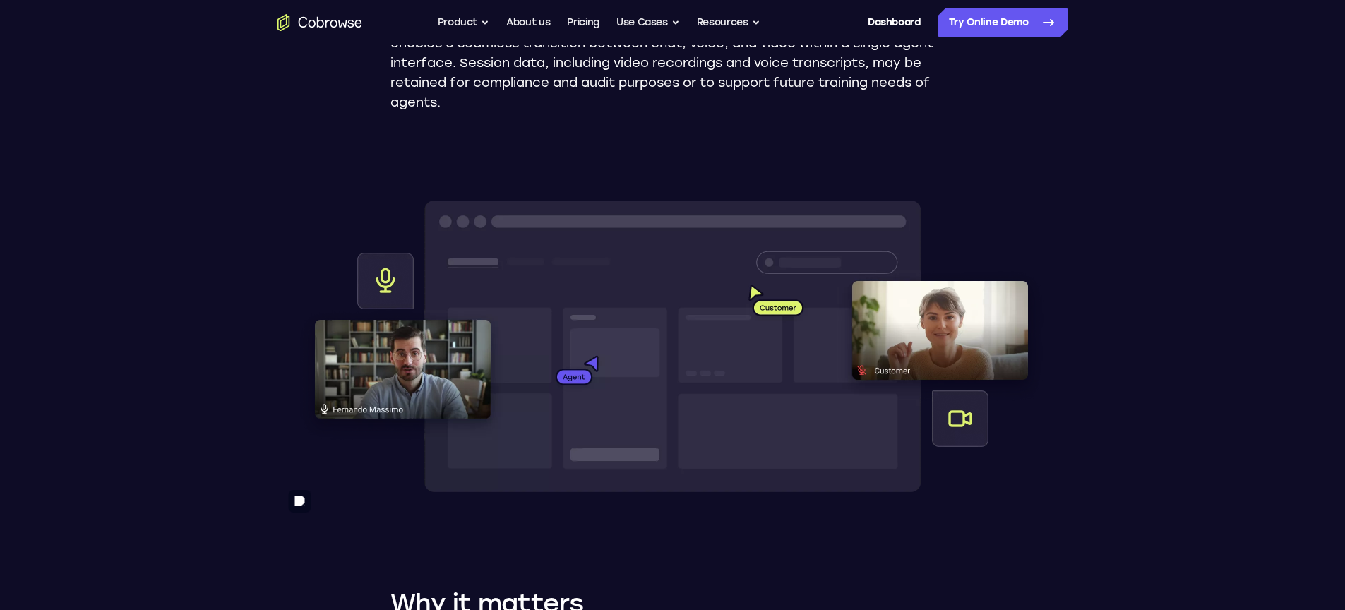
scroll to position [0, 0]
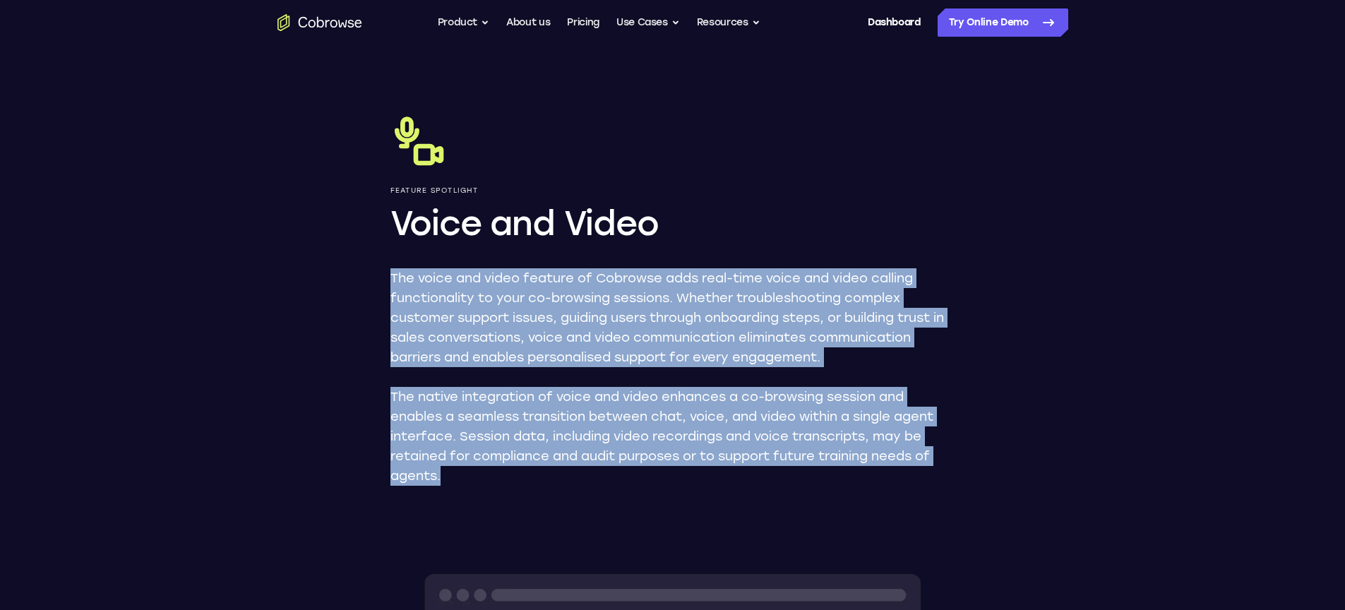
drag, startPoint x: 452, startPoint y: 477, endPoint x: 388, endPoint y: 264, distance: 222.5
click at [667, 493] on img at bounding box center [672, 495] width 16 height 16
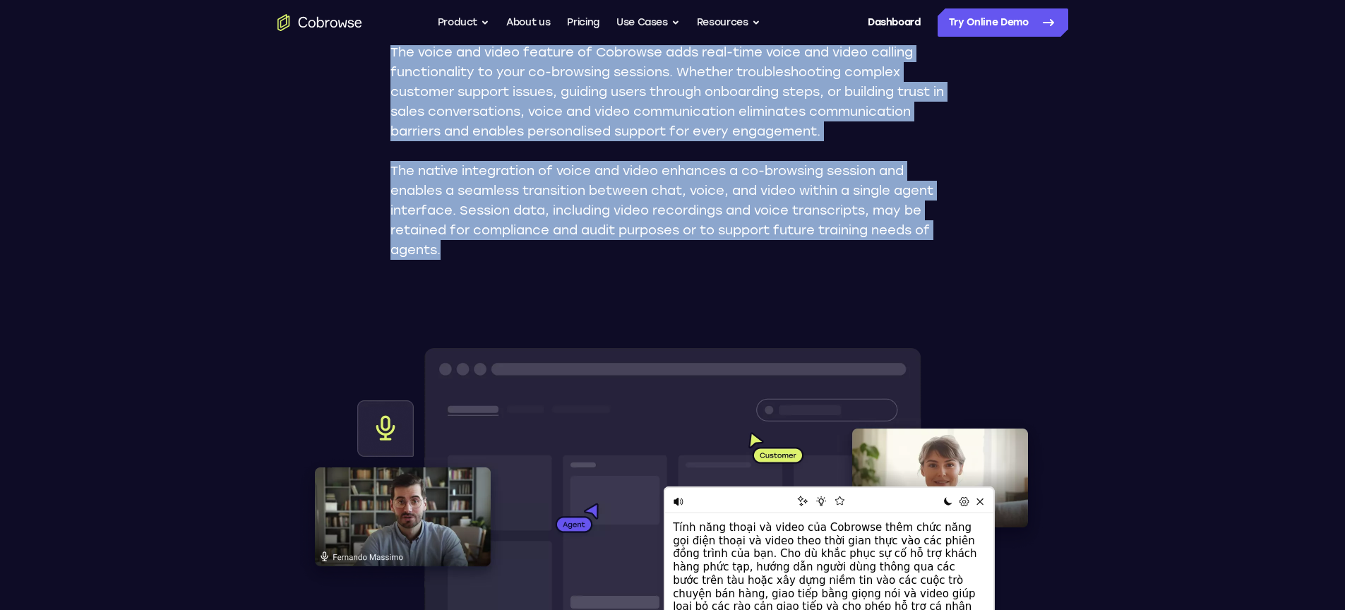
click at [831, 285] on div "Feature Spotlight Voice and Video The voice and video feature of Cobrowse adds …" at bounding box center [673, 507] width 904 height 1376
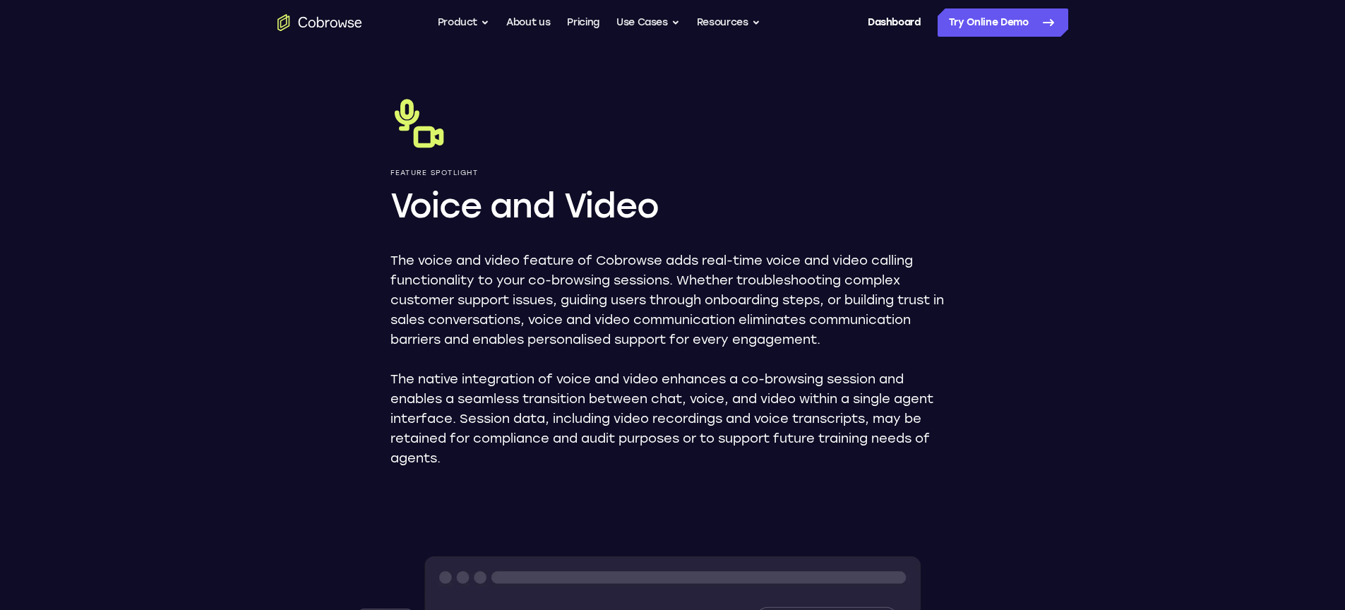
scroll to position [9, 0]
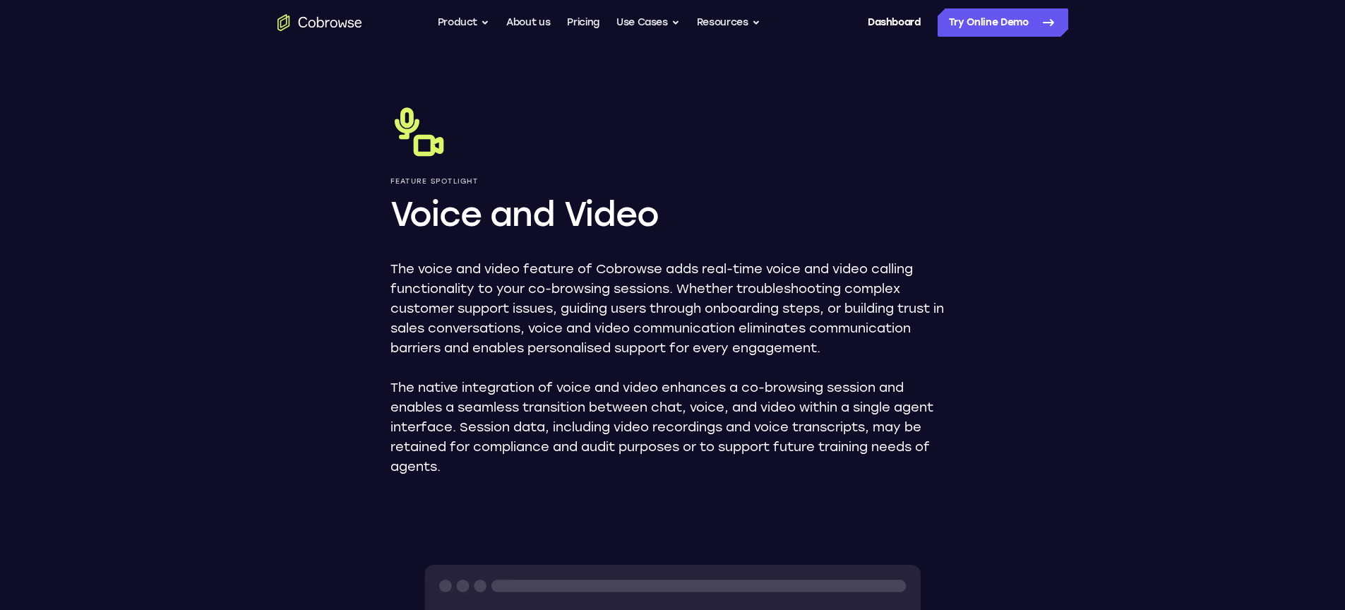
click at [464, 222] on h1 "Voice and Video" at bounding box center [672, 213] width 565 height 45
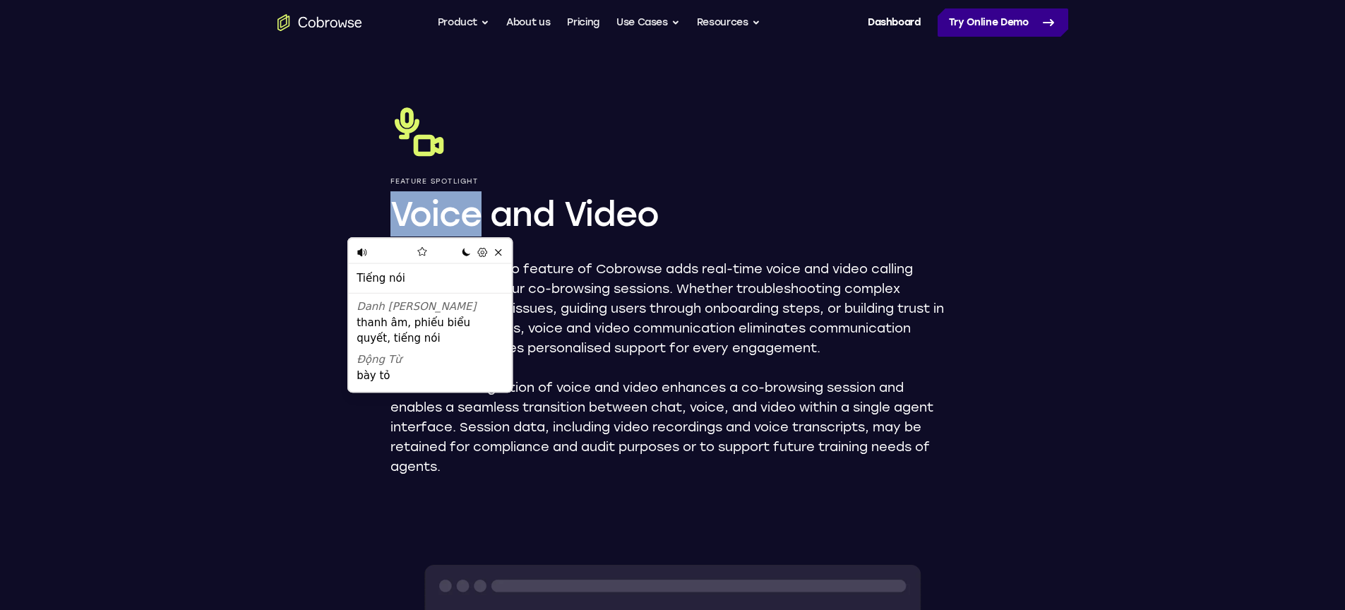
copy h1 "Voice"
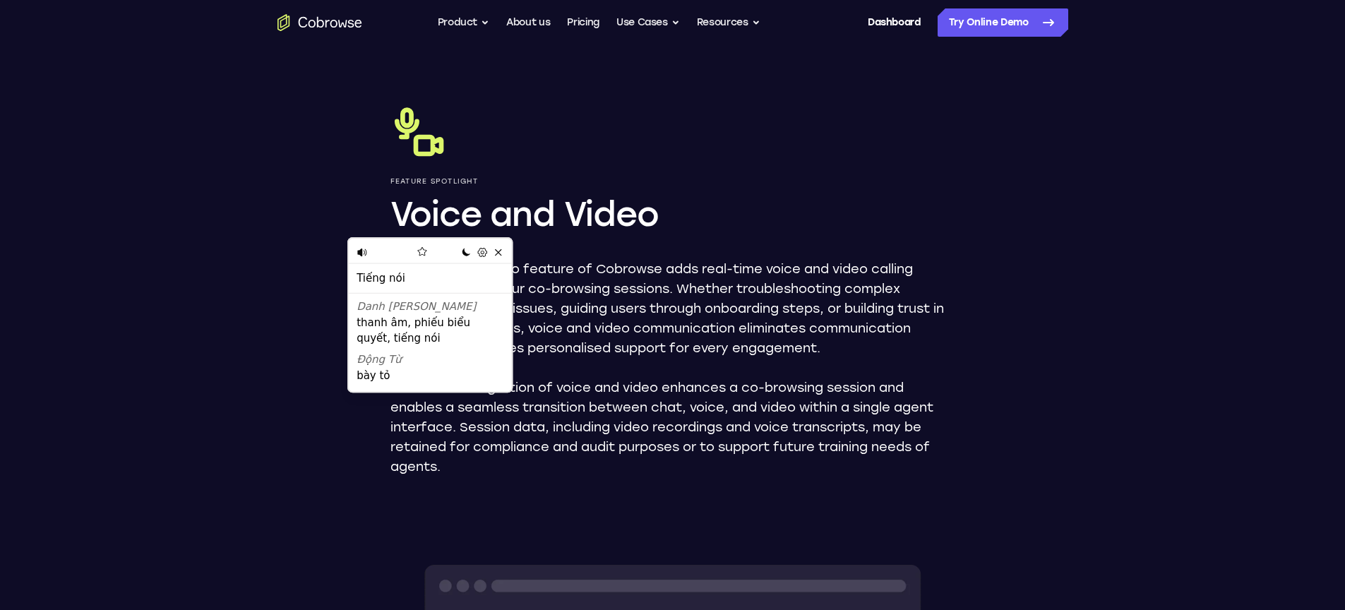
click at [604, 148] on div at bounding box center [672, 132] width 565 height 56
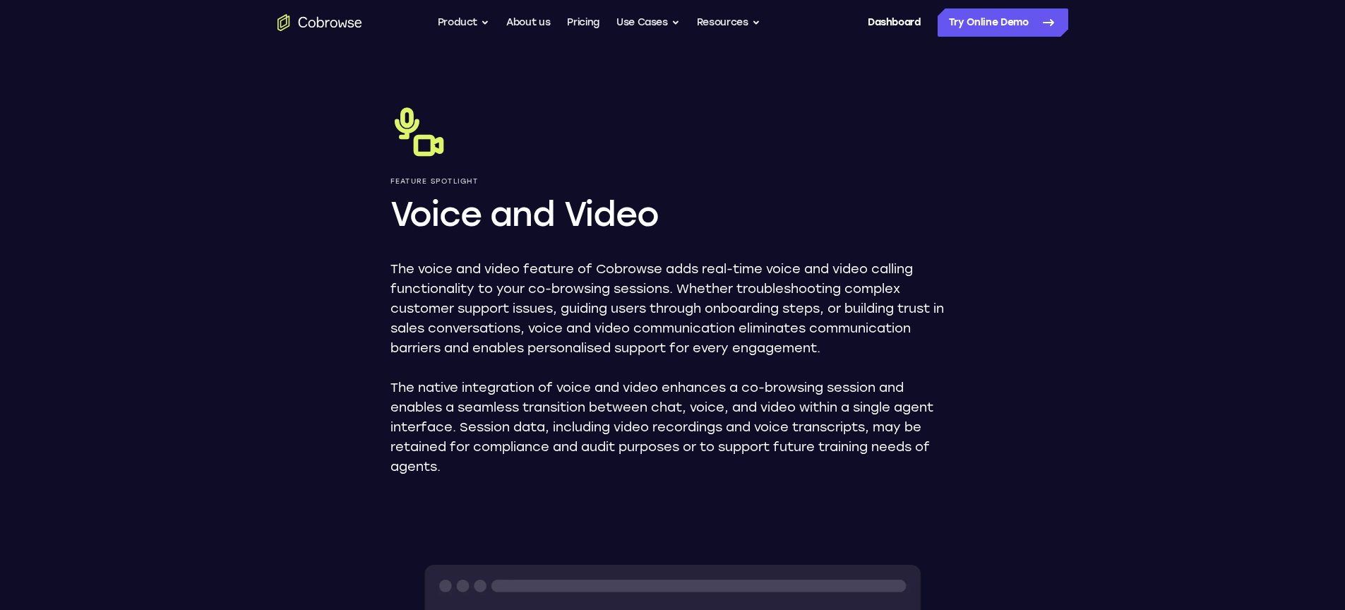
scroll to position [18, 0]
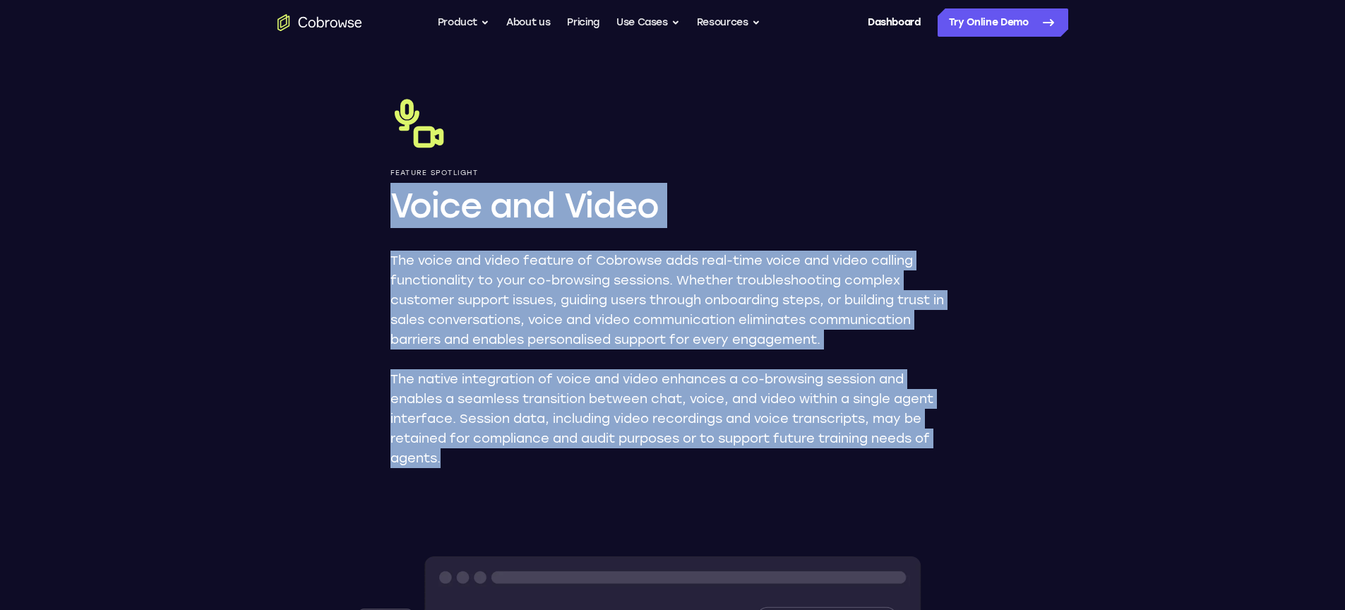
drag, startPoint x: 467, startPoint y: 465, endPoint x: 388, endPoint y: 213, distance: 264.0
copy div "Voice and Video The voice and video feature of Cobrowse adds real-time voice an…"
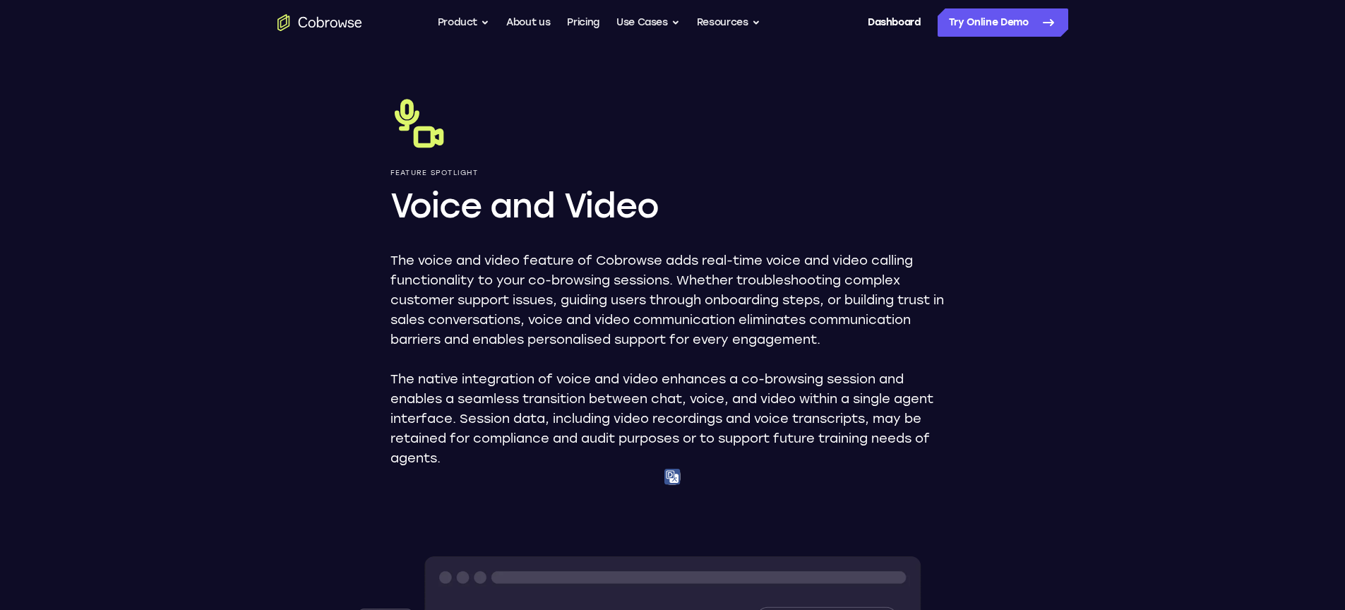
drag, startPoint x: 371, startPoint y: 23, endPoint x: 259, endPoint y: 23, distance: 111.6
click at [224, 18] on div "Go back Powerful, Flexible and Trustworthy. Avoid all extra friction for both A…" at bounding box center [673, 22] width 904 height 28
click at [627, 262] on p "The voice and video feature of Cobrowse adds real-time voice and video calling …" at bounding box center [672, 300] width 565 height 99
copy p "Cobrowse"
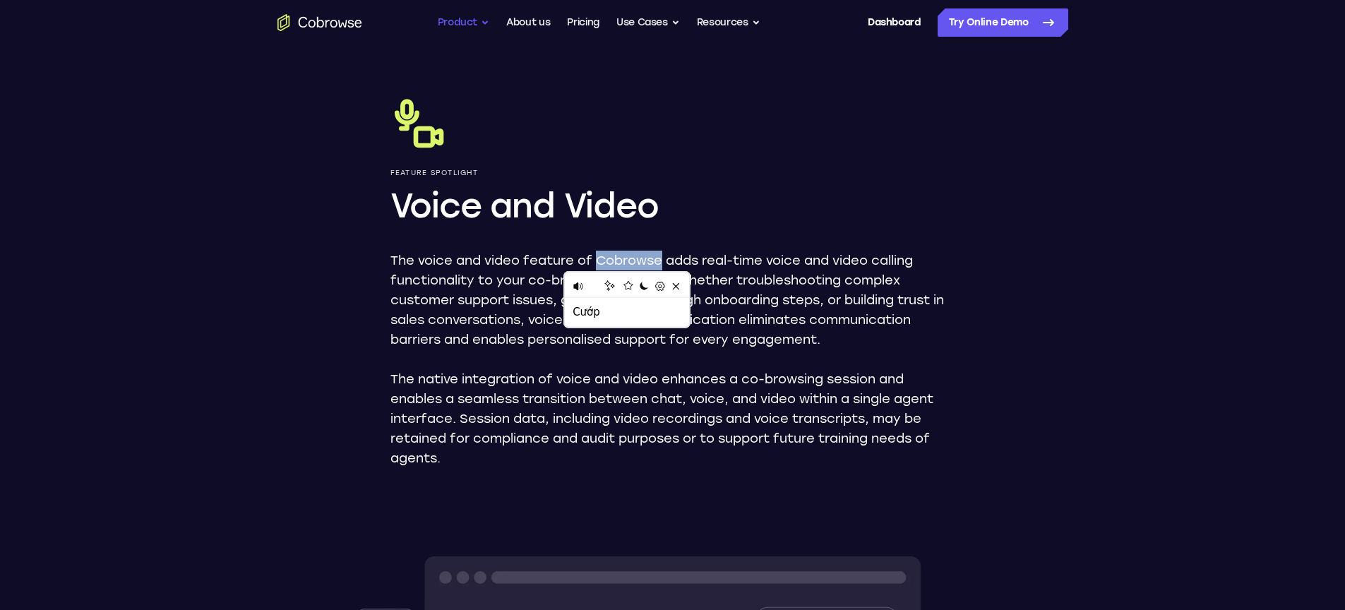
click at [459, 19] on button "Product" at bounding box center [464, 22] width 52 height 28
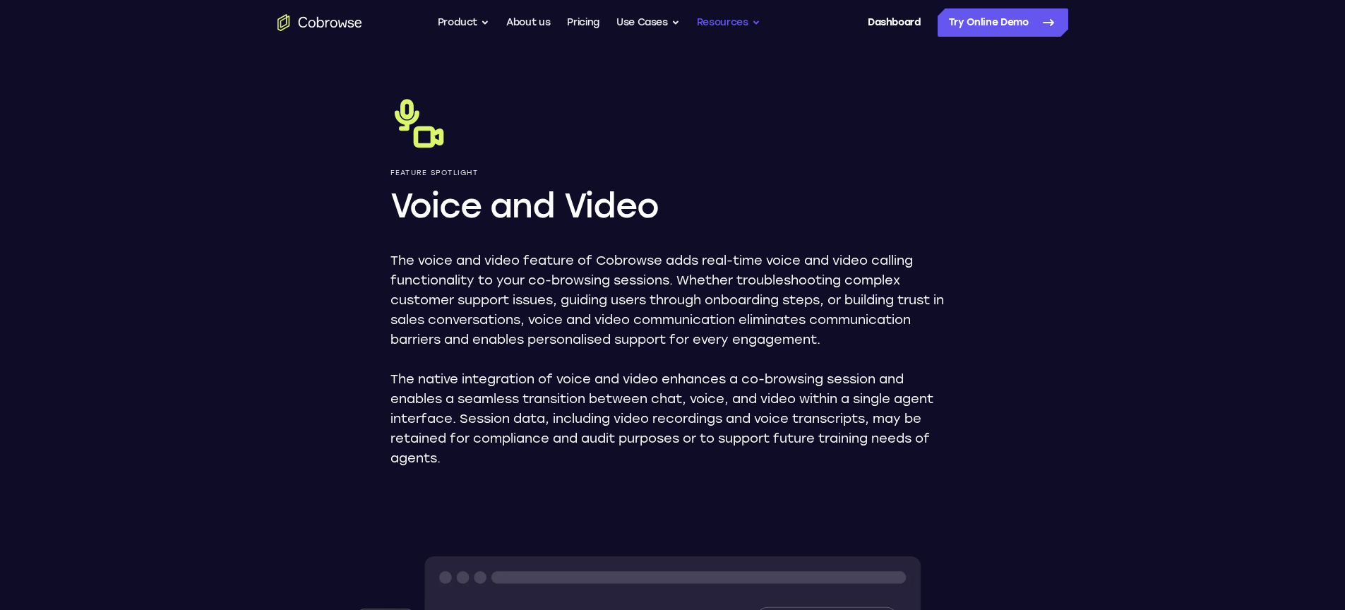
click at [739, 25] on button "Resources" at bounding box center [729, 22] width 64 height 28
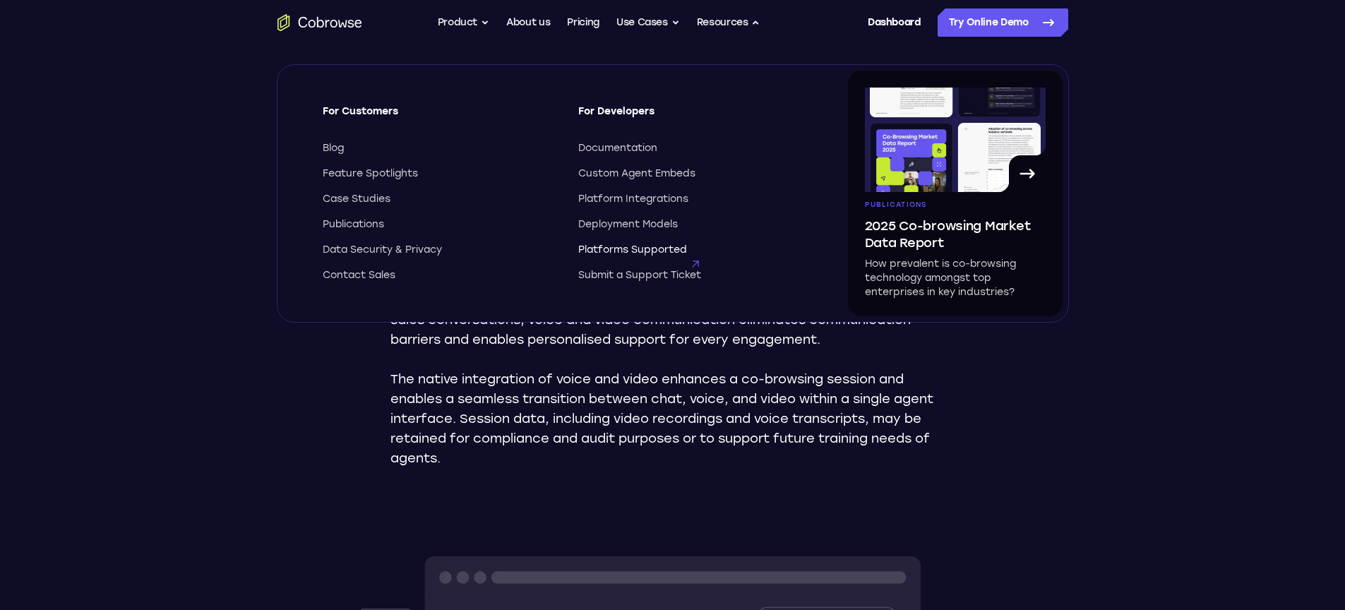
scroll to position [35, 0]
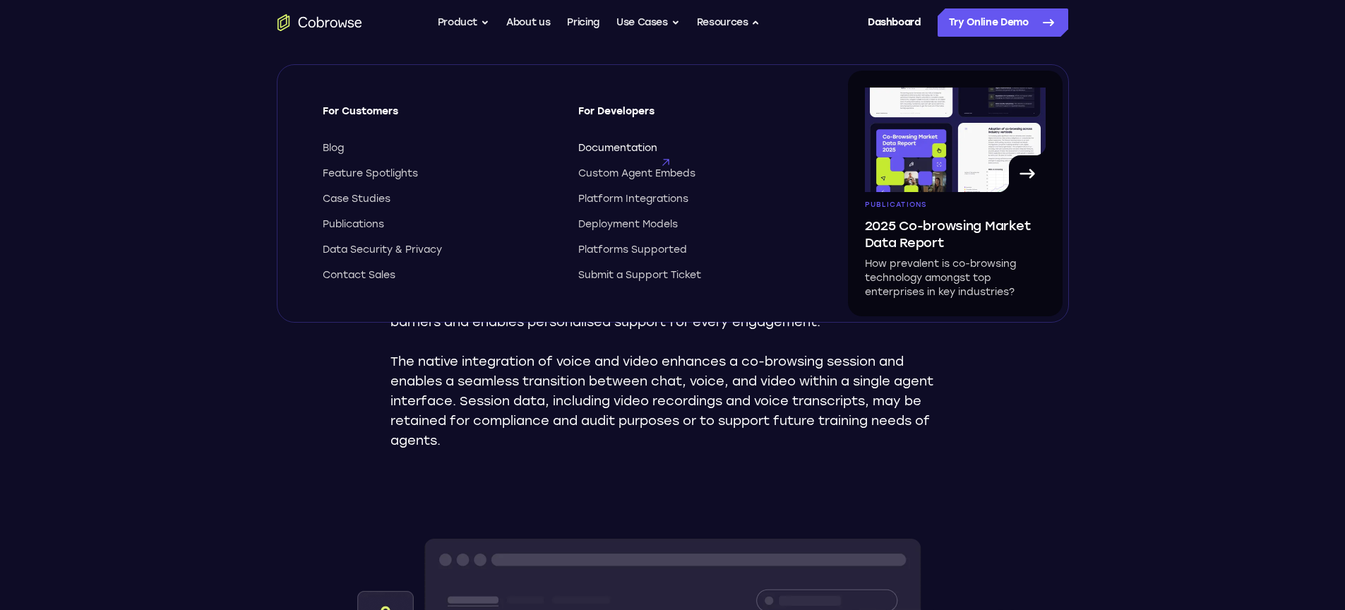
click at [619, 150] on span "Documentation" at bounding box center [617, 148] width 79 height 14
